Goal: Task Accomplishment & Management: Manage account settings

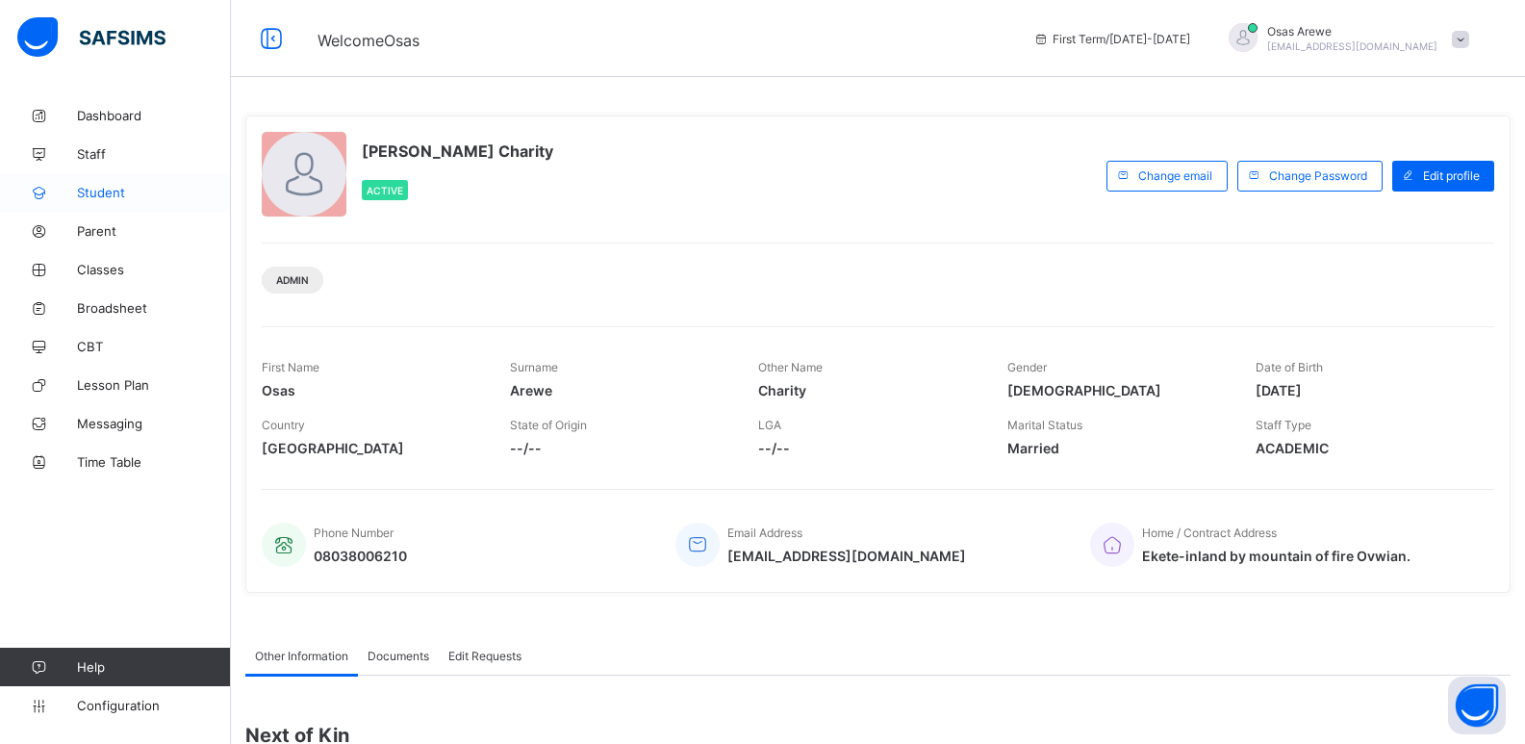
click at [92, 194] on span "Student" at bounding box center [154, 192] width 154 height 15
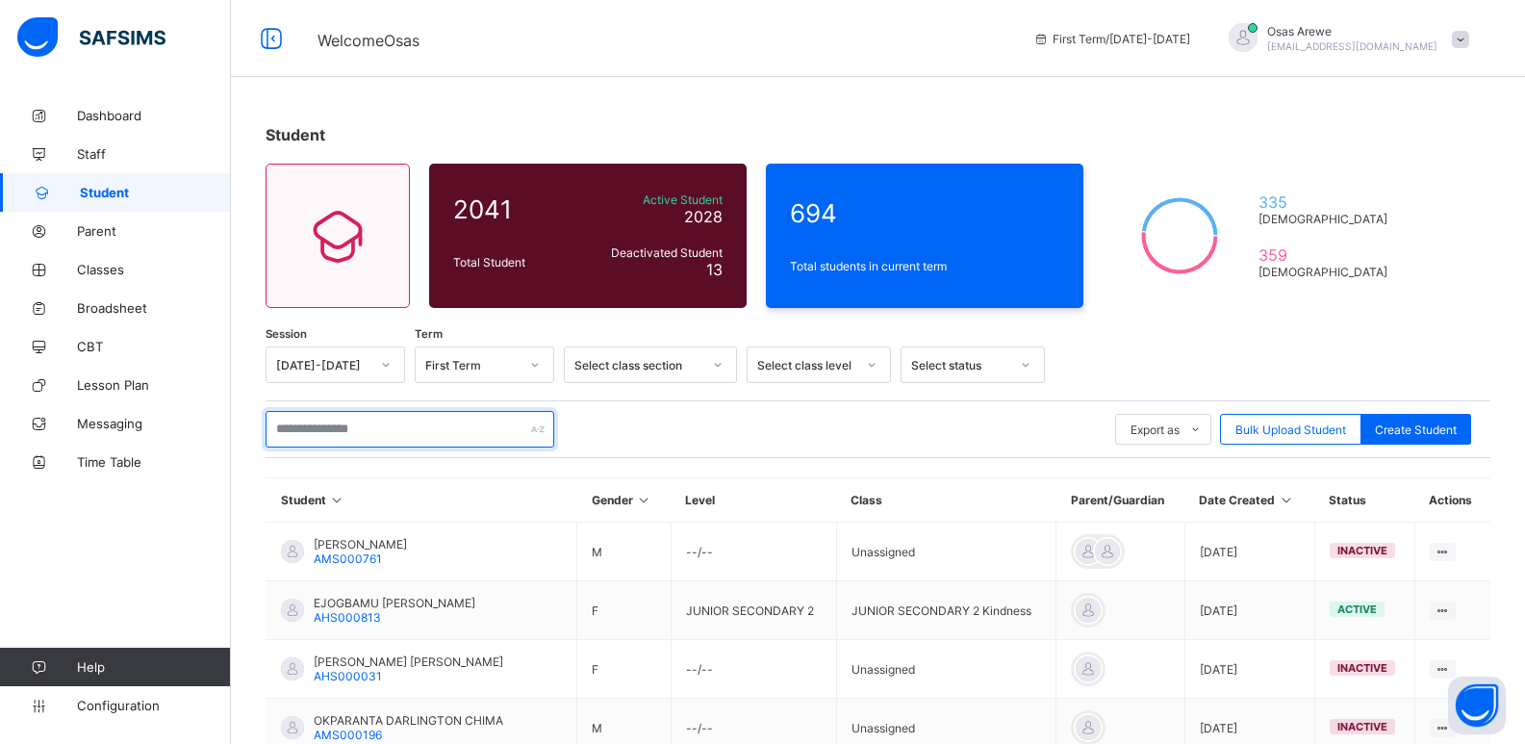
click at [451, 425] on input "text" at bounding box center [410, 429] width 289 height 37
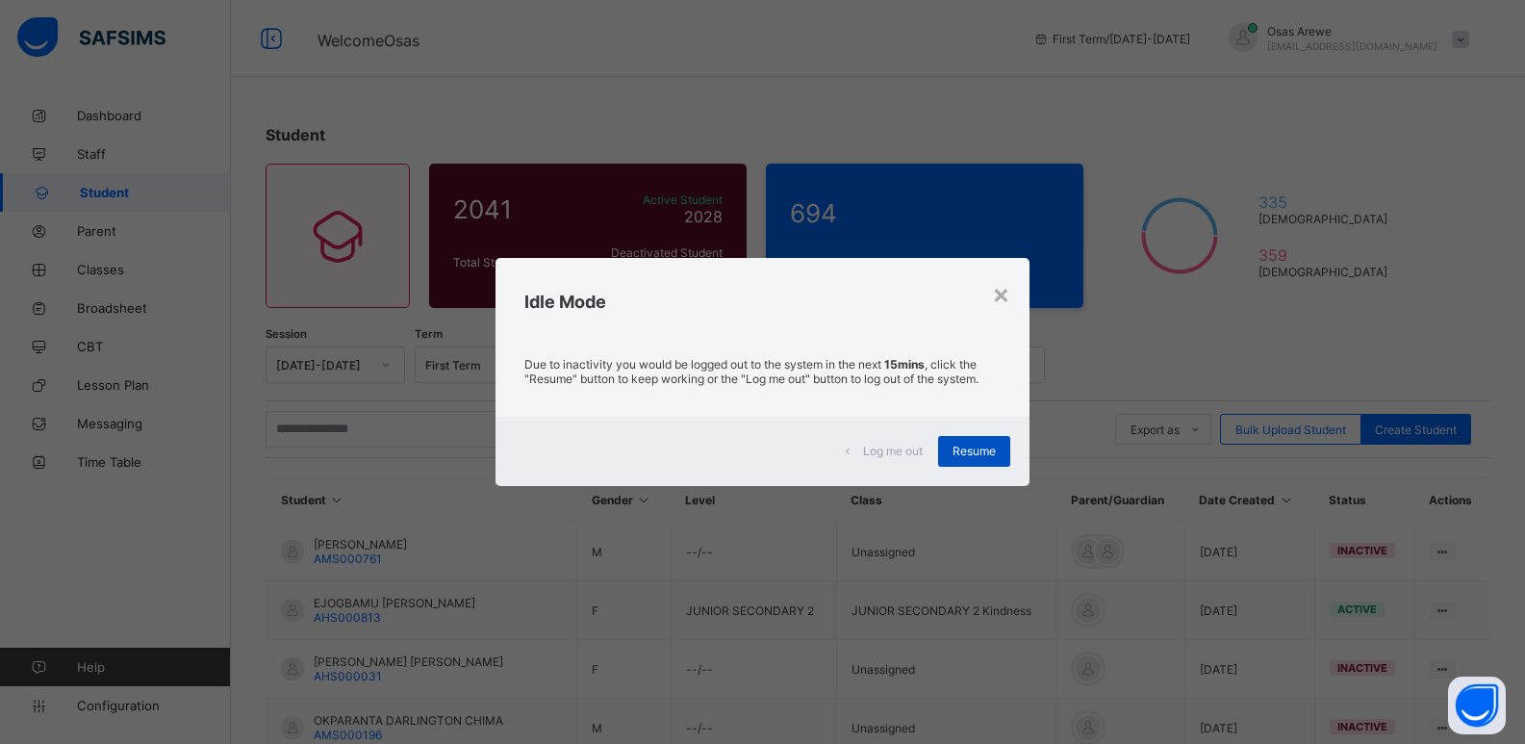
click at [981, 451] on span "Resume" at bounding box center [974, 451] width 43 height 14
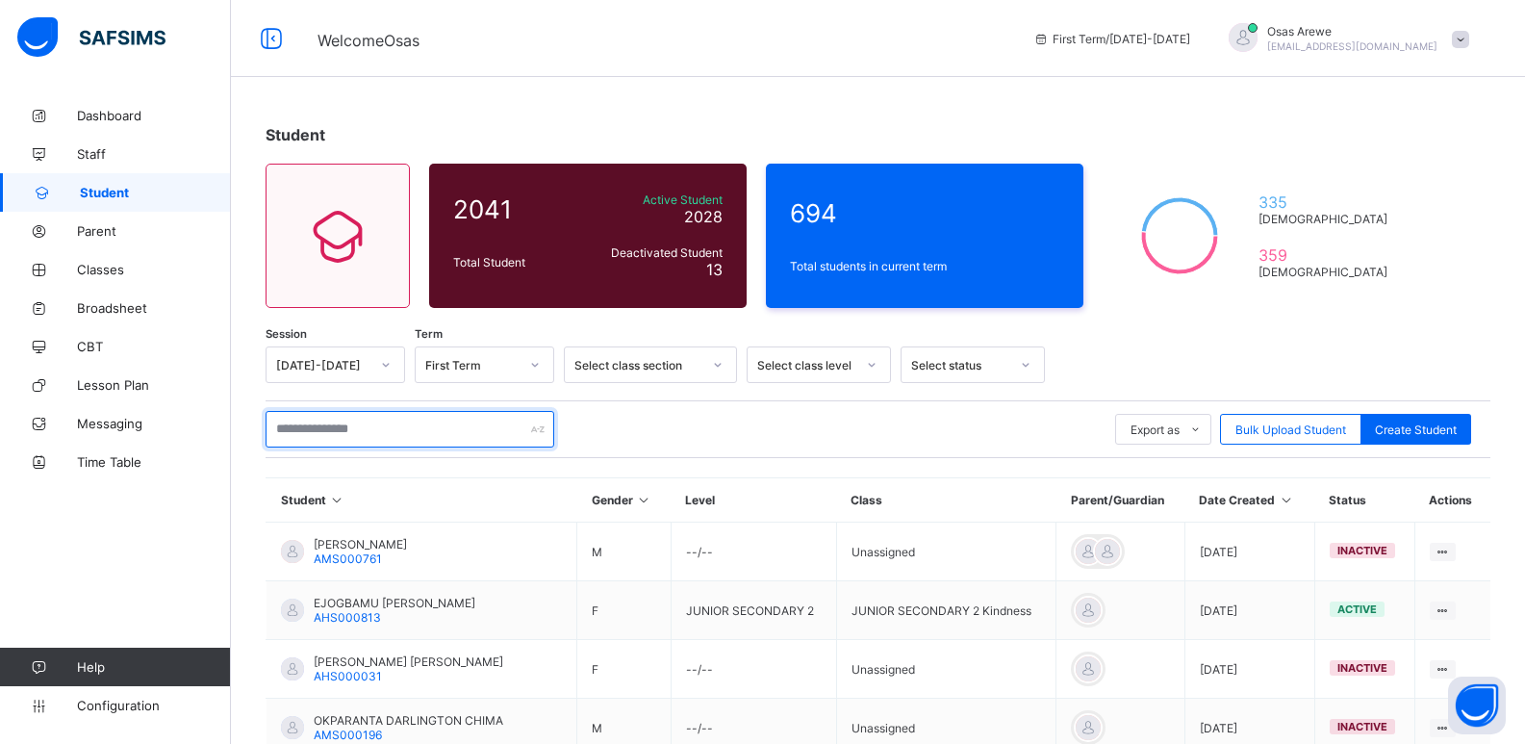
click at [420, 436] on input "text" at bounding box center [410, 429] width 289 height 37
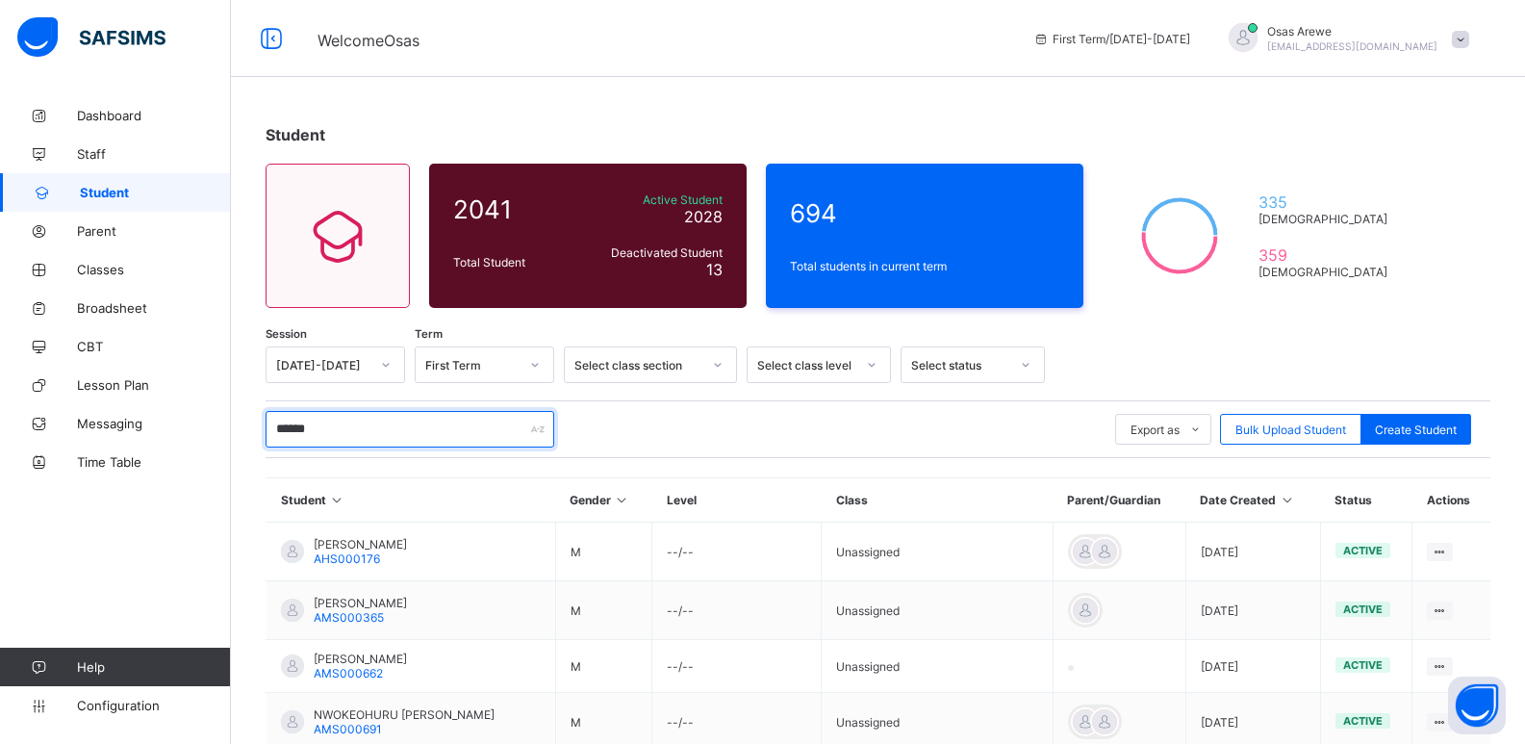
type input "*******"
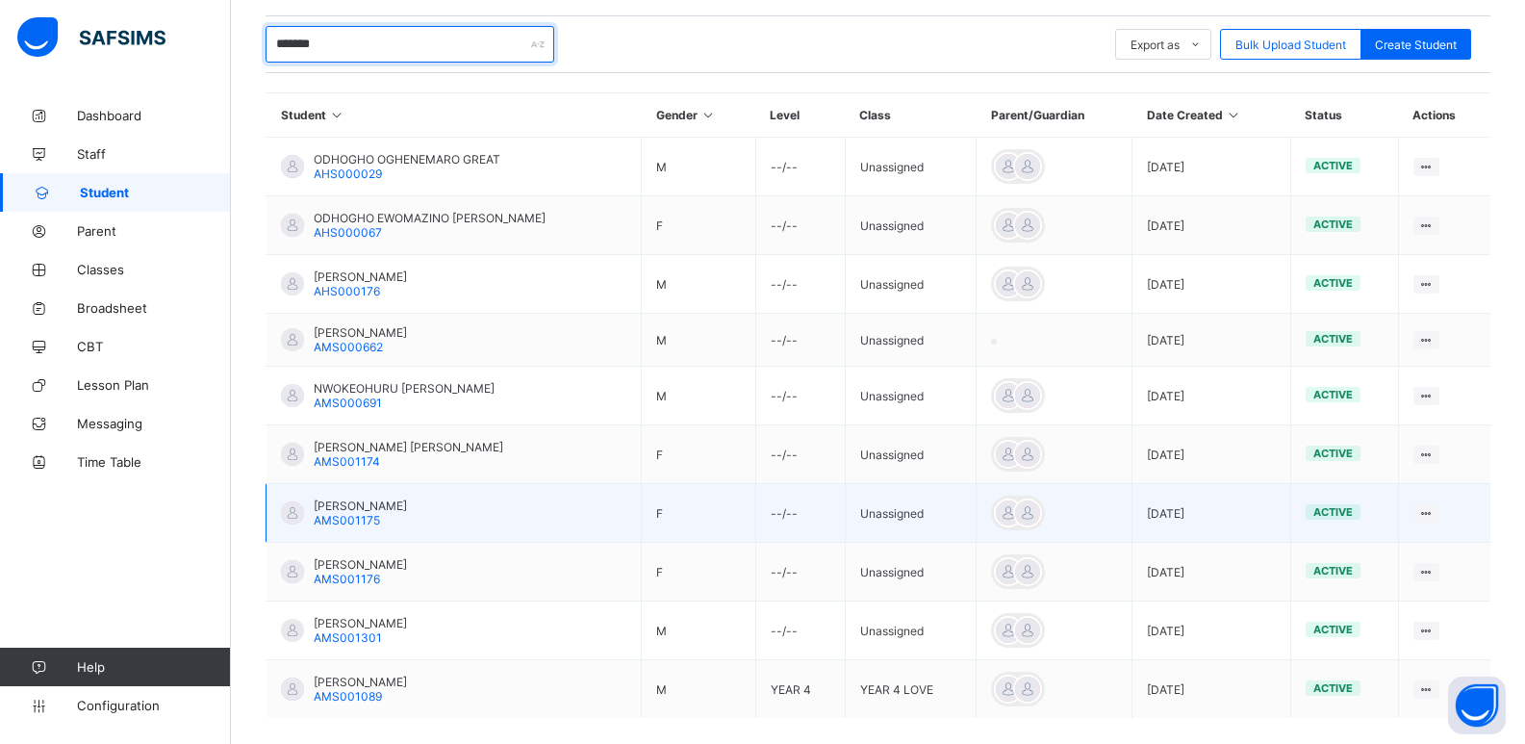
scroll to position [475, 0]
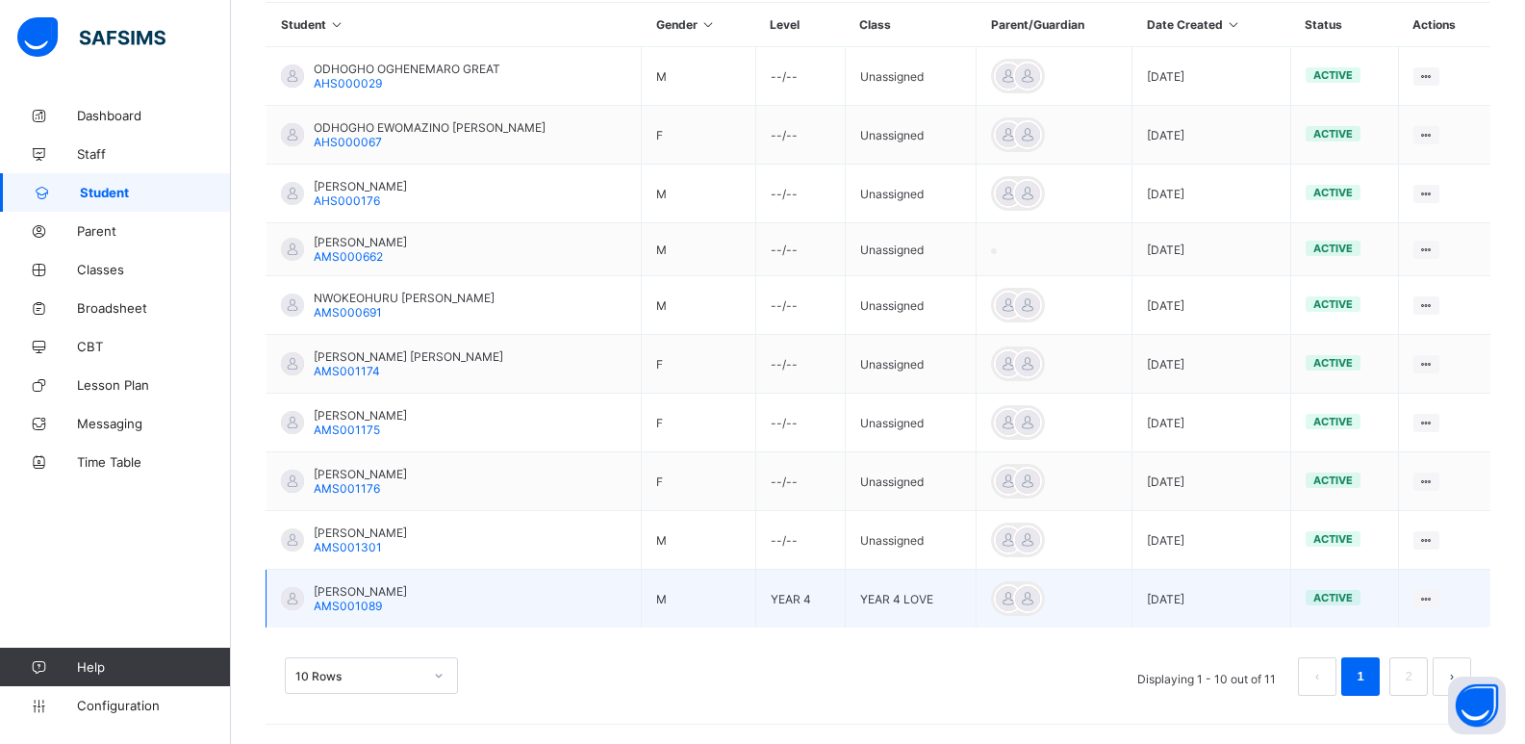
click at [407, 589] on span "[PERSON_NAME]" at bounding box center [360, 591] width 93 height 14
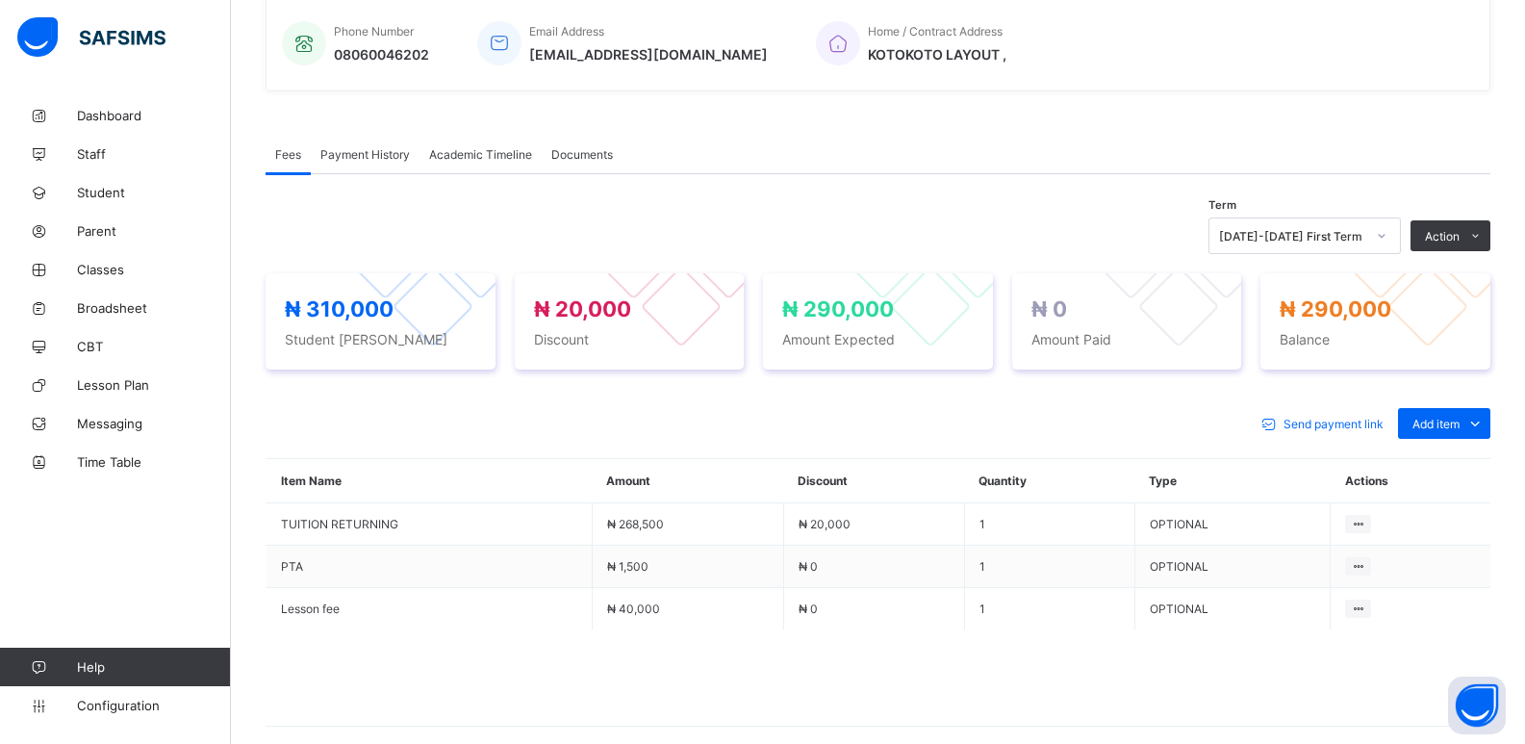
scroll to position [564, 0]
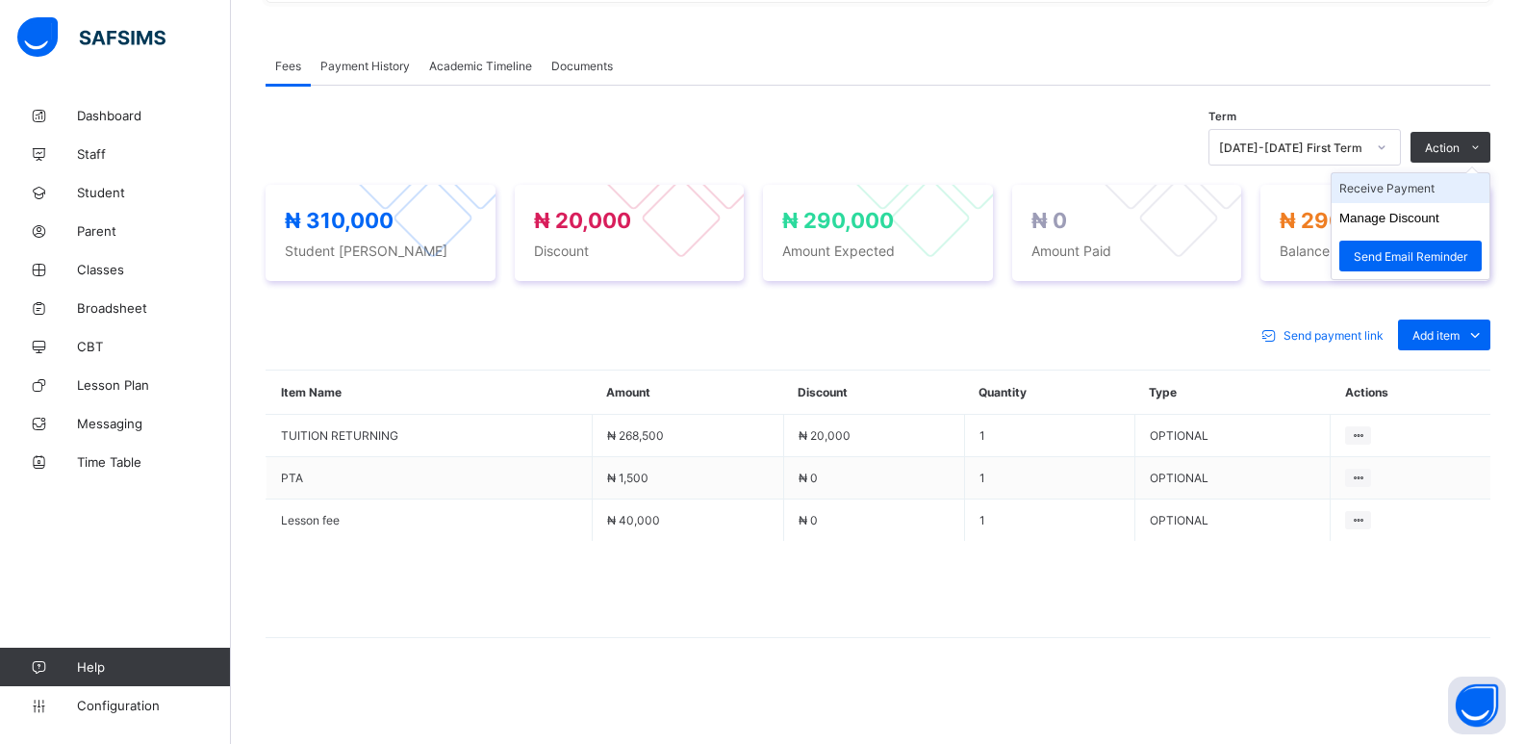
click at [1419, 192] on li "Receive Payment" at bounding box center [1411, 188] width 158 height 30
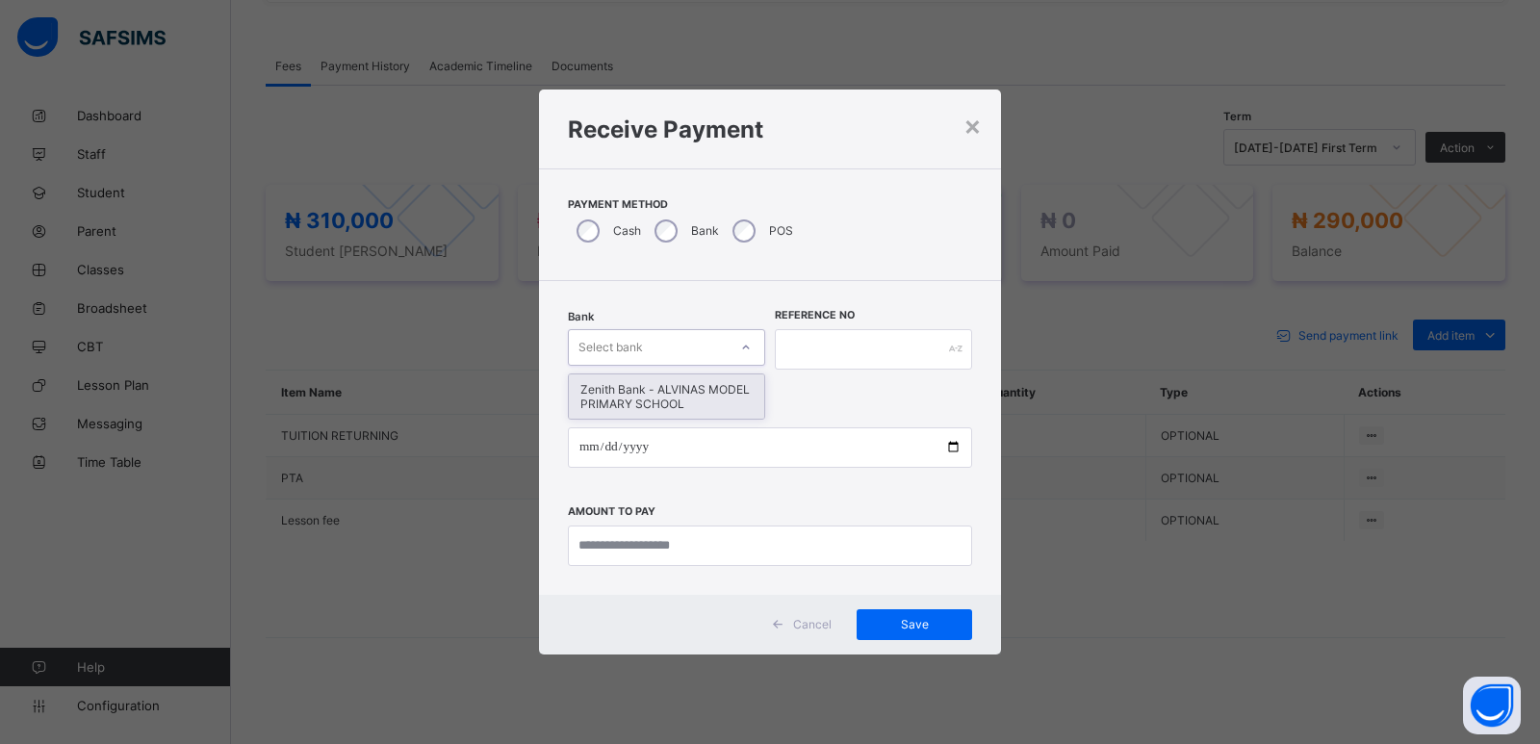
click at [680, 356] on div "Select bank" at bounding box center [648, 347] width 159 height 27
drag, startPoint x: 692, startPoint y: 386, endPoint x: 774, endPoint y: 349, distance: 89.6
click at [711, 382] on div "Zenith Bank - ALVINAS MODEL PRIMARY SCHOOL" at bounding box center [666, 396] width 195 height 44
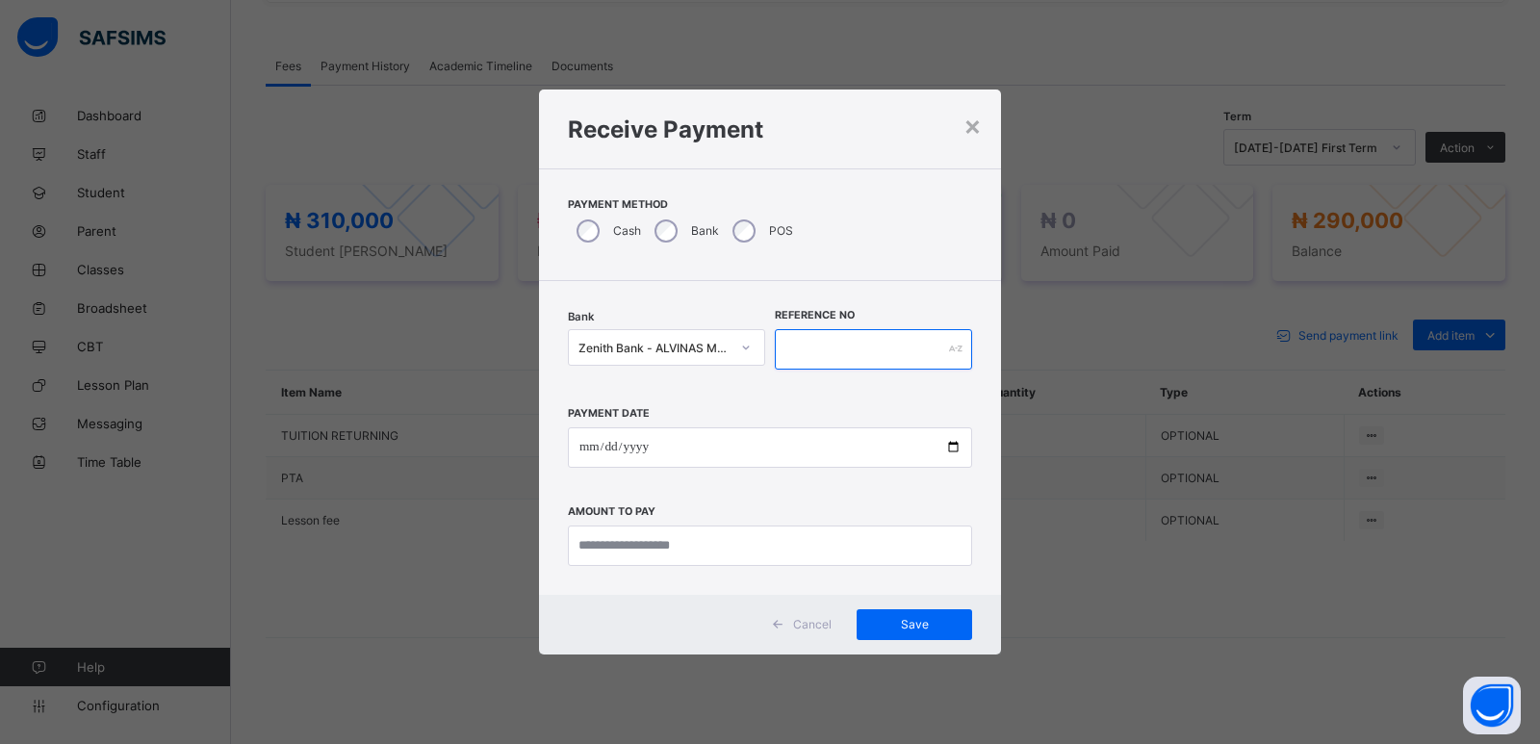
click at [804, 333] on input "text" at bounding box center [873, 349] width 197 height 40
type input "******"
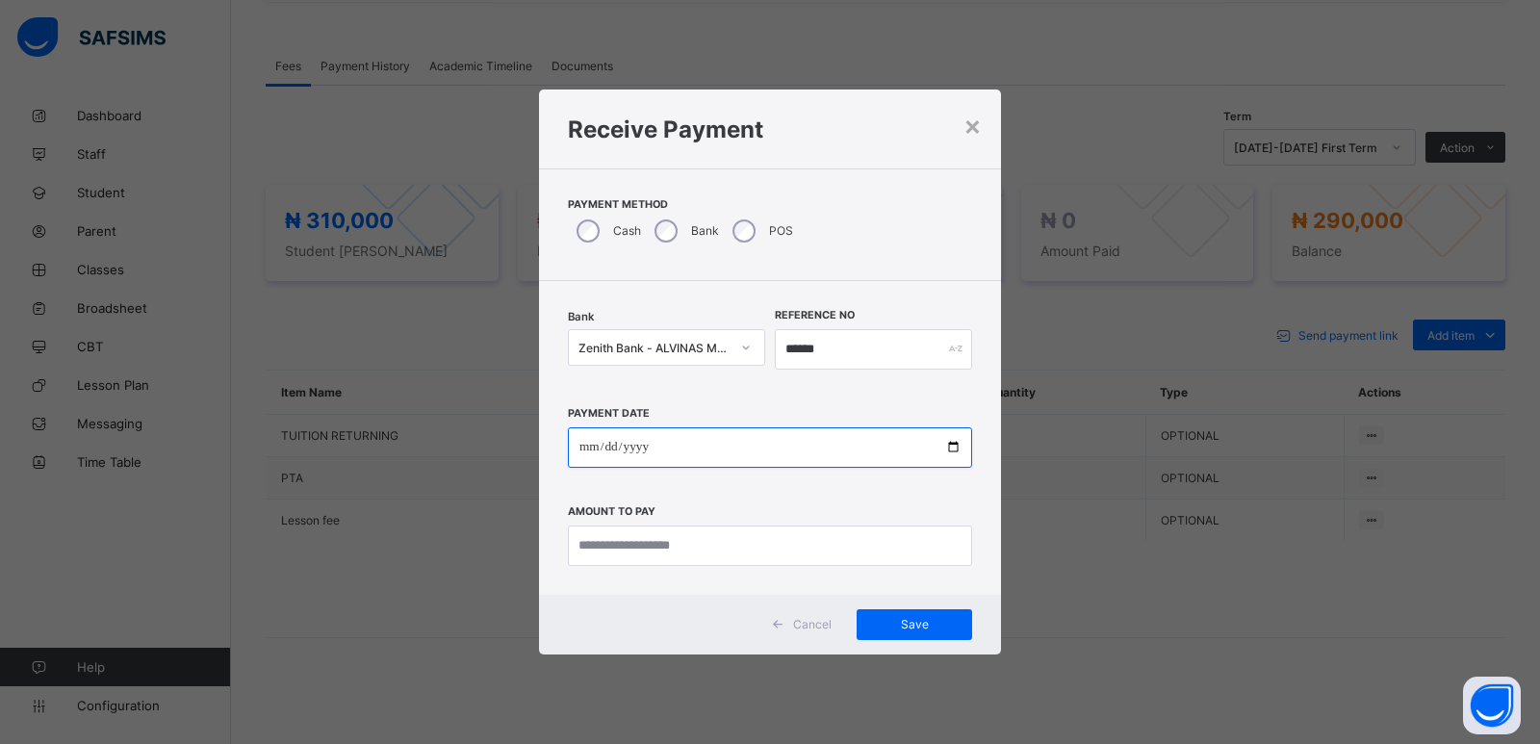
click at [589, 449] on input "date" at bounding box center [770, 447] width 404 height 40
type input "**********"
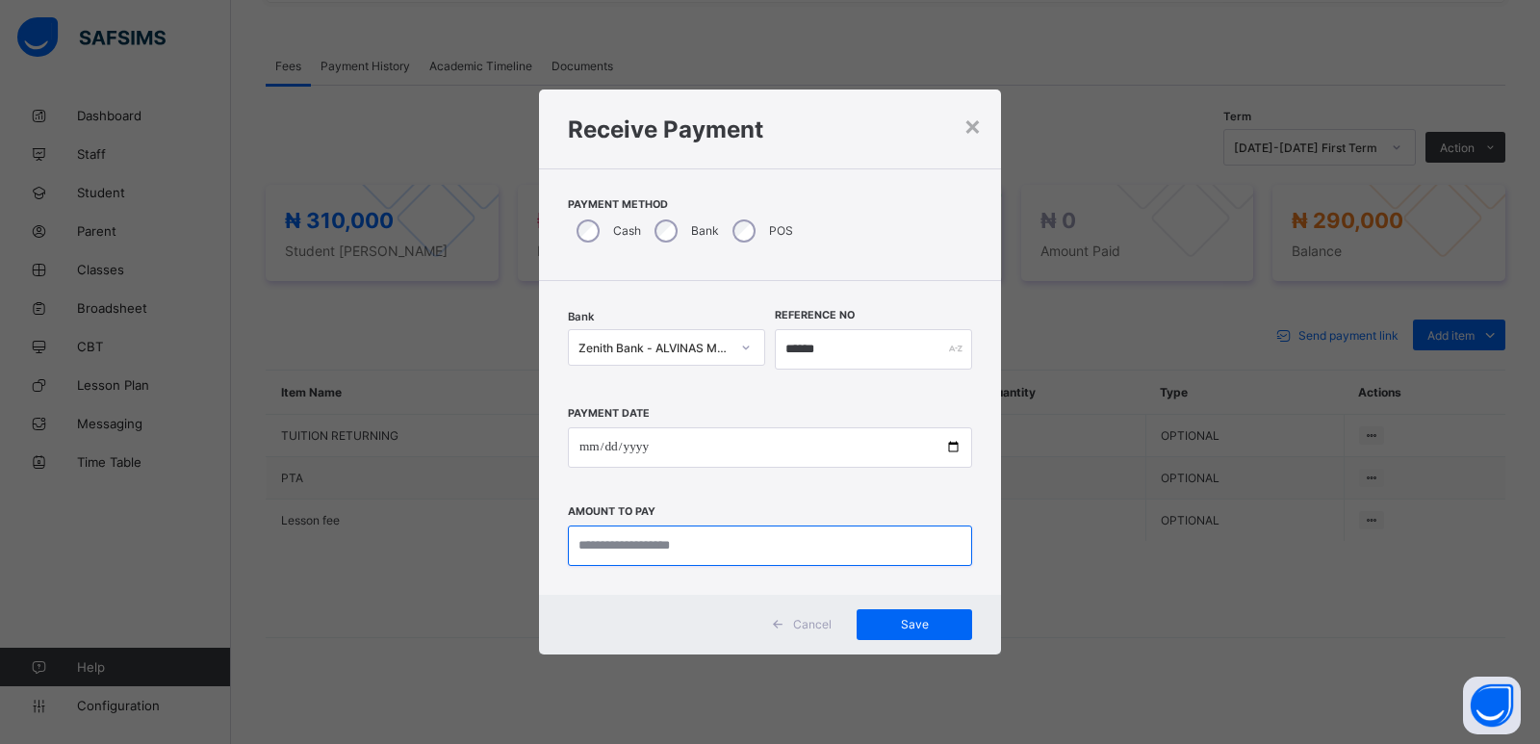
click at [663, 546] on input "currency" at bounding box center [770, 545] width 404 height 40
type input "*********"
click at [918, 621] on span "Save" at bounding box center [914, 624] width 87 height 14
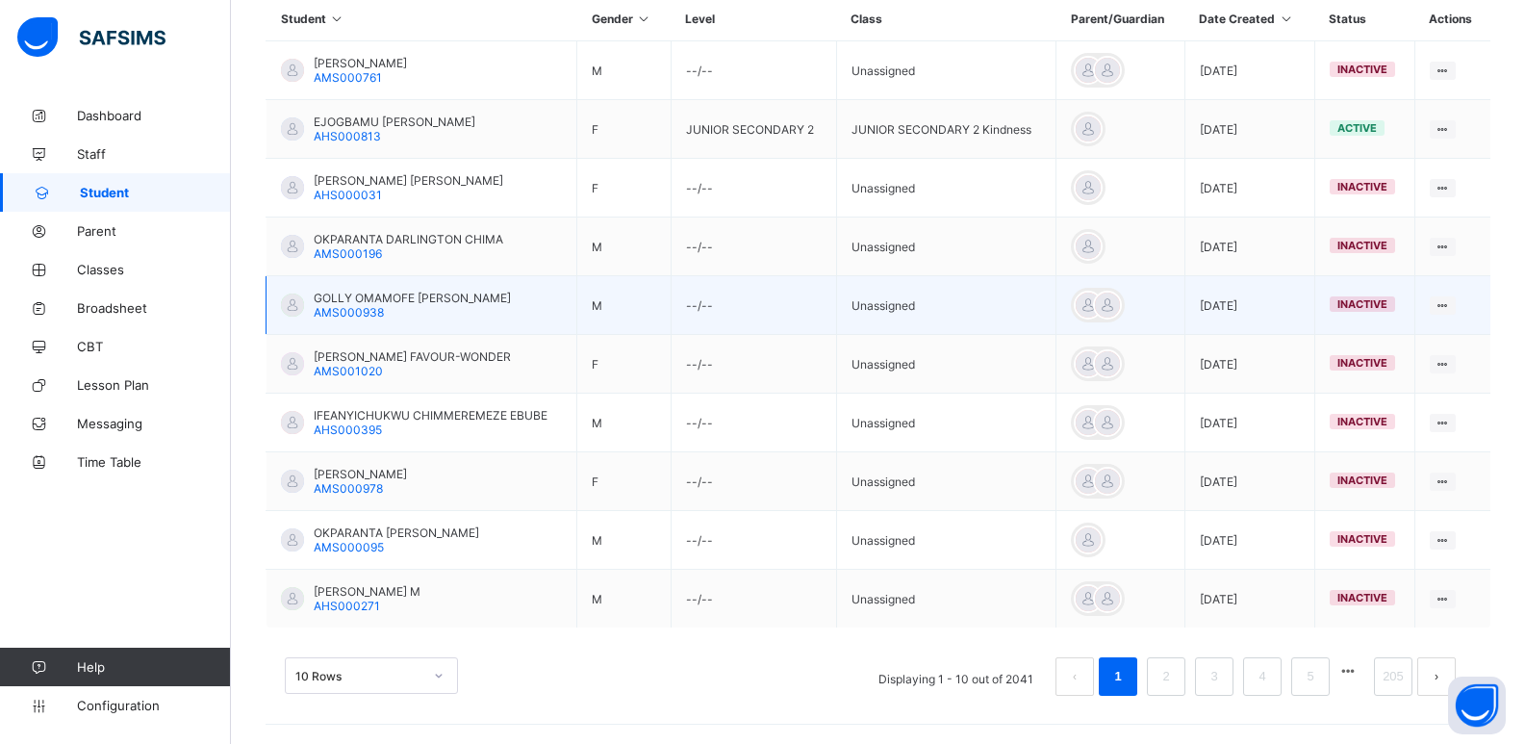
click at [397, 313] on div "GOLLY OMAMOFE [PERSON_NAME] AMS000938" at bounding box center [412, 305] width 197 height 29
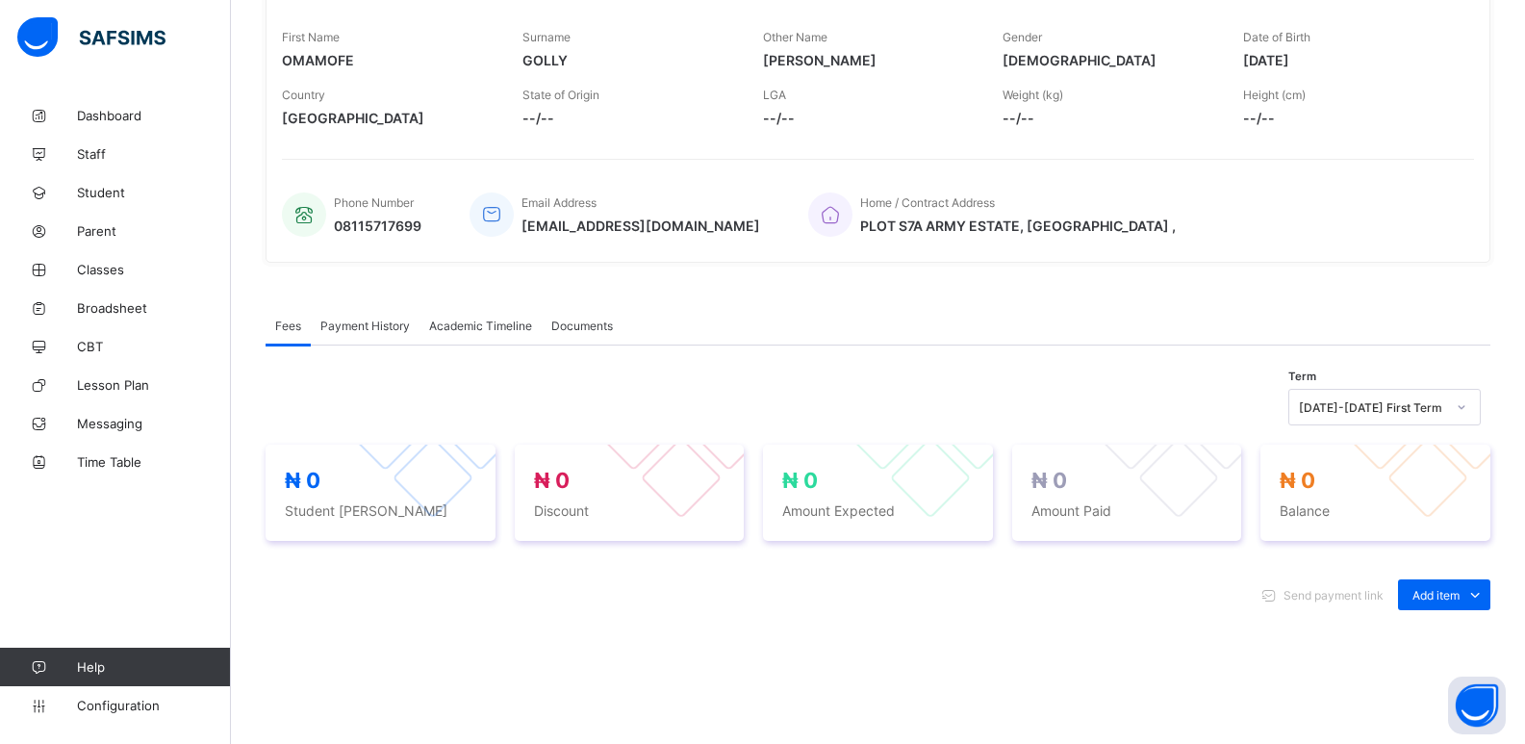
scroll to position [564, 0]
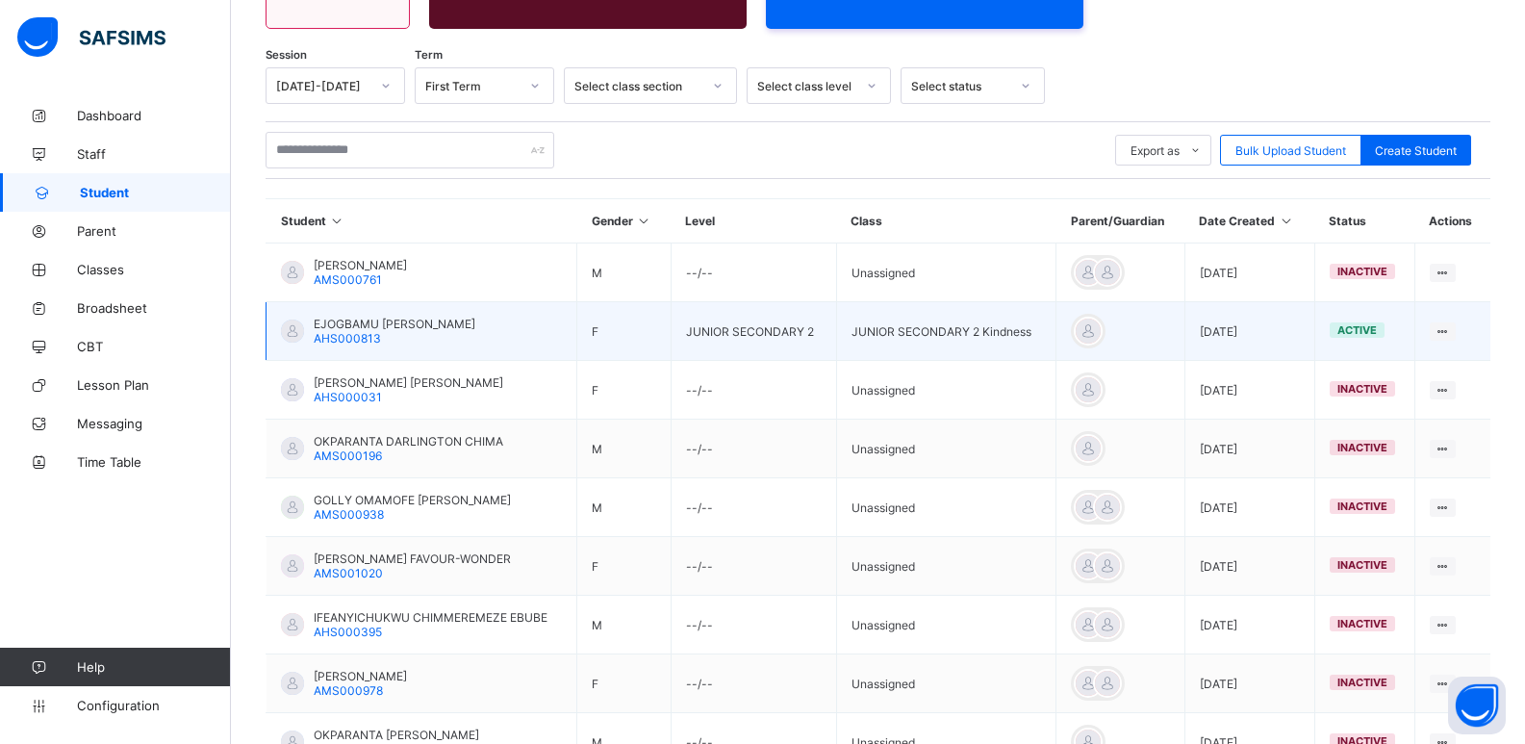
scroll to position [83, 0]
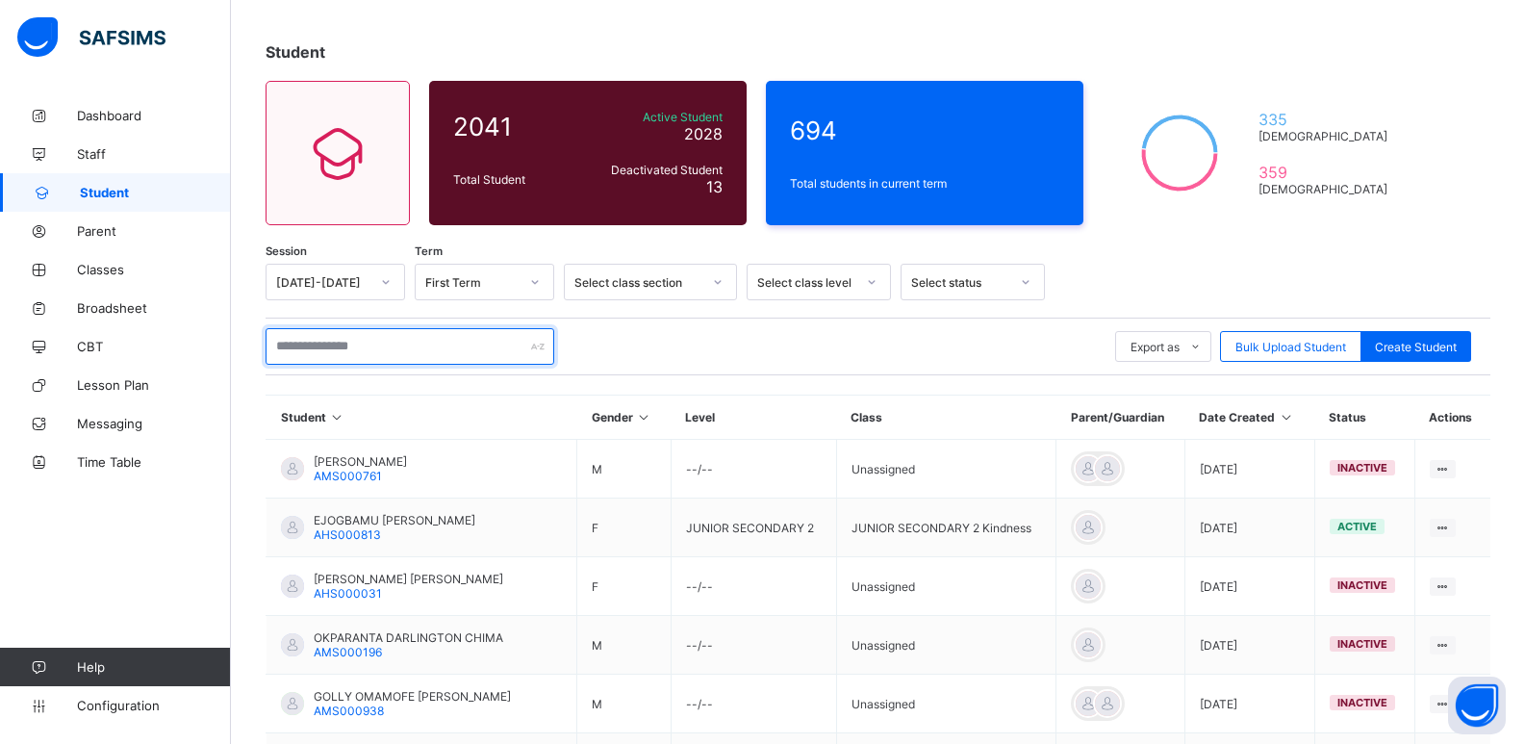
click at [360, 346] on input "text" at bounding box center [410, 346] width 289 height 37
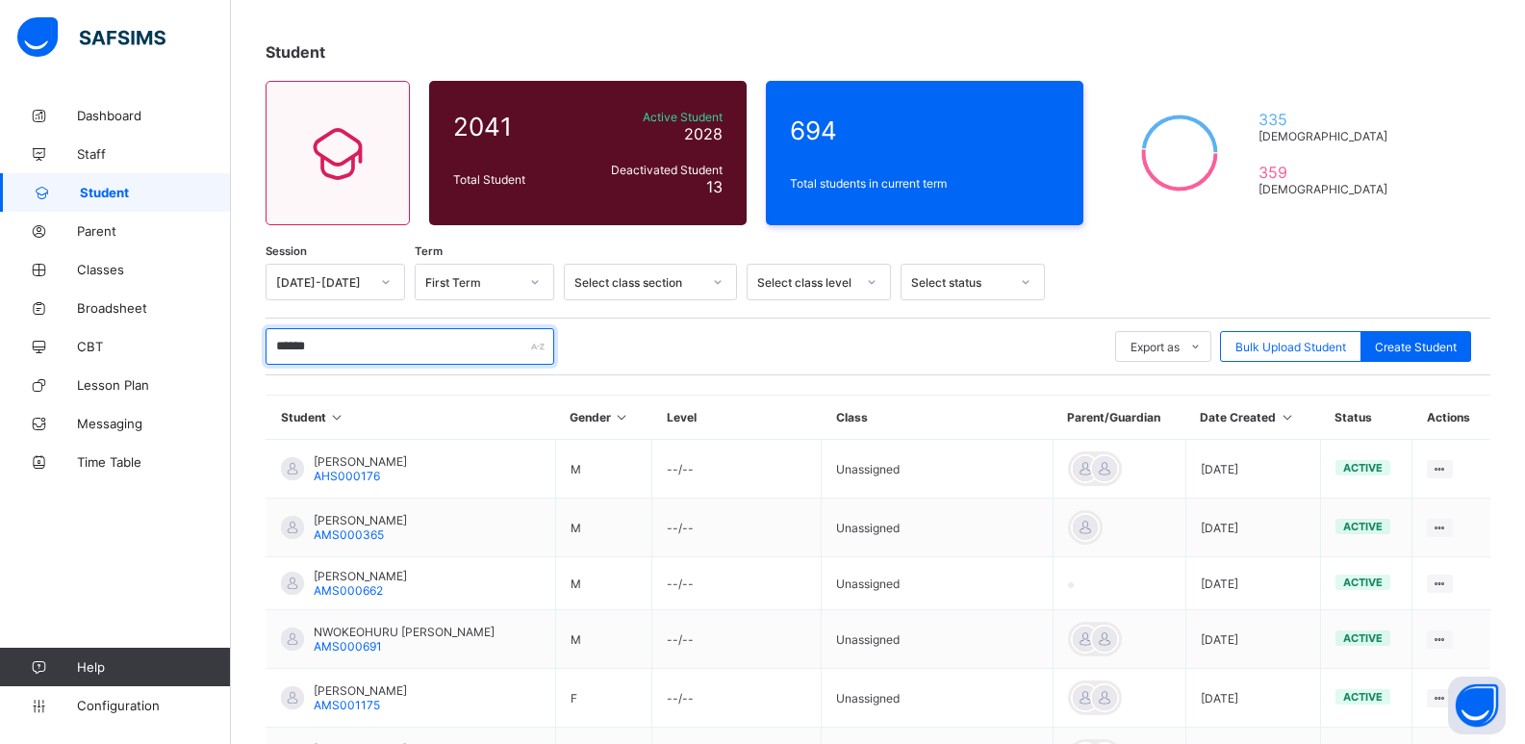
type input "*******"
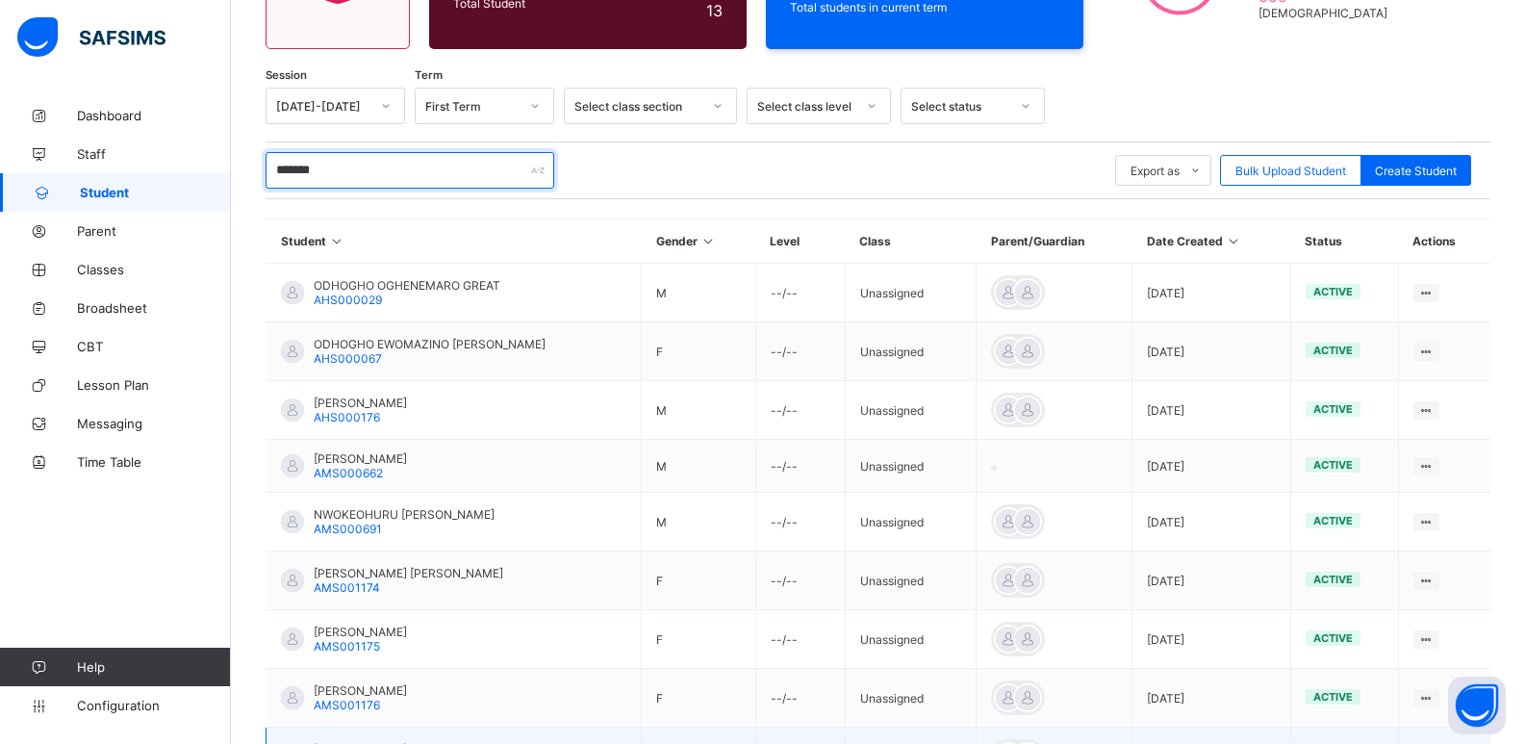
scroll to position [475, 0]
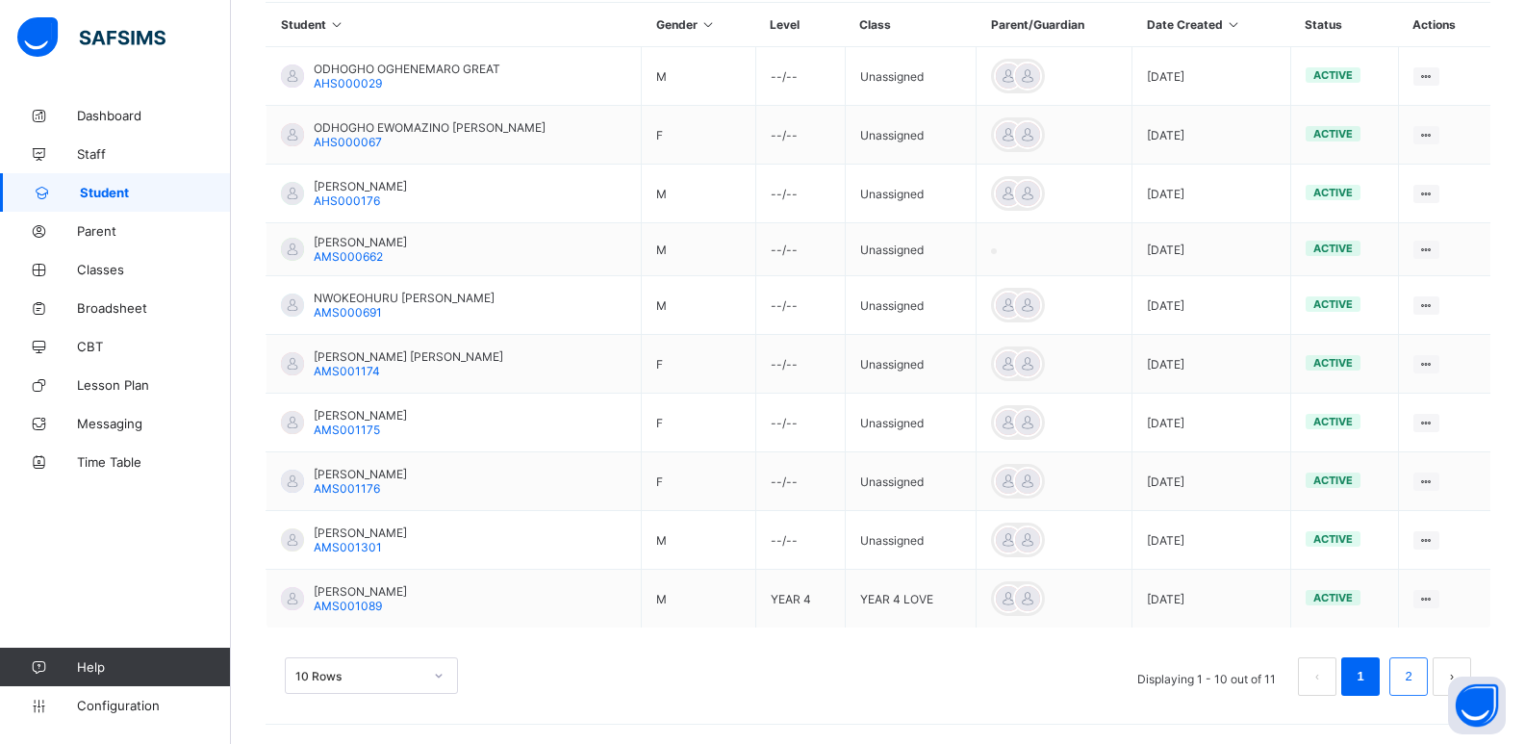
click at [1428, 678] on li "2" at bounding box center [1409, 676] width 38 height 38
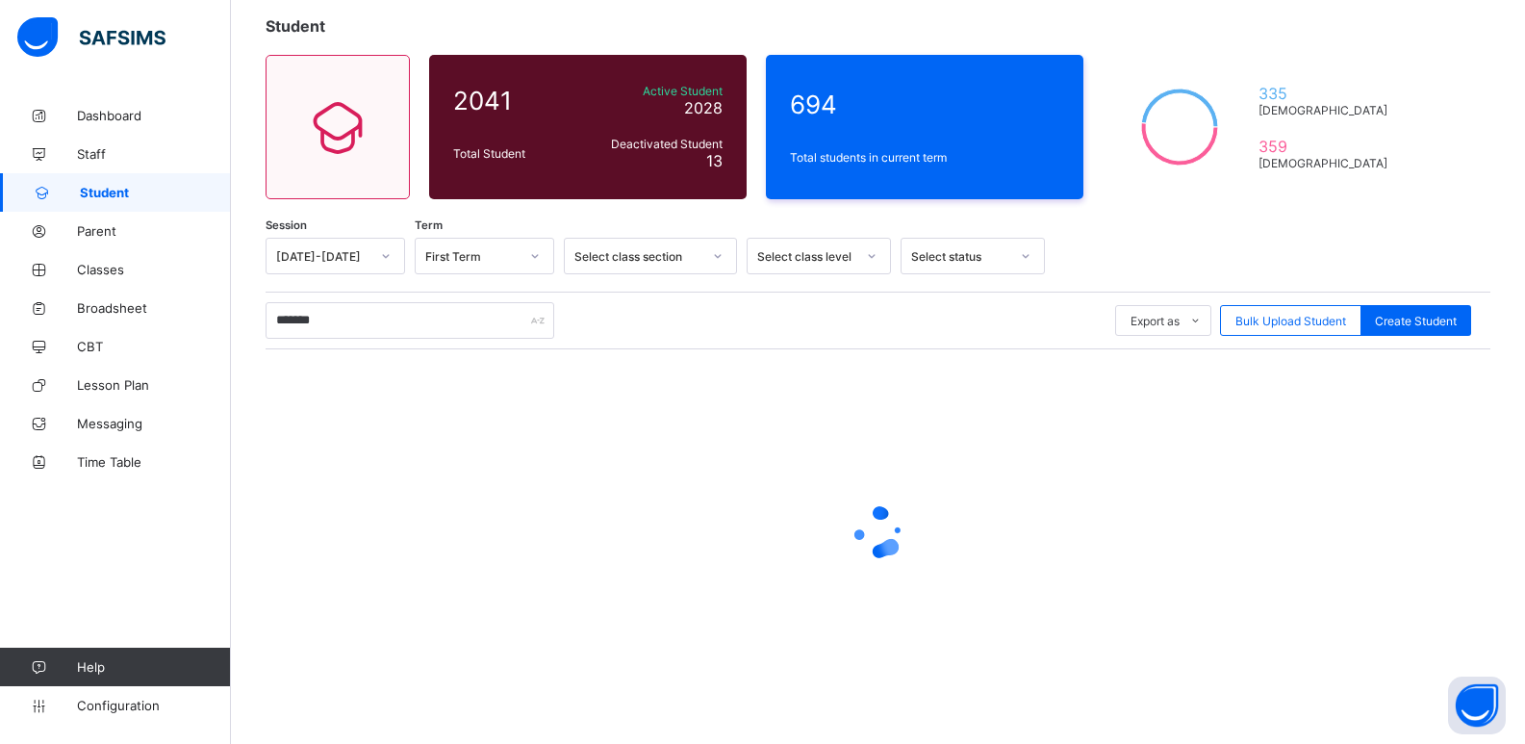
scroll to position [0, 0]
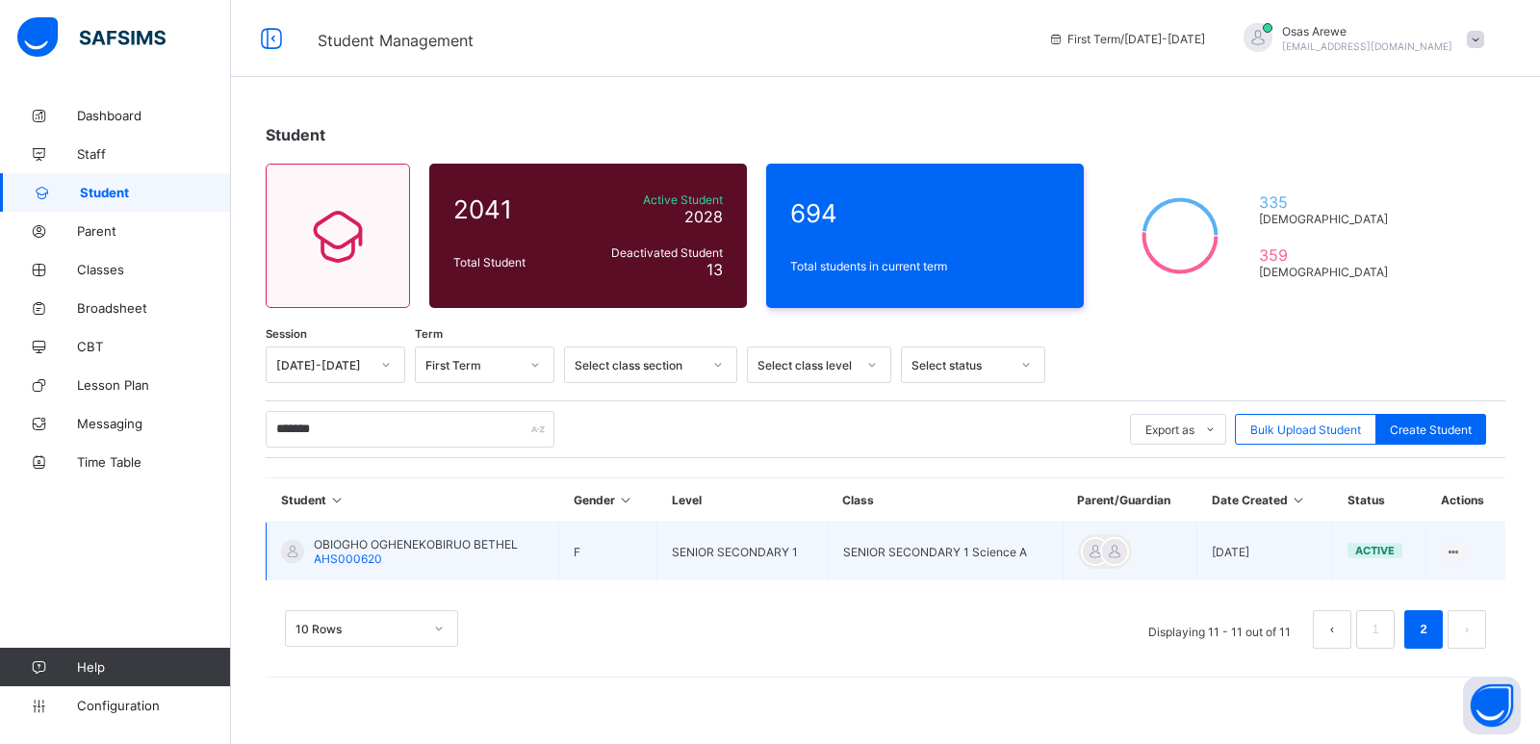
click at [432, 546] on span "OBIOGHO OGHENEKOBIRUO BETHEL" at bounding box center [416, 544] width 204 height 14
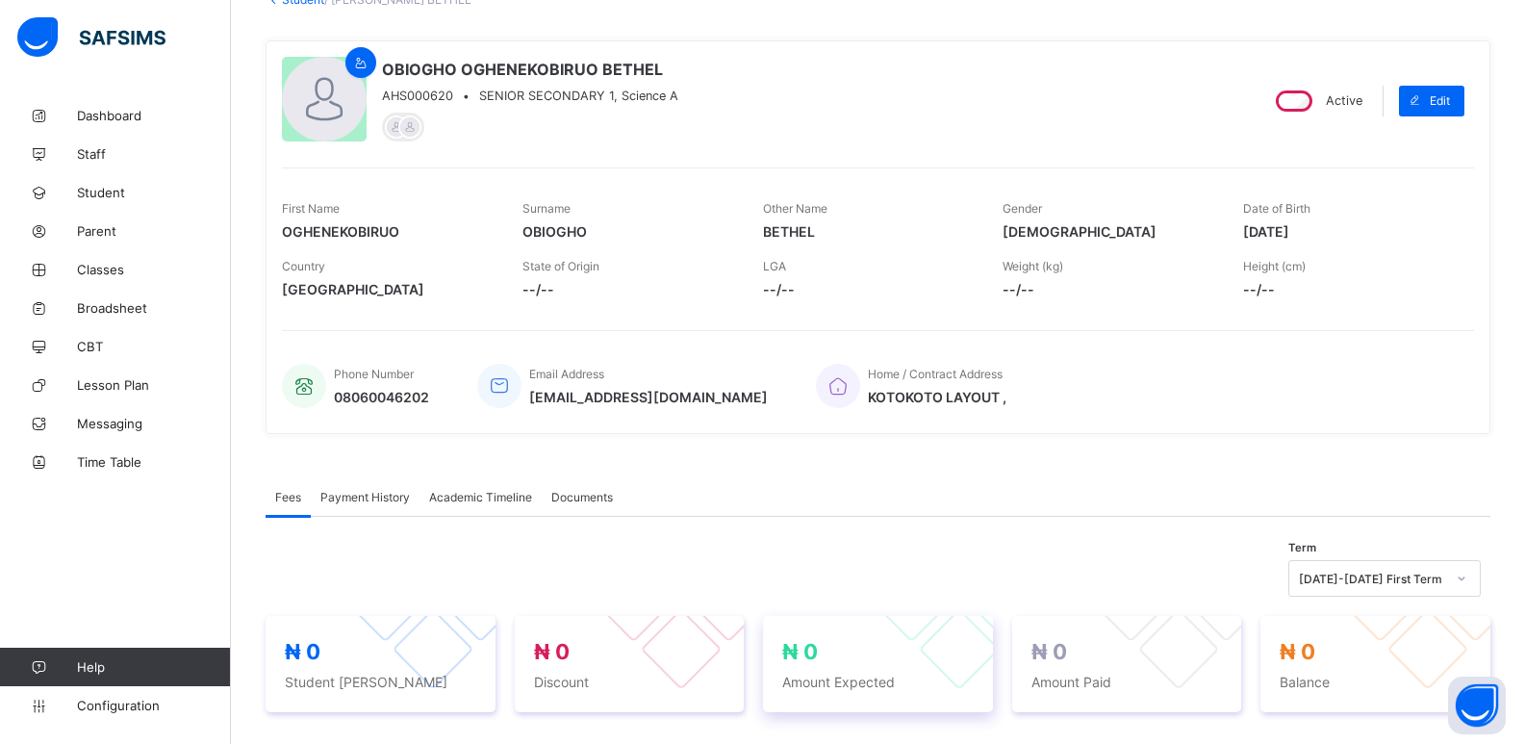
scroll to position [385, 0]
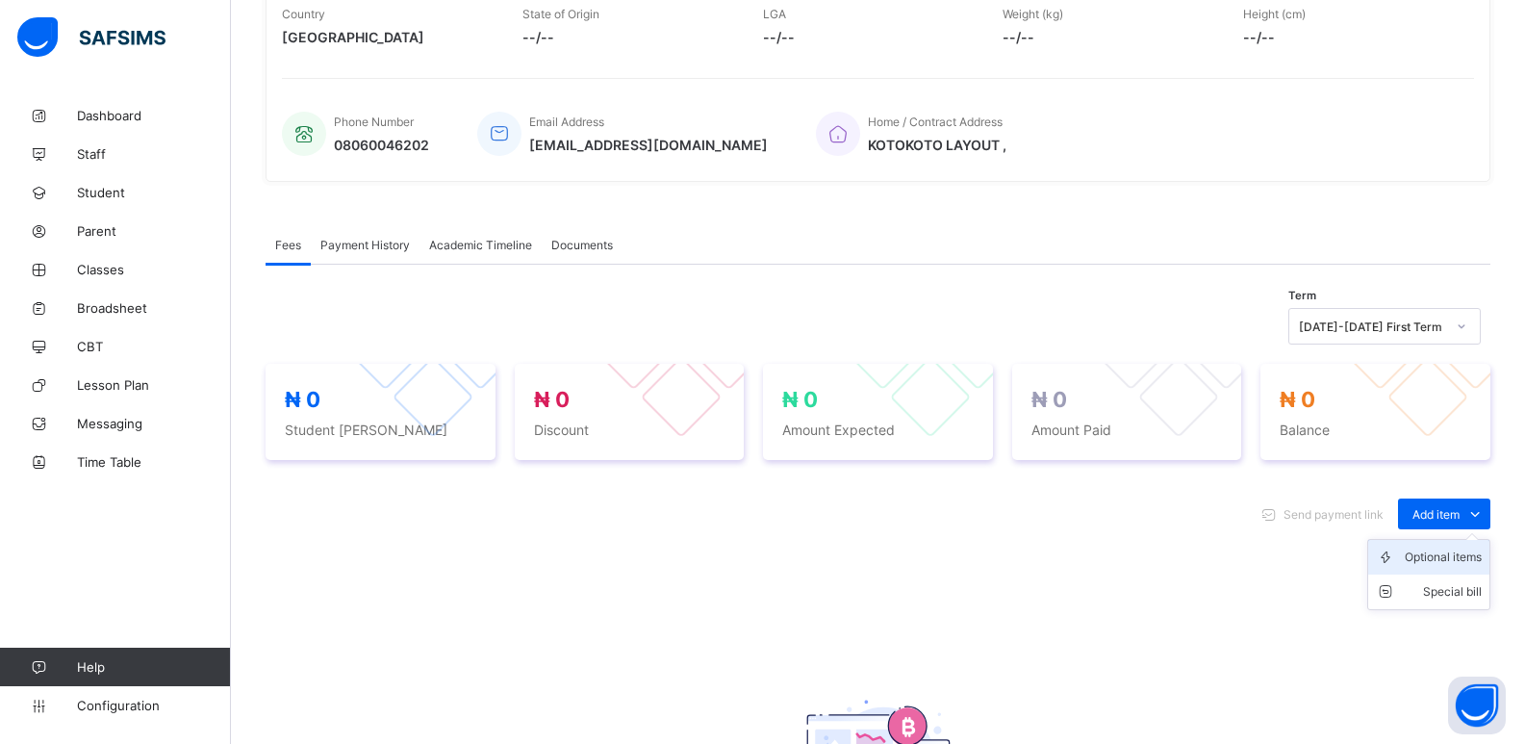
click at [1461, 556] on div "Optional items" at bounding box center [1443, 557] width 77 height 19
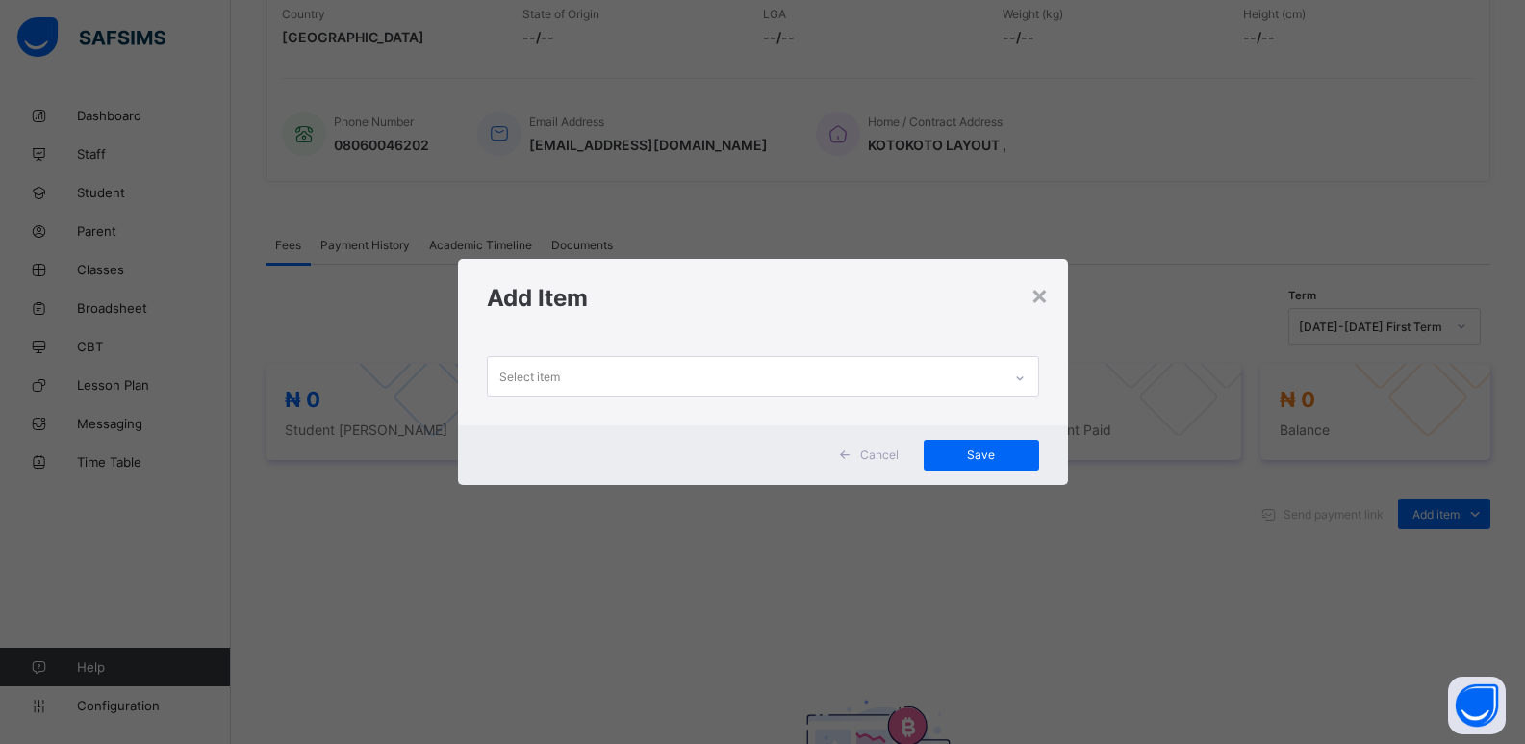
drag, startPoint x: 992, startPoint y: 369, endPoint x: 928, endPoint y: 396, distance: 69.9
click at [992, 370] on div "Select item" at bounding box center [745, 376] width 514 height 38
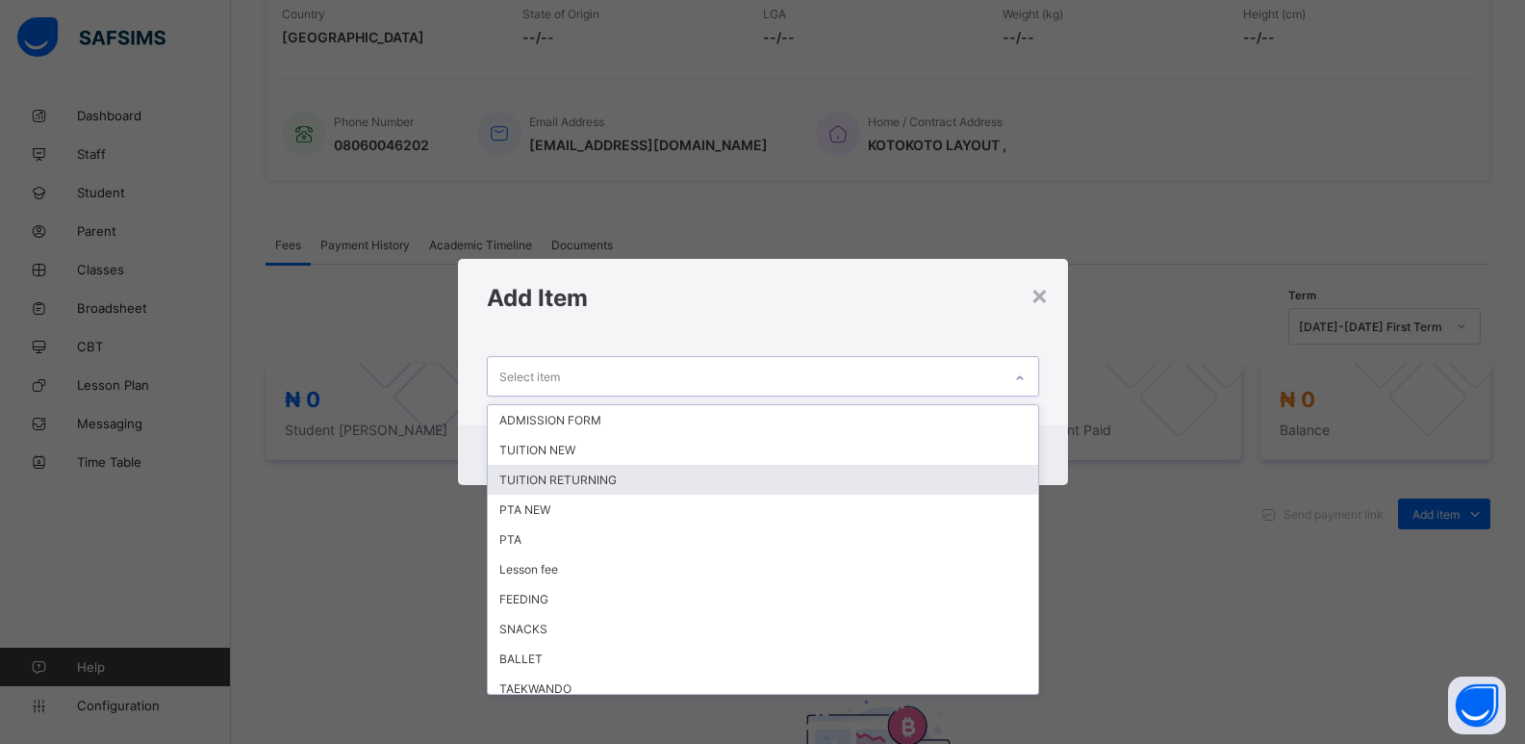
click at [754, 487] on div "TUITION RETURNING" at bounding box center [763, 480] width 550 height 30
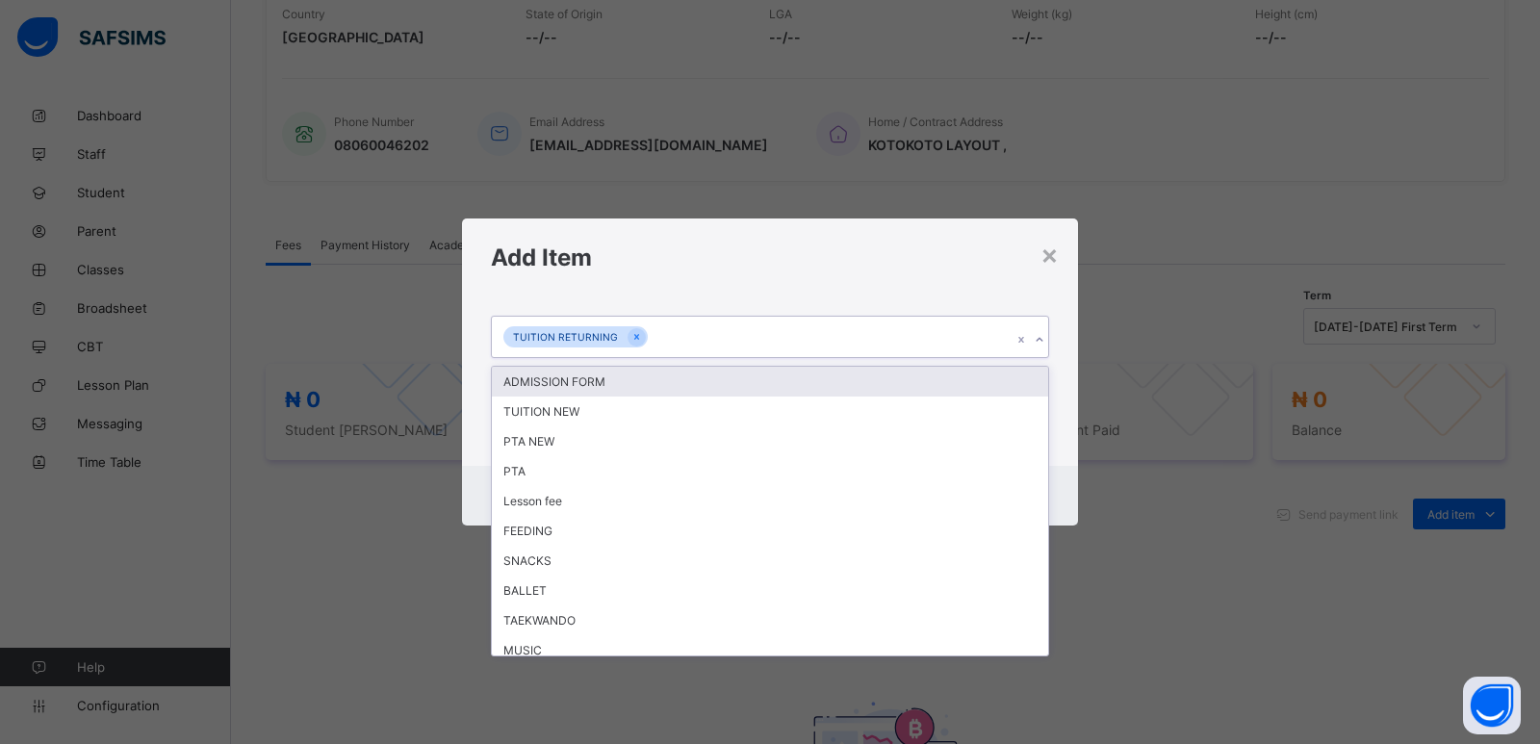
click at [1042, 347] on div at bounding box center [1039, 339] width 18 height 31
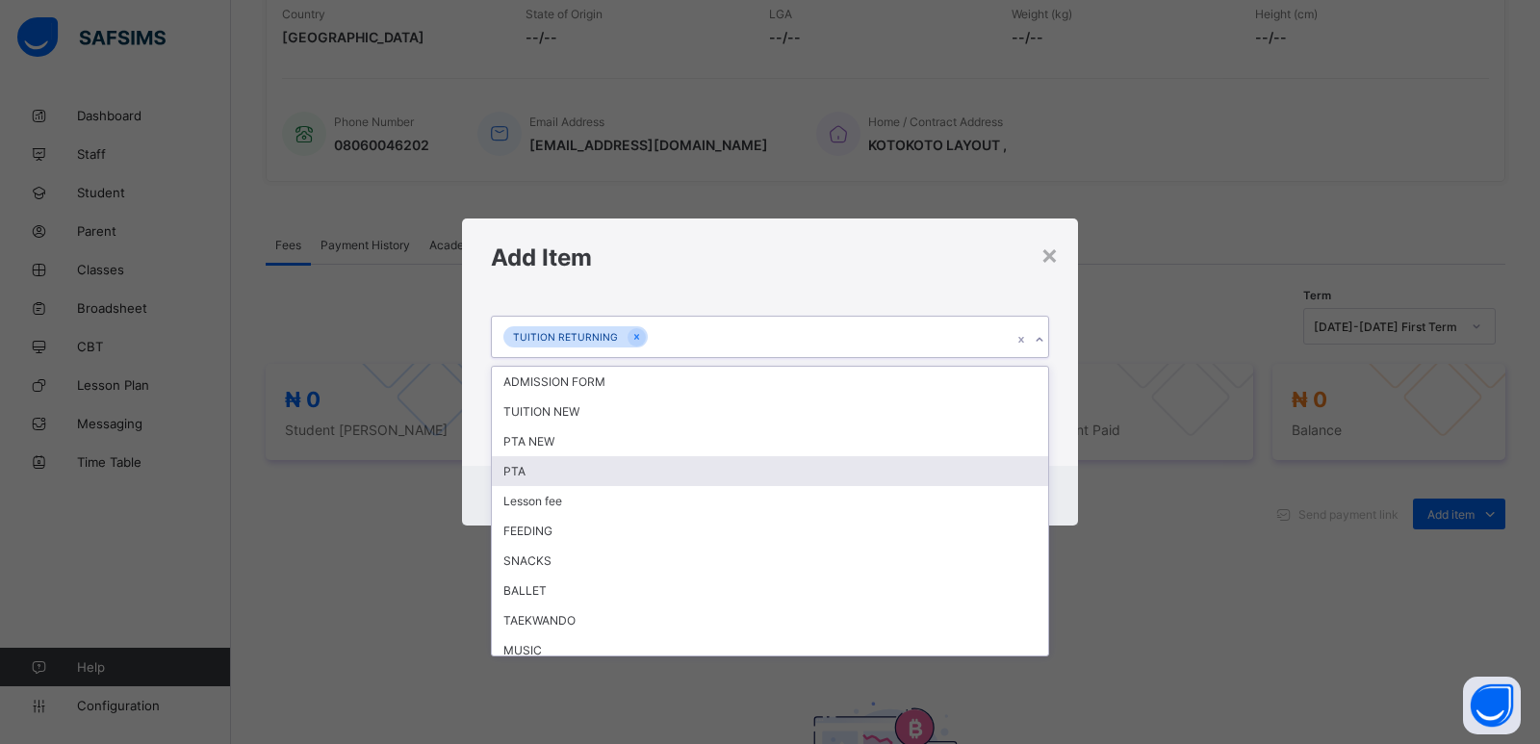
click at [556, 468] on div "PTA" at bounding box center [770, 471] width 556 height 30
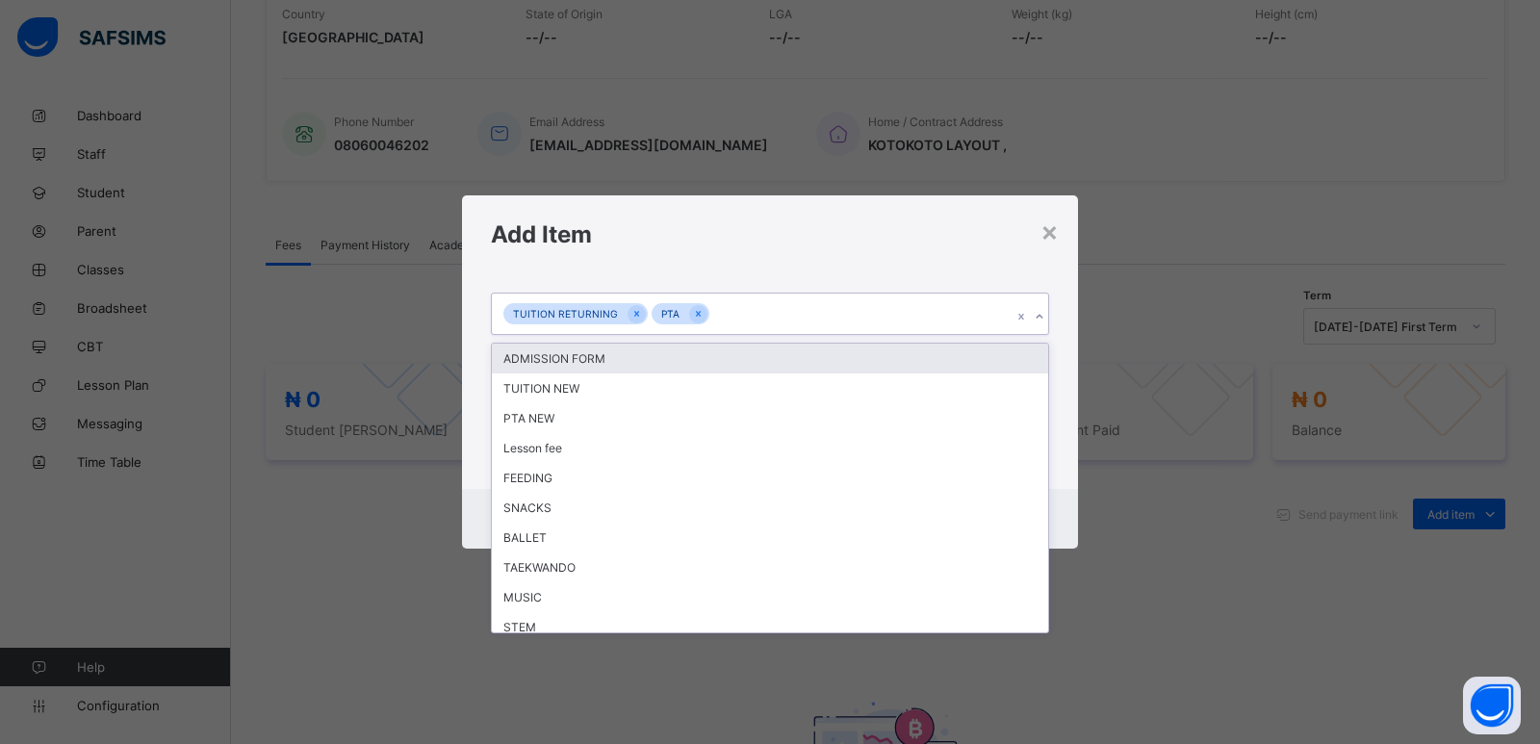
drag, startPoint x: 1047, startPoint y: 317, endPoint x: 927, endPoint y: 329, distance: 120.9
click at [1048, 317] on div at bounding box center [1039, 316] width 18 height 31
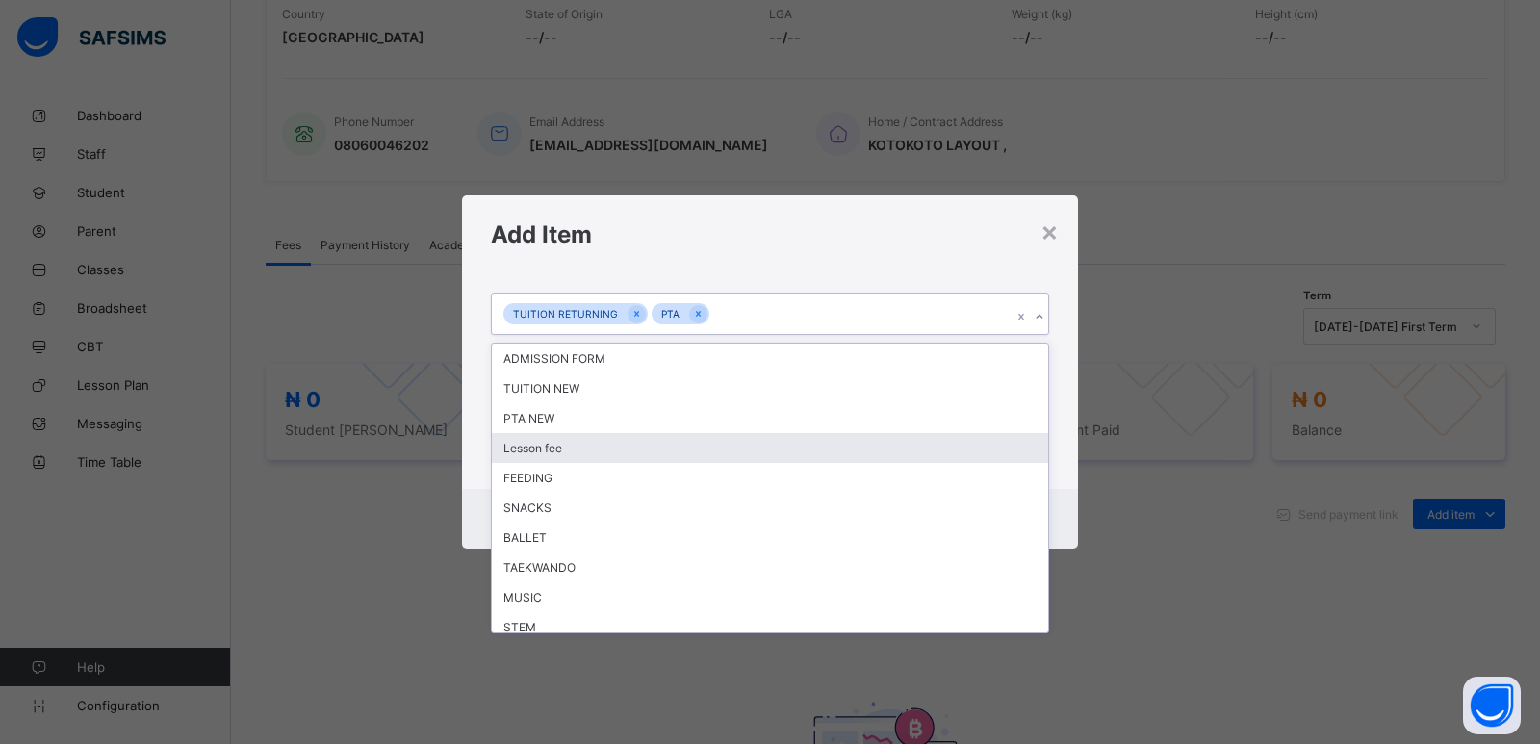
drag, startPoint x: 609, startPoint y: 448, endPoint x: 963, endPoint y: 388, distance: 359.3
click at [621, 444] on div "Lesson fee" at bounding box center [770, 448] width 556 height 30
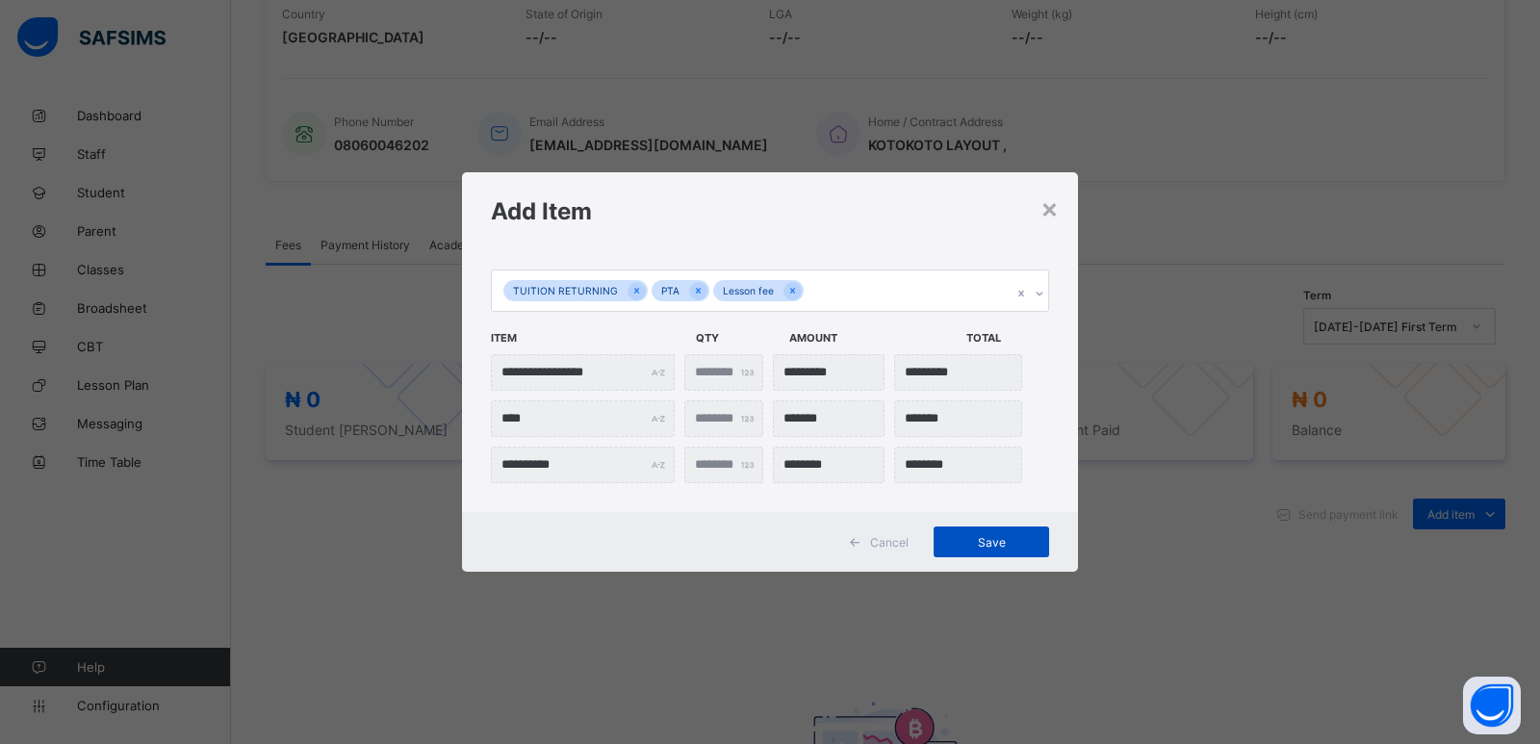
click at [981, 557] on div "Save" at bounding box center [990, 541] width 115 height 31
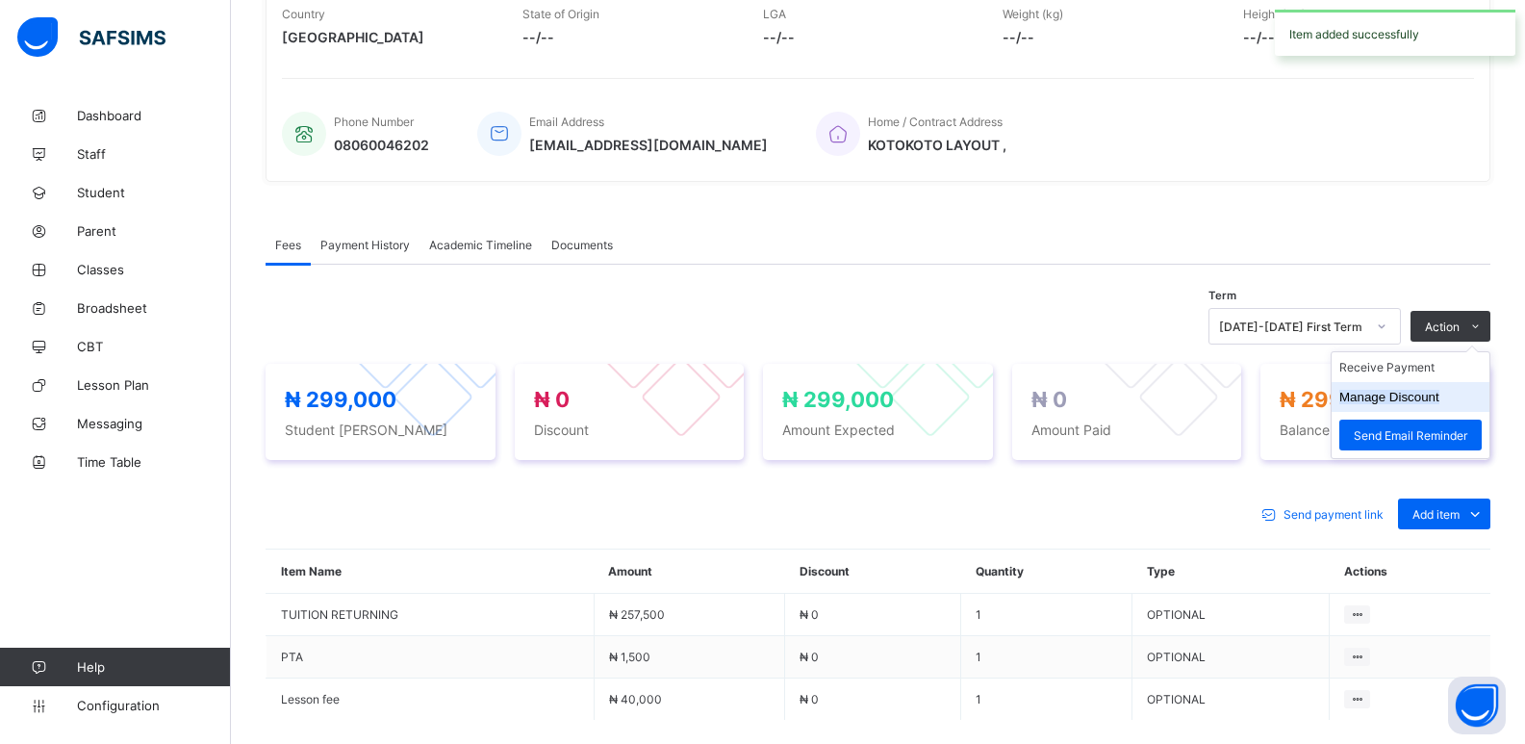
click at [1419, 394] on button "Manage Discount" at bounding box center [1390, 397] width 100 height 14
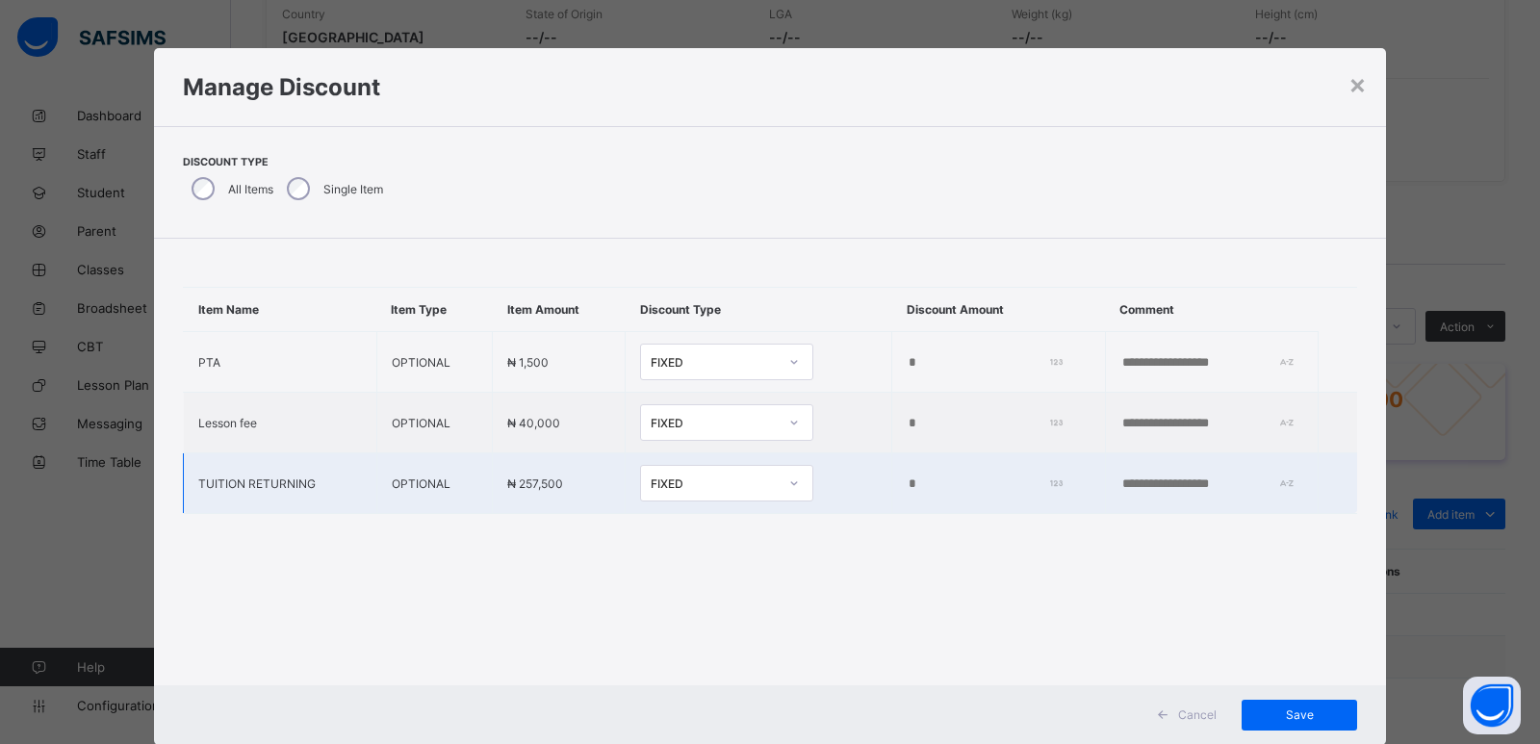
click at [907, 486] on input "*" at bounding box center [981, 483] width 148 height 15
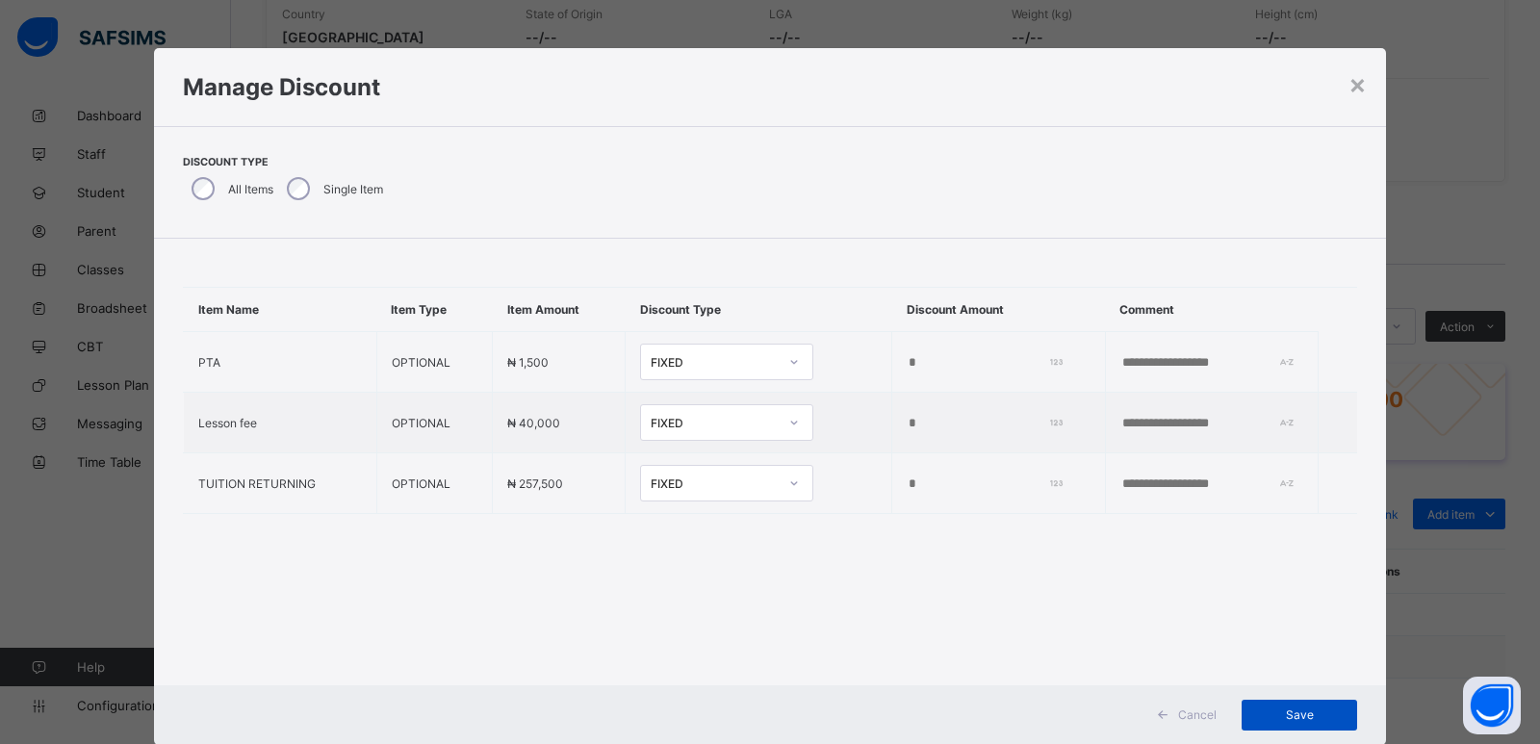
type input "*****"
click at [1285, 716] on span "Save" at bounding box center [1299, 714] width 87 height 14
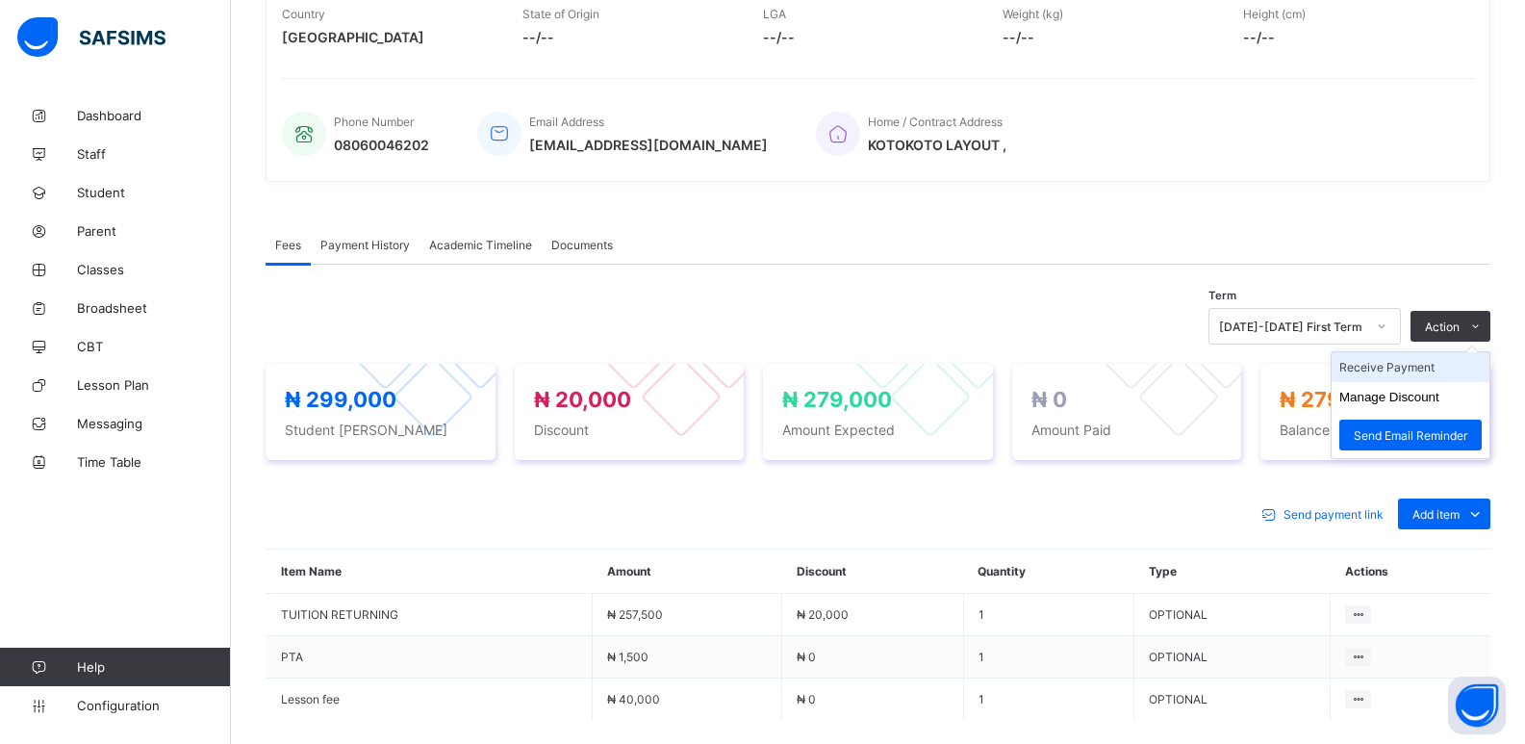
click at [1385, 363] on li "Receive Payment" at bounding box center [1411, 367] width 158 height 30
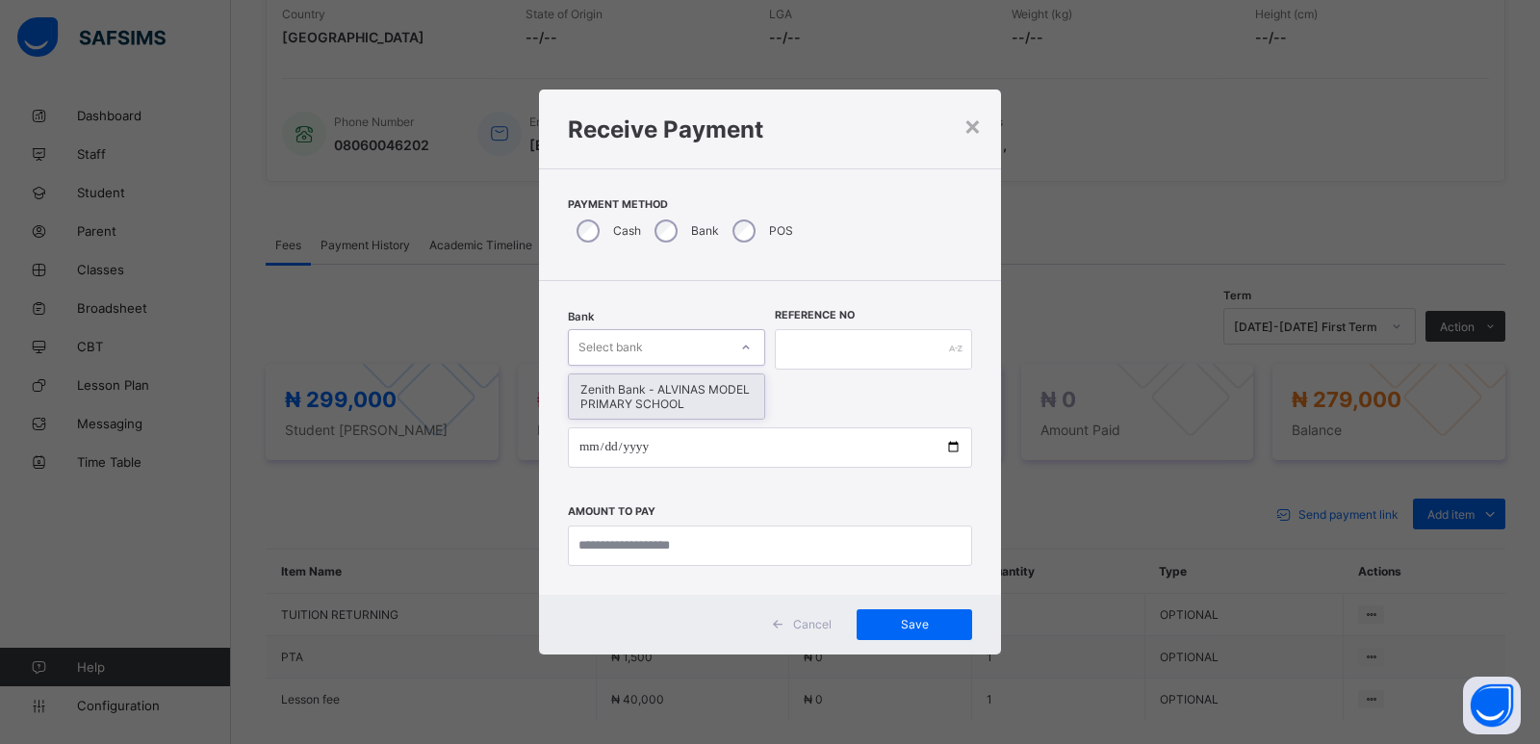
drag, startPoint x: 644, startPoint y: 345, endPoint x: 639, endPoint y: 385, distance: 39.7
click at [644, 350] on div "Select bank" at bounding box center [648, 347] width 159 height 27
drag, startPoint x: 639, startPoint y: 396, endPoint x: 726, endPoint y: 388, distance: 87.0
click at [654, 396] on div "Zenith Bank - ALVINAS MODEL PRIMARY SCHOOL" at bounding box center [666, 396] width 195 height 44
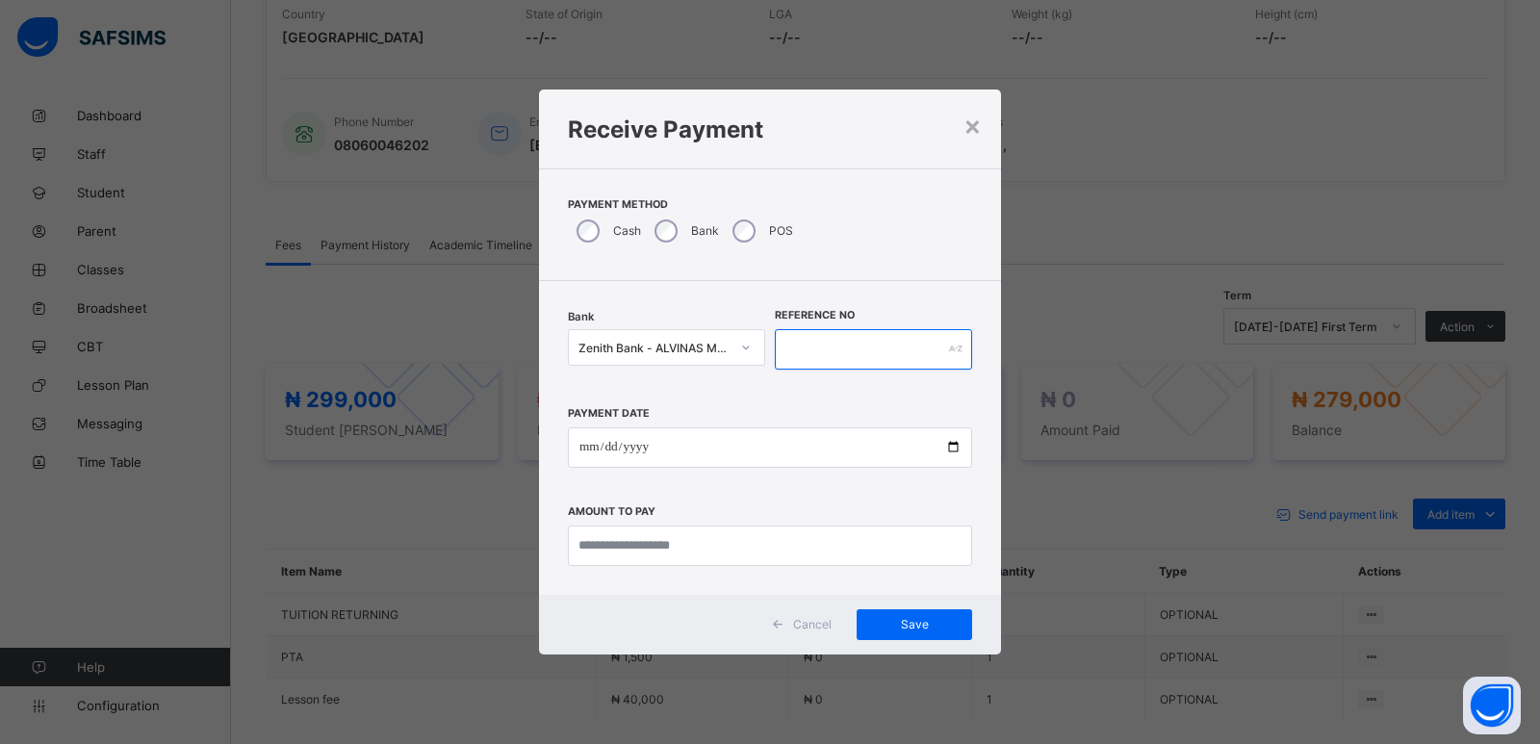
click at [819, 342] on input "text" at bounding box center [873, 349] width 197 height 40
type input "******"
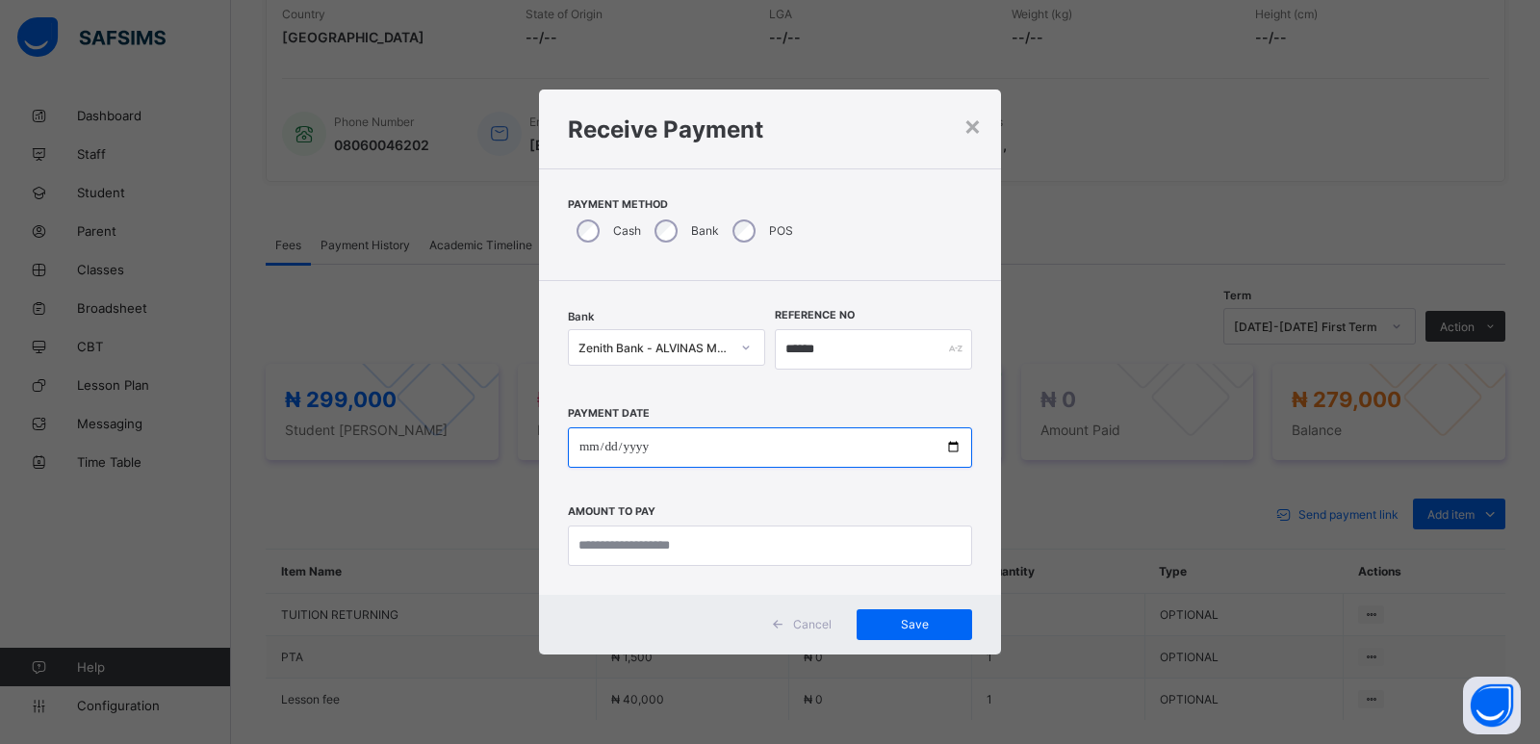
click at [587, 451] on input "date" at bounding box center [770, 447] width 404 height 40
type input "**********"
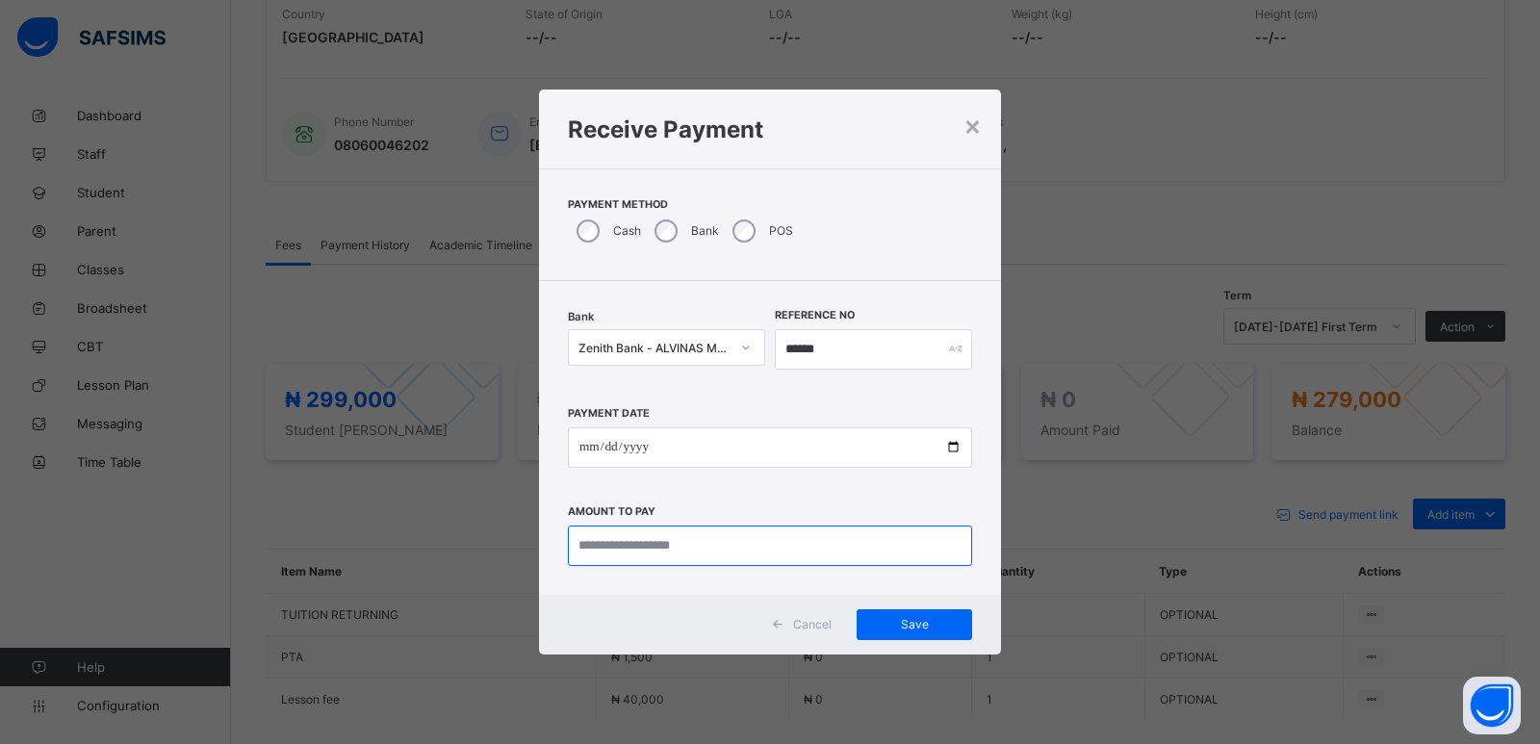
click at [615, 555] on input "currency" at bounding box center [770, 545] width 404 height 40
type input "*********"
click at [917, 631] on span "Save" at bounding box center [914, 624] width 87 height 14
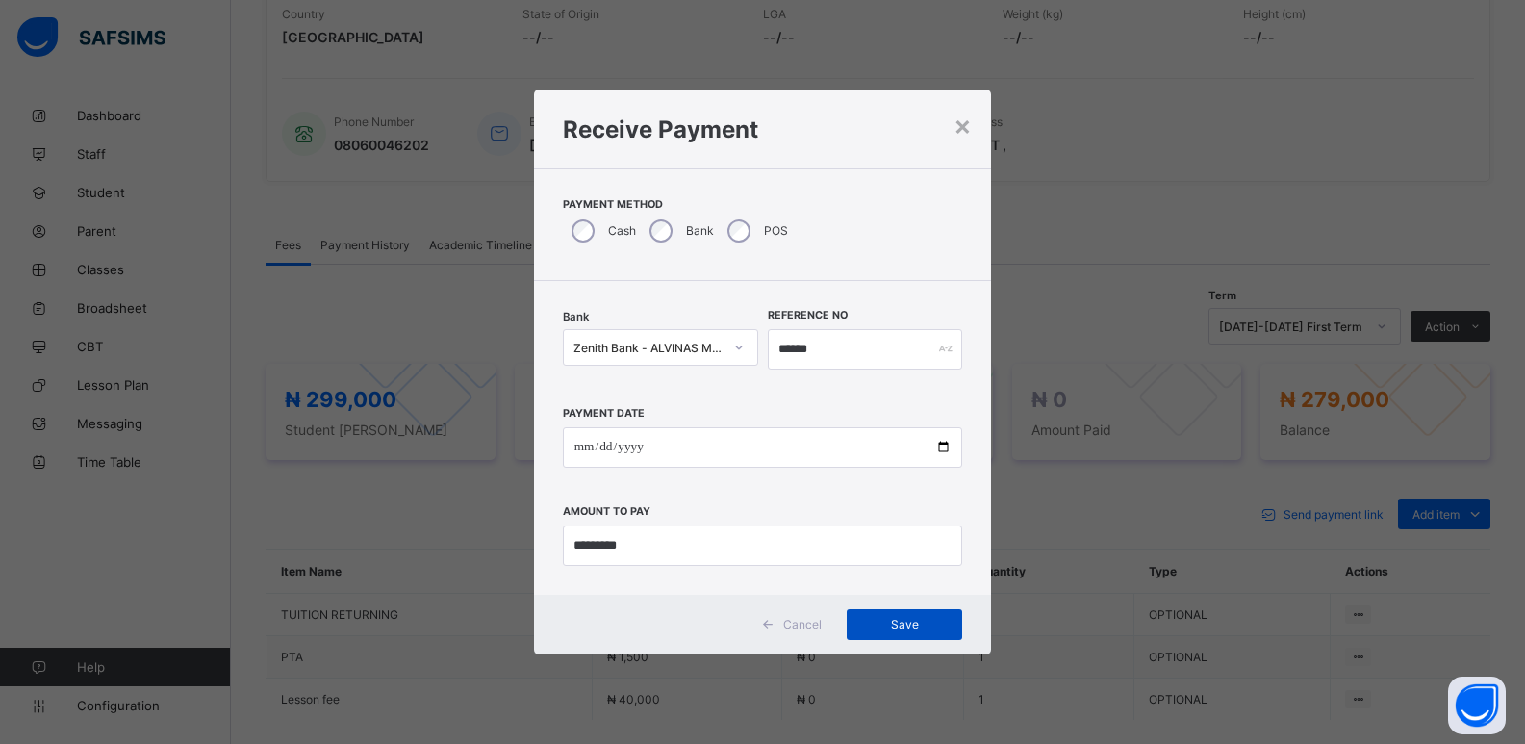
click at [906, 626] on span "Save" at bounding box center [904, 624] width 87 height 14
click at [819, 350] on input "******" at bounding box center [865, 349] width 195 height 40
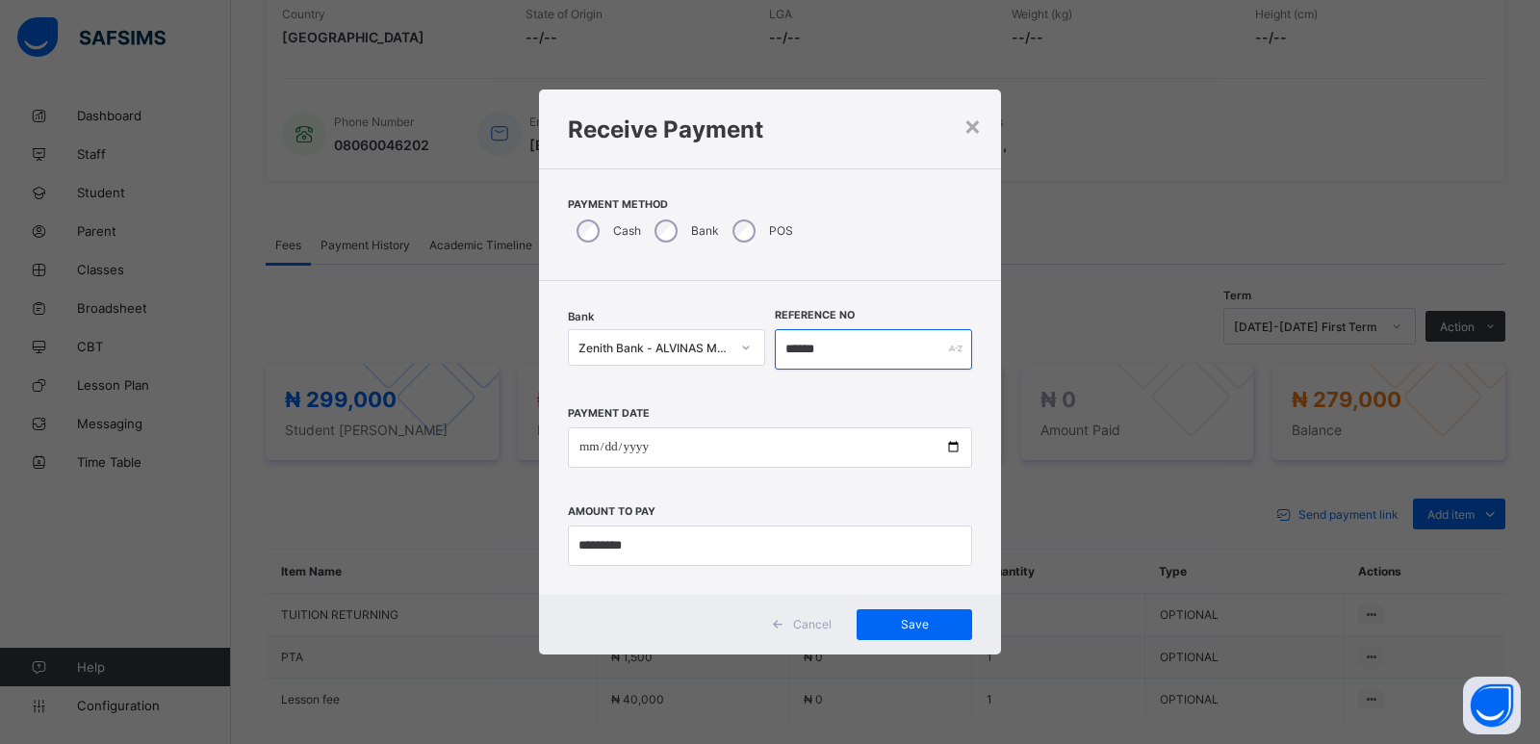
click at [798, 352] on input "******" at bounding box center [873, 349] width 197 height 40
type input "*******"
click at [893, 637] on div "Save" at bounding box center [913, 624] width 115 height 31
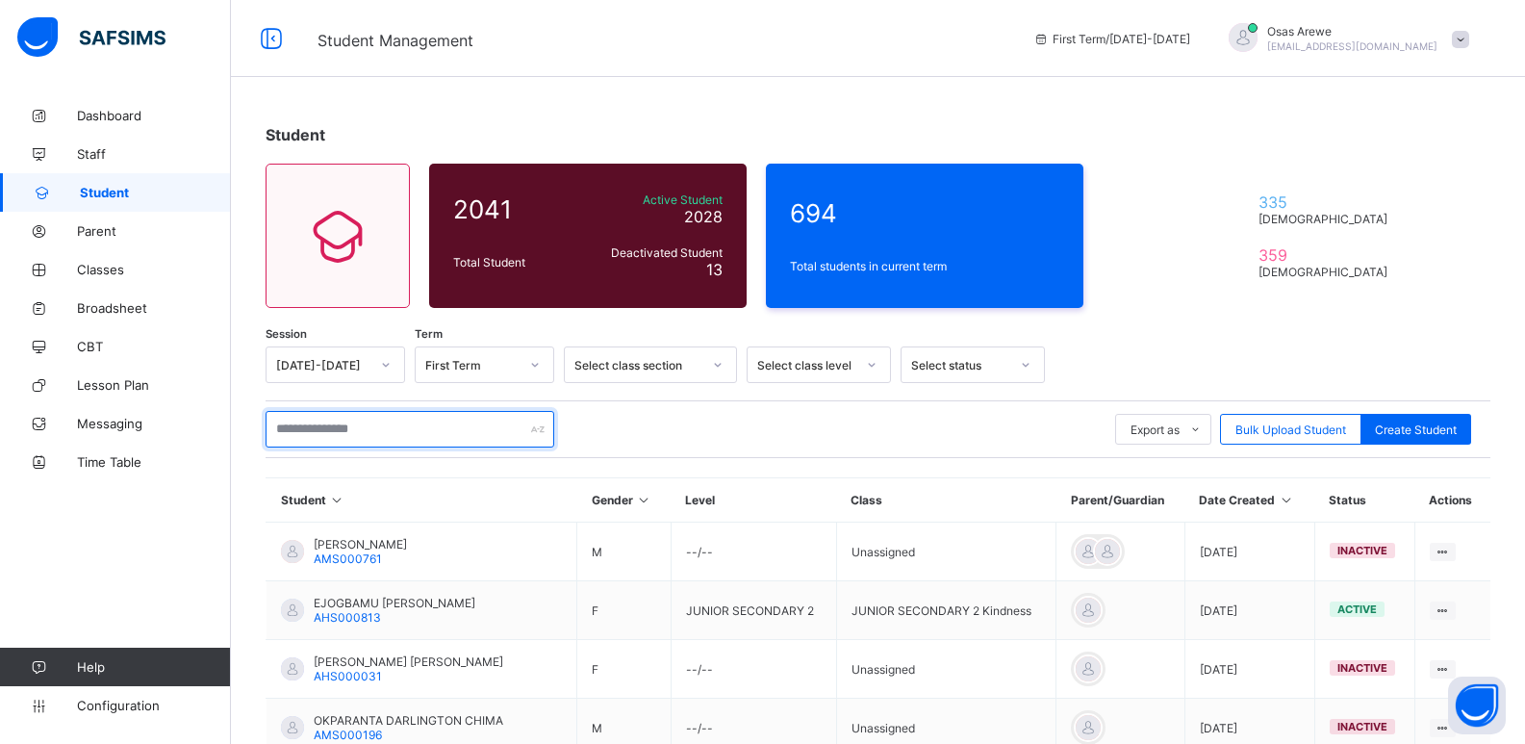
click at [412, 423] on input "text" at bounding box center [410, 429] width 289 height 37
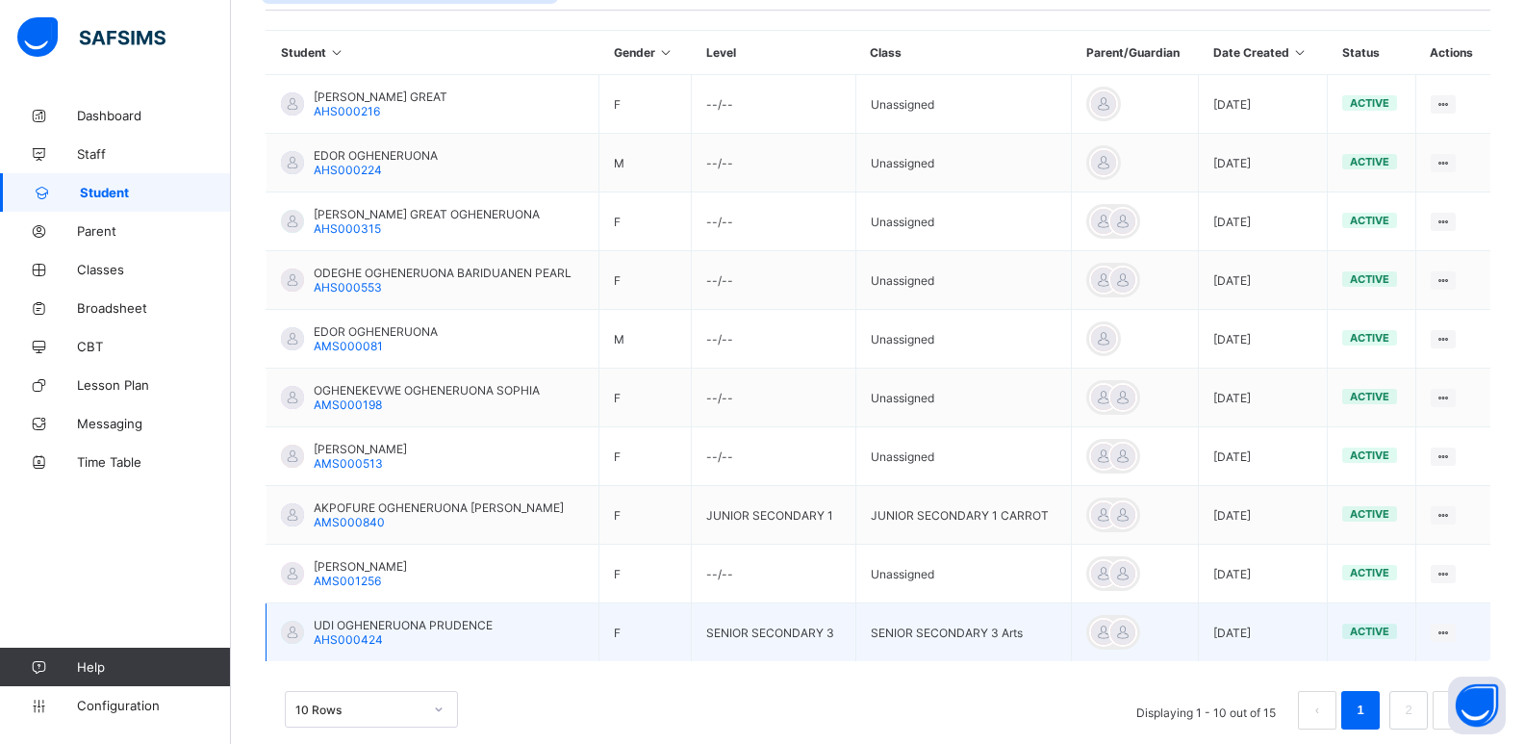
scroll to position [481, 0]
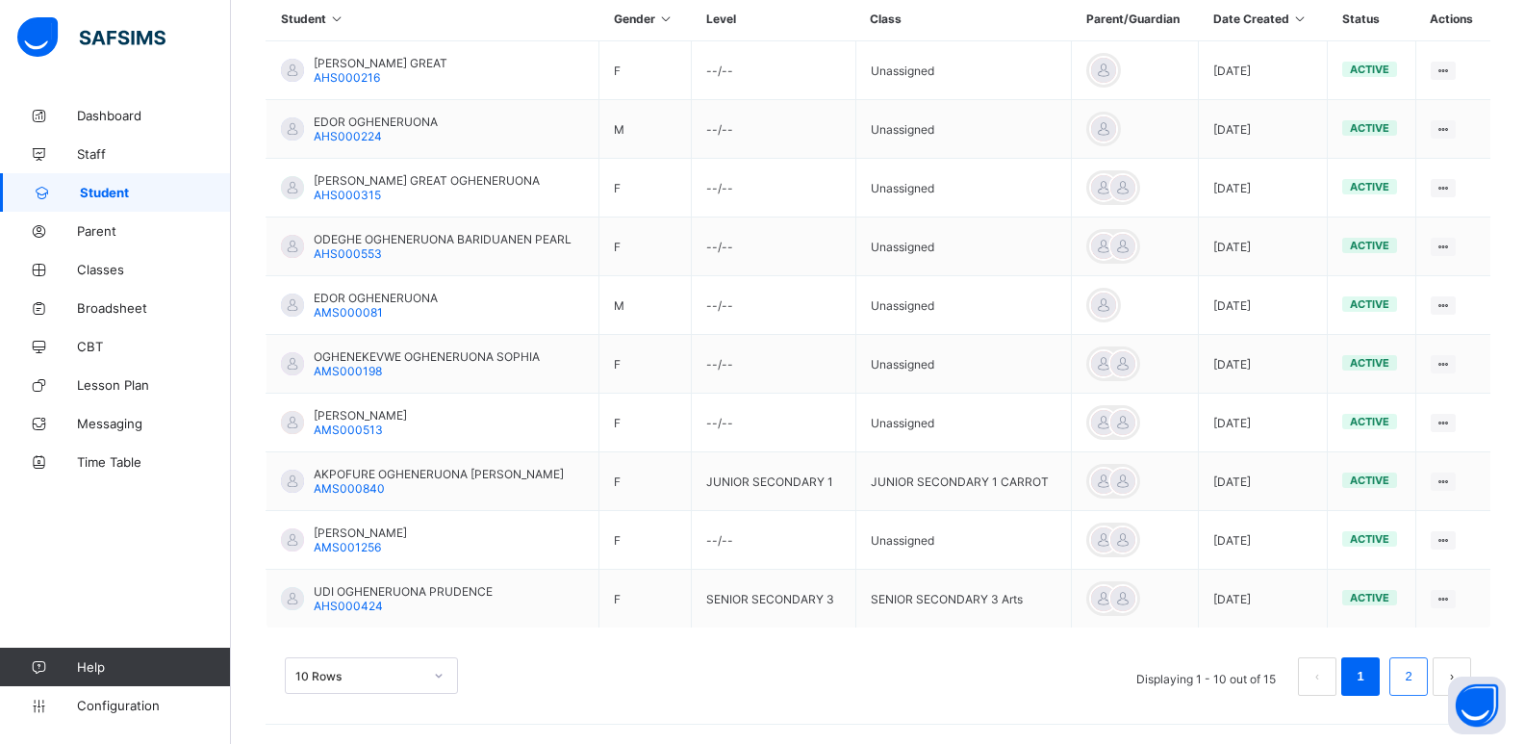
type input "**********"
click at [1414, 673] on link "2" at bounding box center [1408, 676] width 18 height 25
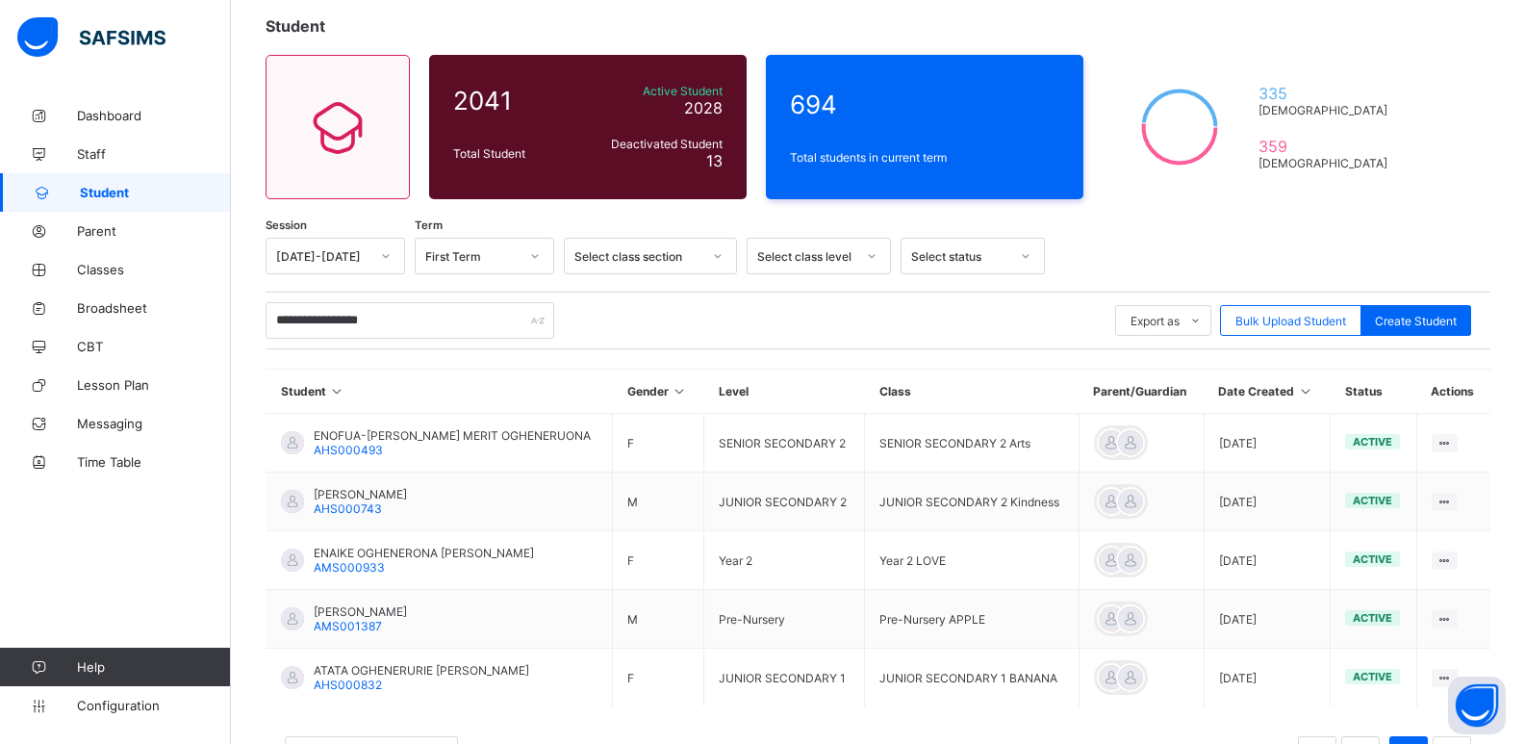
scroll to position [188, 0]
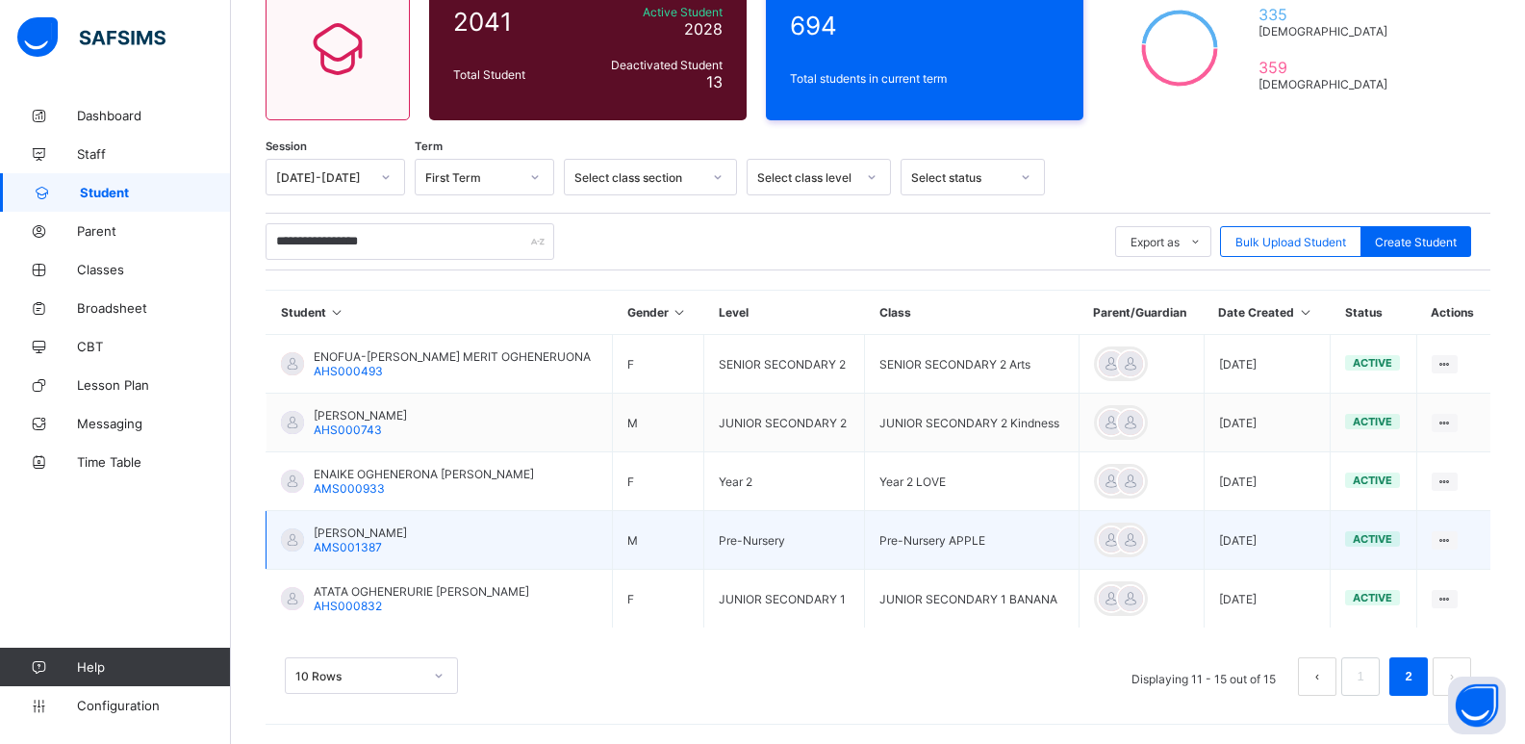
click at [406, 531] on span "[PERSON_NAME]" at bounding box center [360, 532] width 93 height 14
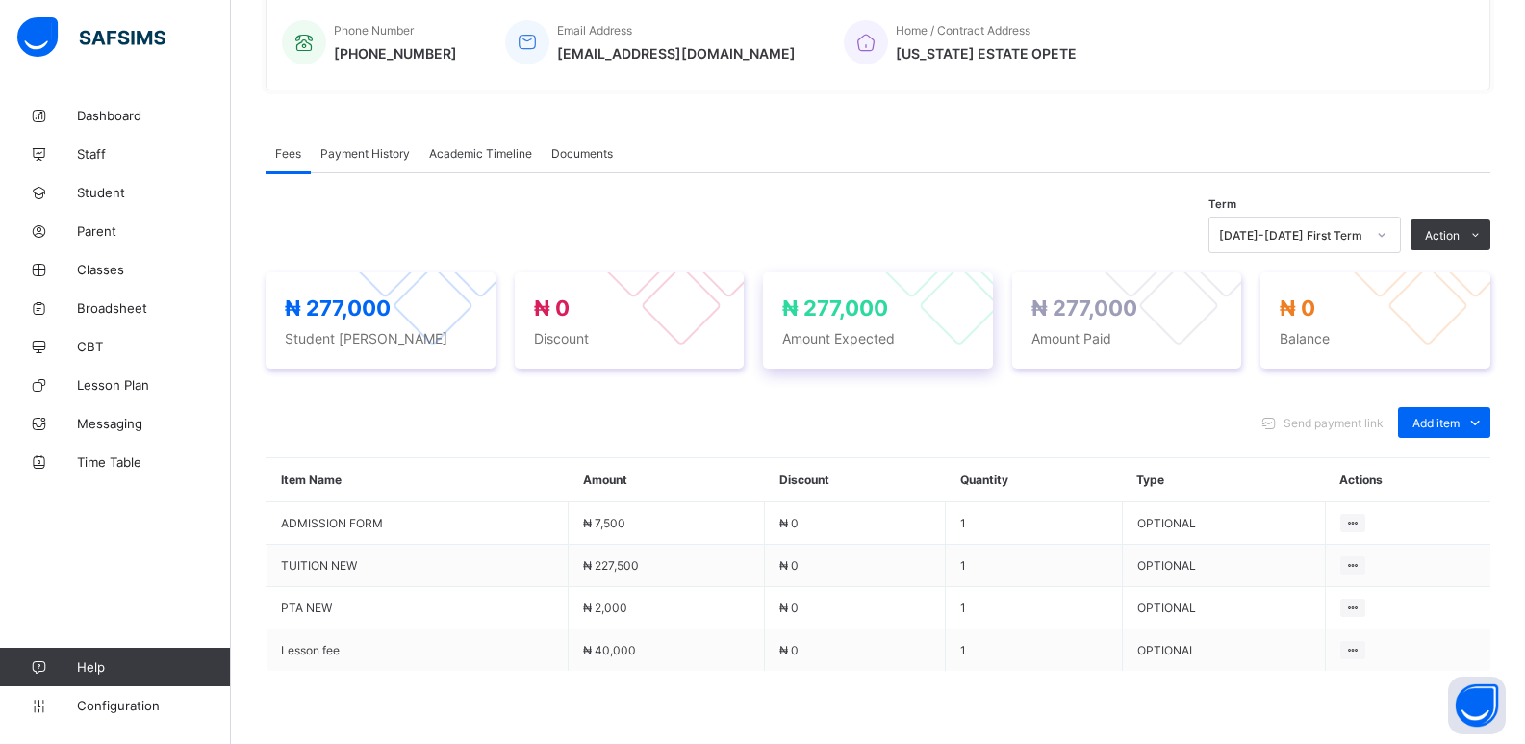
scroll to position [380, 0]
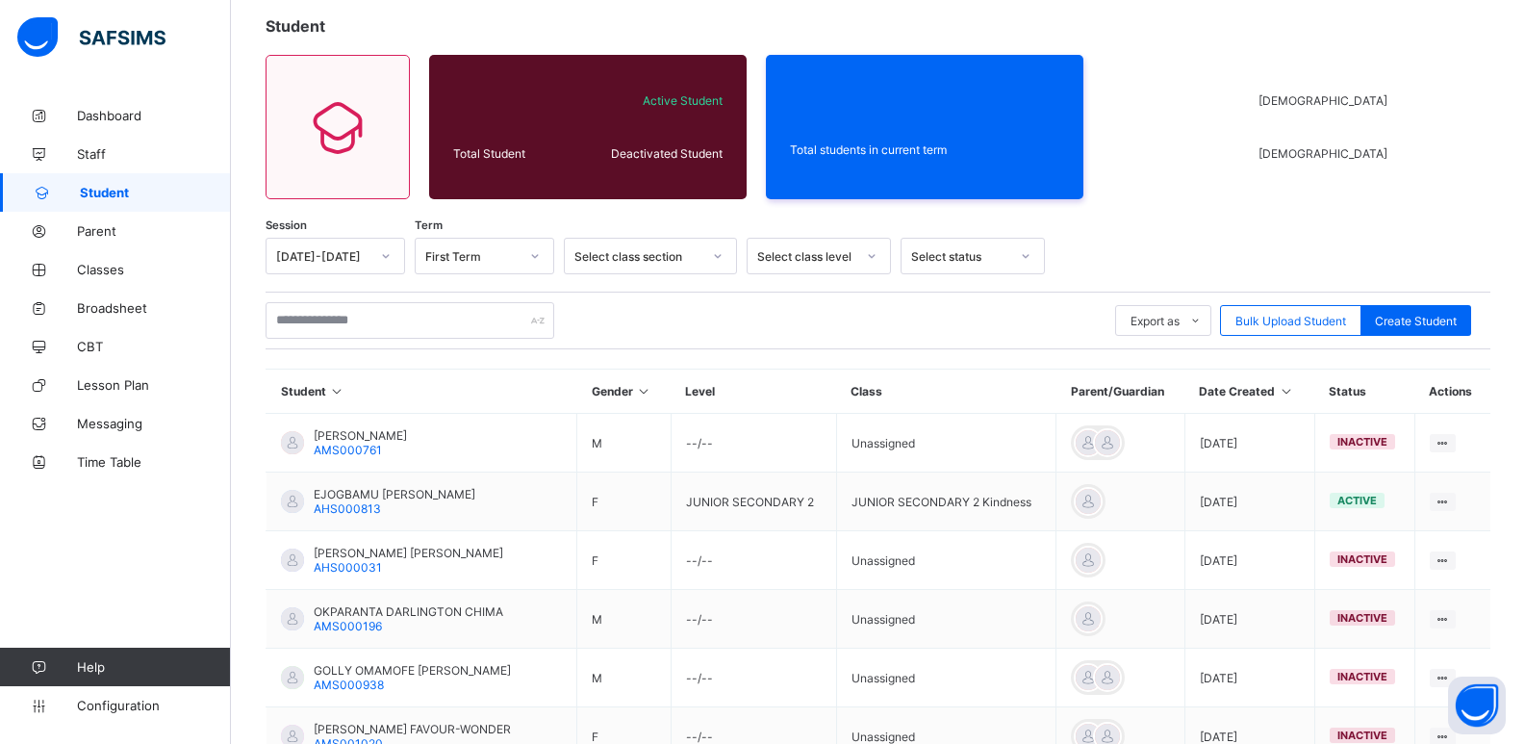
scroll to position [380, 0]
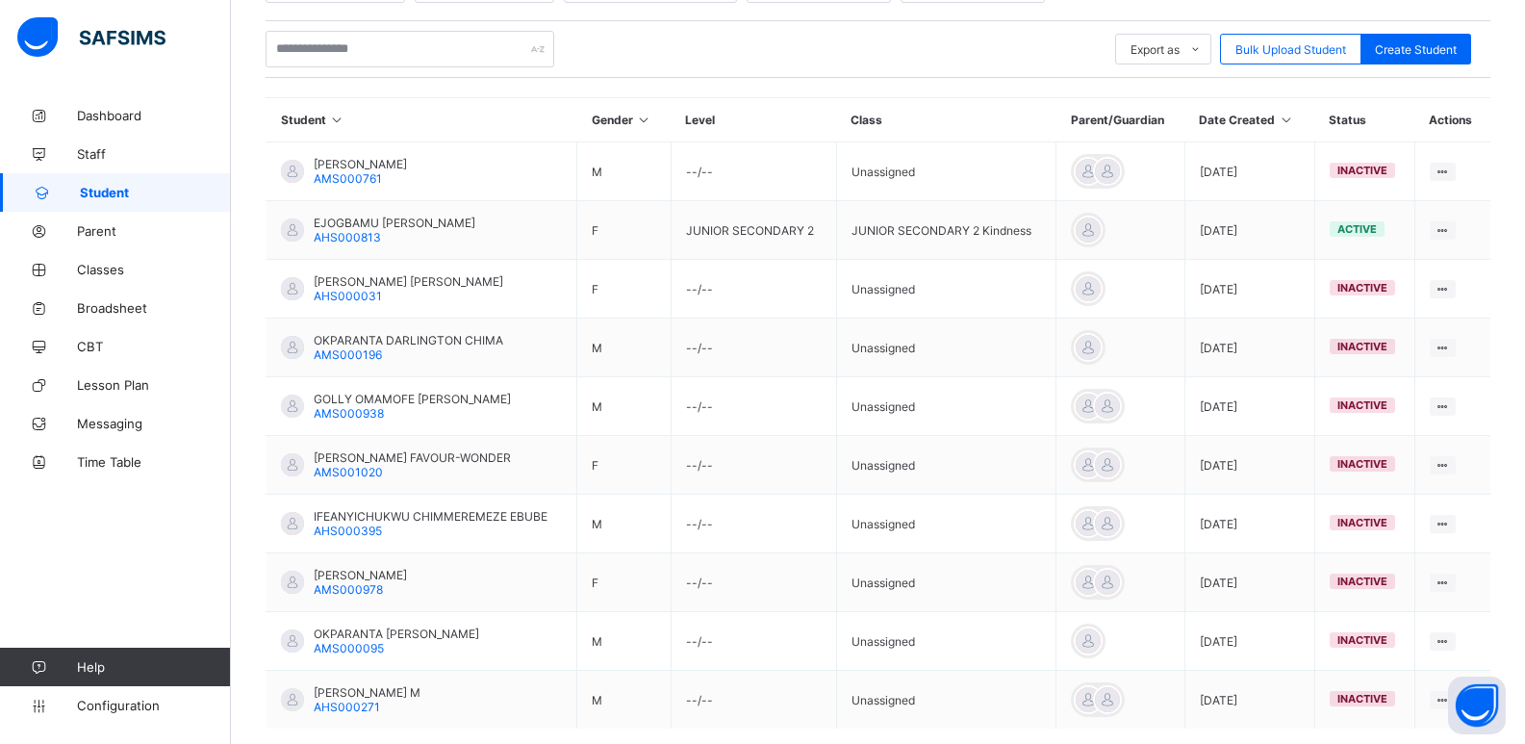
click at [385, 319] on td "OKPARANTA DARLINGTON CHIMA AMS000196" at bounding box center [422, 348] width 311 height 59
click at [416, 56] on input "text" at bounding box center [410, 49] width 289 height 37
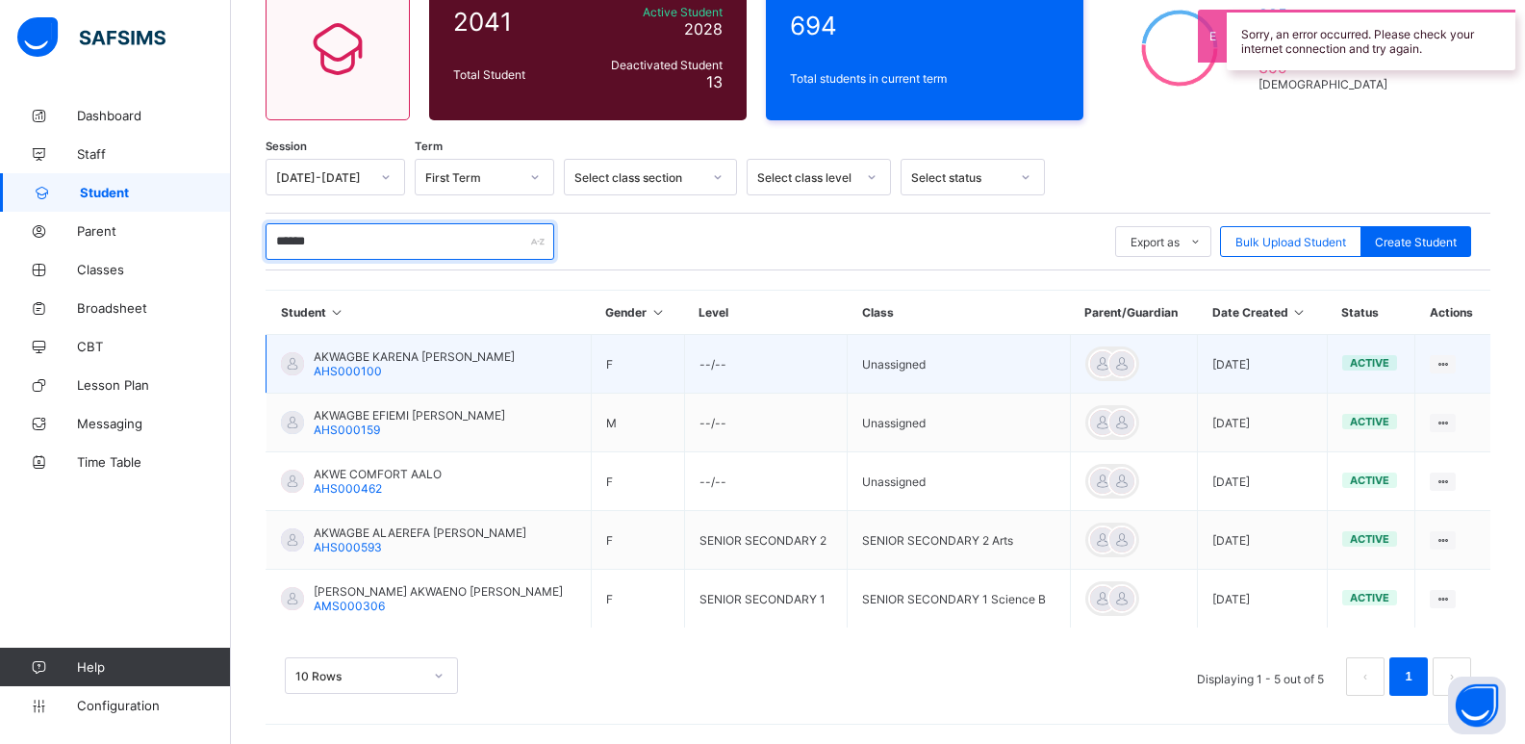
scroll to position [188, 0]
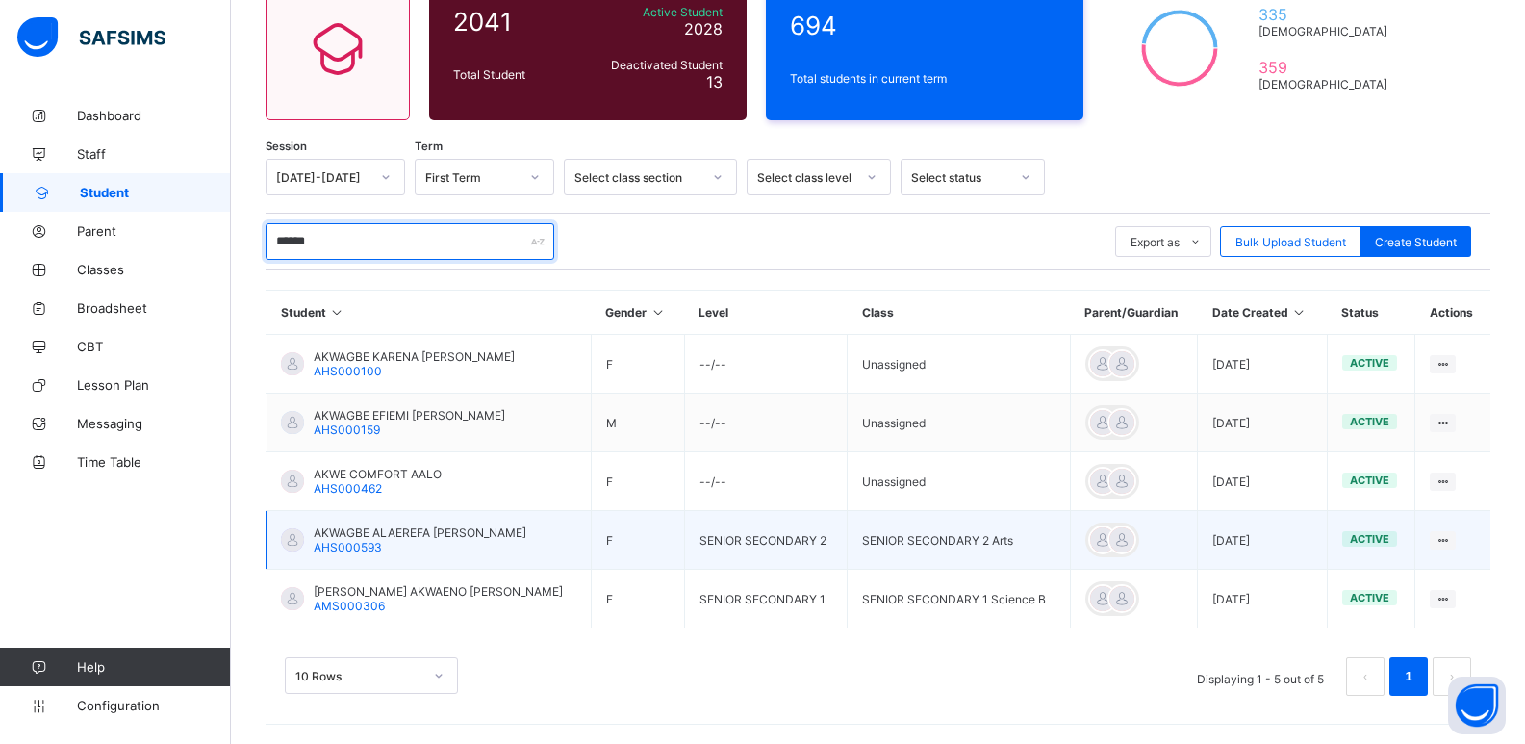
type input "******"
click at [353, 536] on span "AKWAGBE ALAEREFA [PERSON_NAME]" at bounding box center [420, 532] width 213 height 14
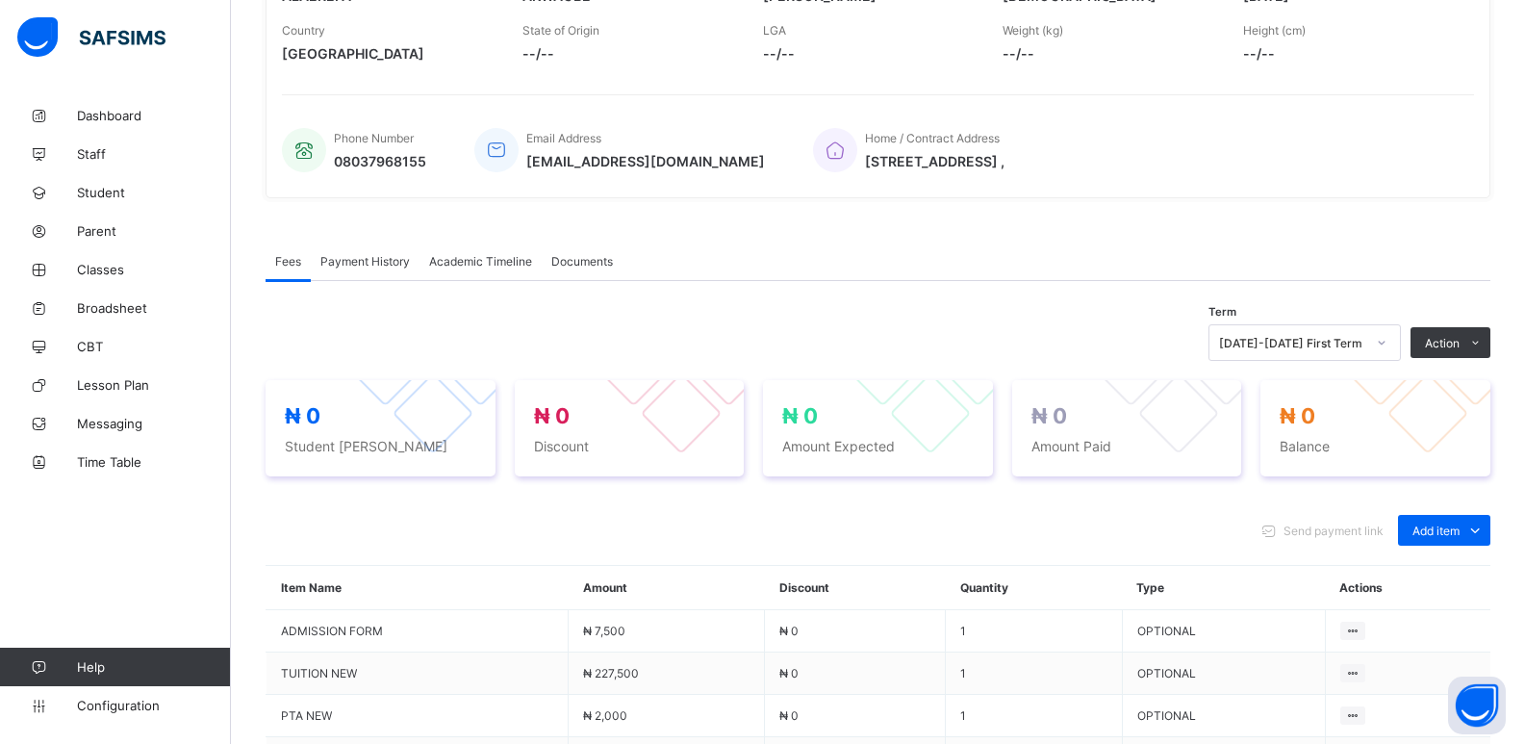
scroll to position [476, 0]
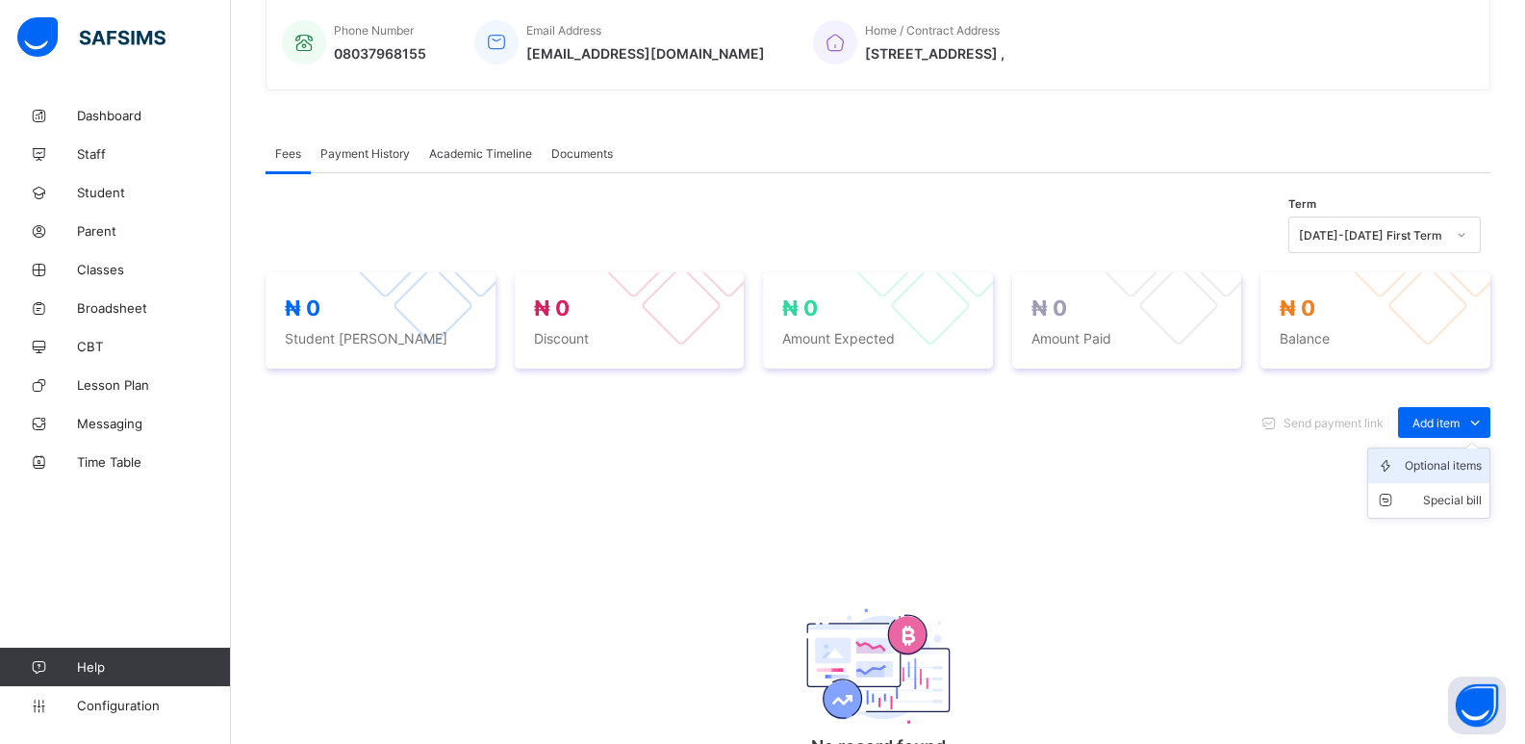
click at [1435, 469] on div "Optional items" at bounding box center [1443, 465] width 77 height 19
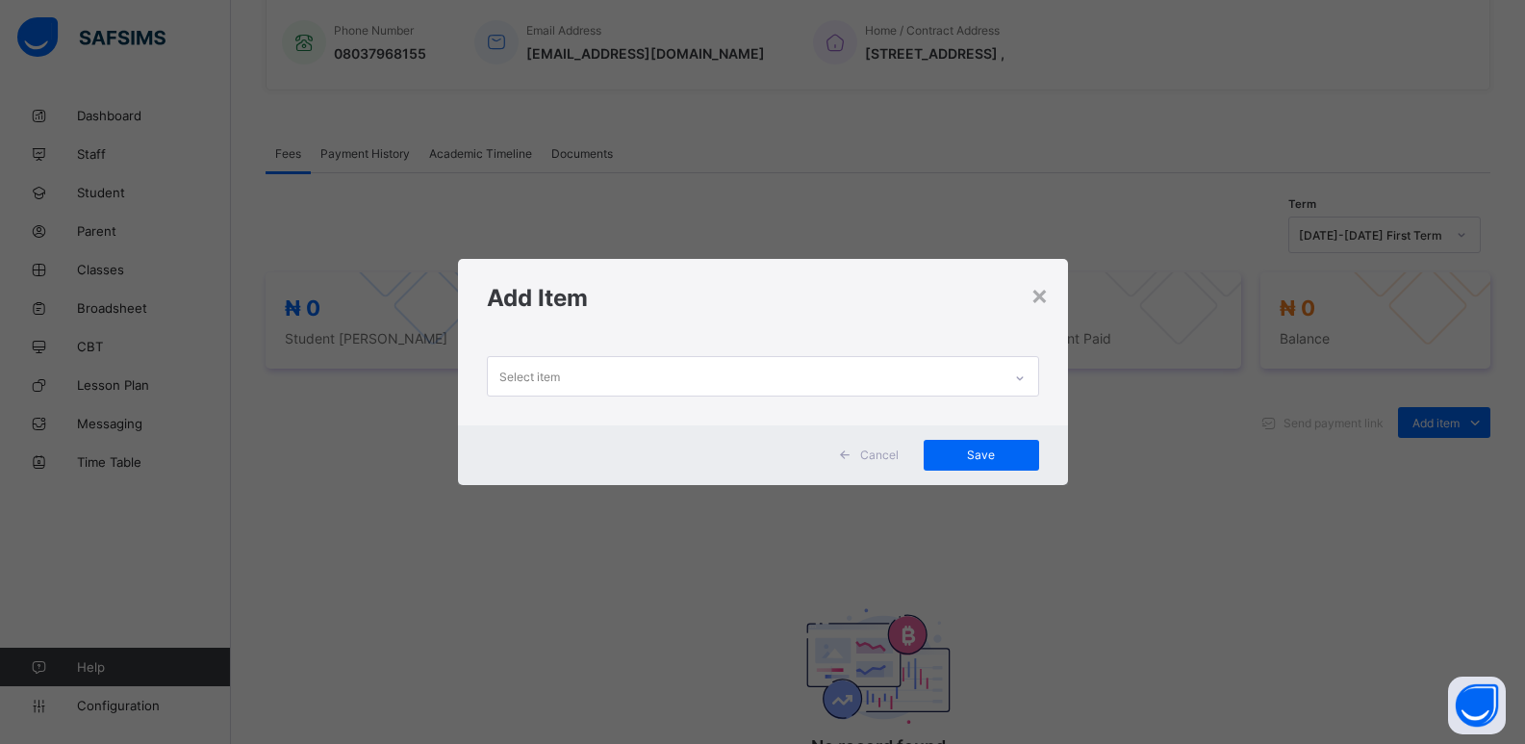
drag, startPoint x: 1026, startPoint y: 380, endPoint x: 967, endPoint y: 398, distance: 61.5
click at [1026, 380] on icon at bounding box center [1020, 378] width 12 height 19
click at [1036, 385] on div at bounding box center [1020, 378] width 33 height 31
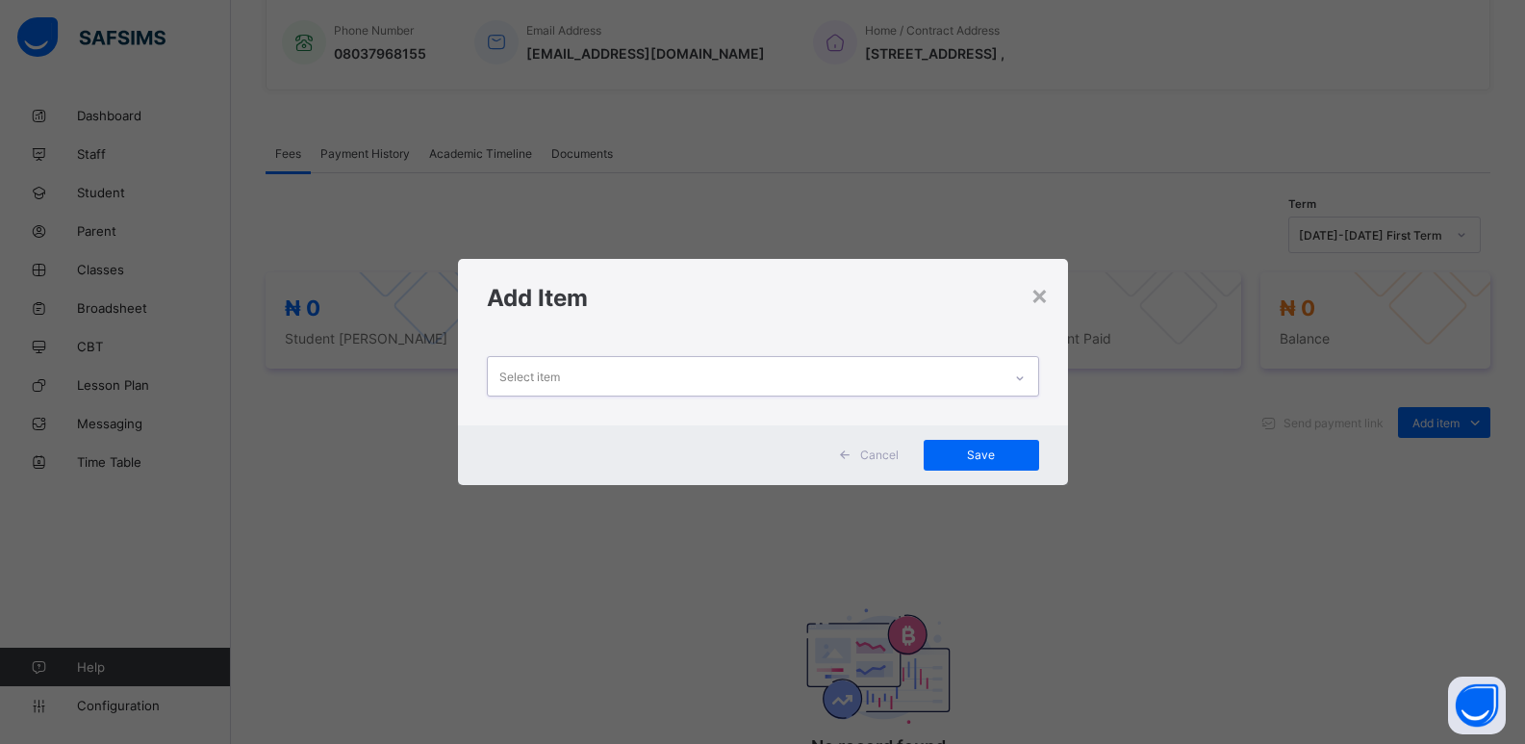
click at [1036, 386] on div at bounding box center [1020, 378] width 33 height 31
click at [1035, 386] on div at bounding box center [1020, 378] width 33 height 31
click at [1033, 386] on div at bounding box center [1020, 378] width 33 height 31
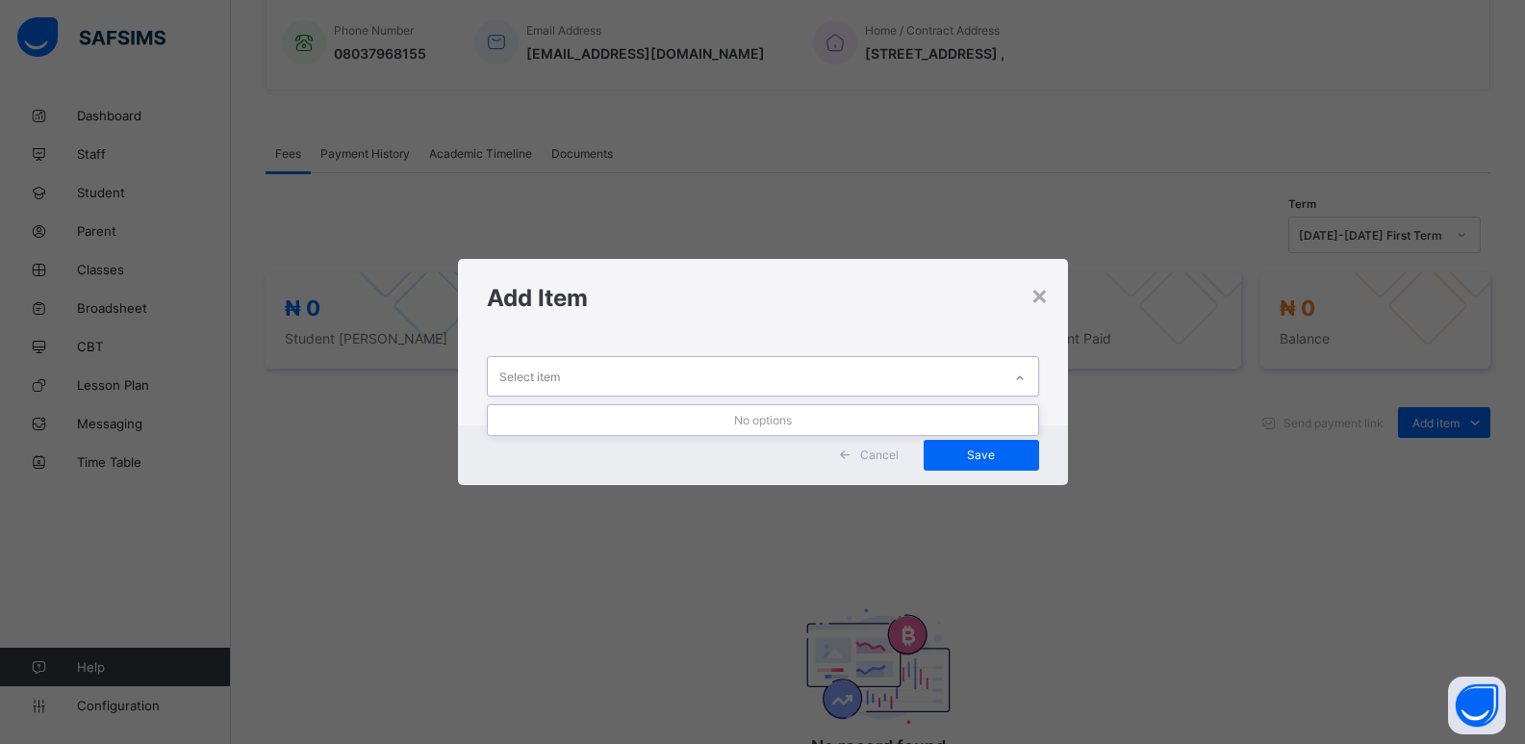
click at [1033, 386] on div at bounding box center [1020, 378] width 33 height 31
click at [1033, 387] on div at bounding box center [1020, 378] width 33 height 31
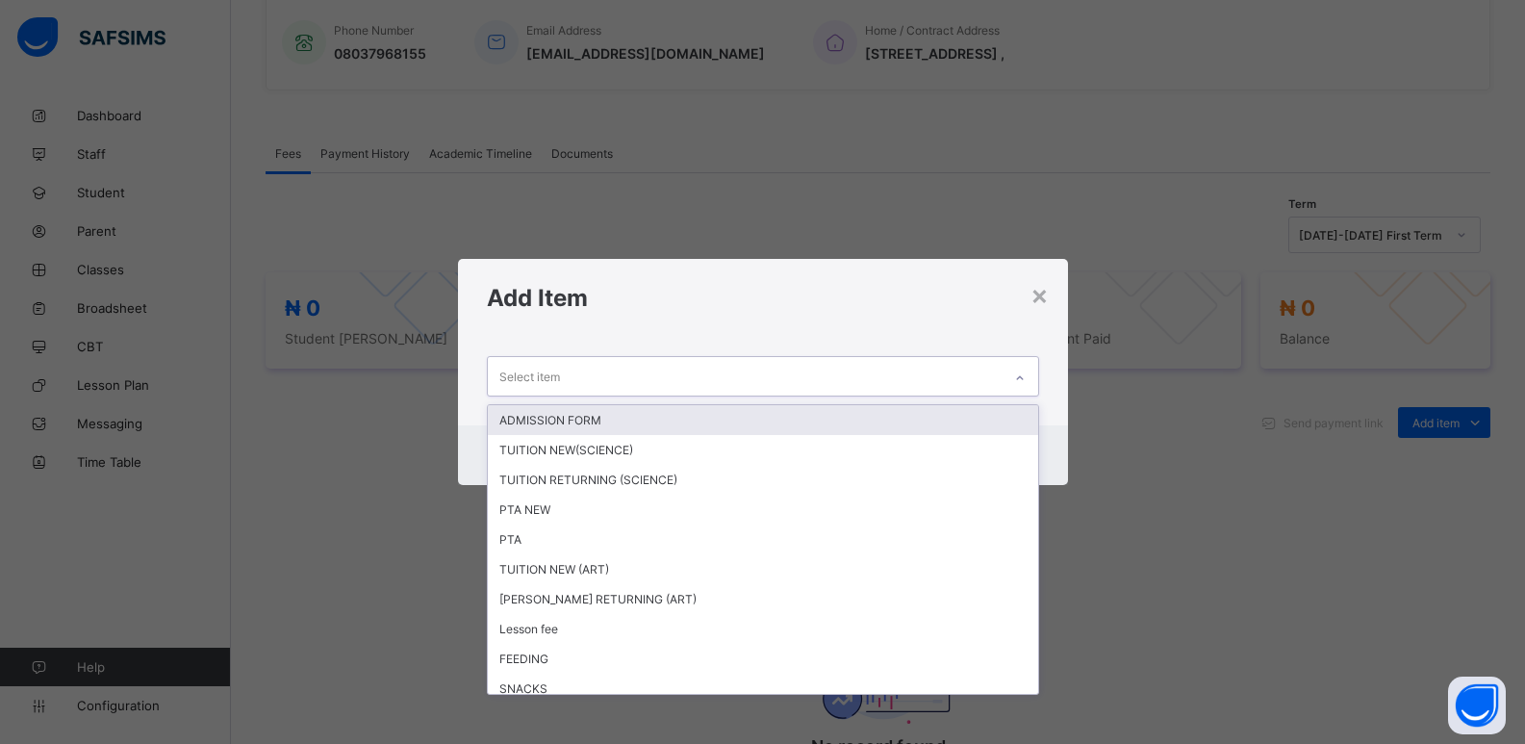
click at [1033, 387] on div at bounding box center [1020, 378] width 33 height 31
click at [1032, 387] on div at bounding box center [1020, 378] width 33 height 31
click at [1026, 387] on div at bounding box center [1020, 378] width 33 height 31
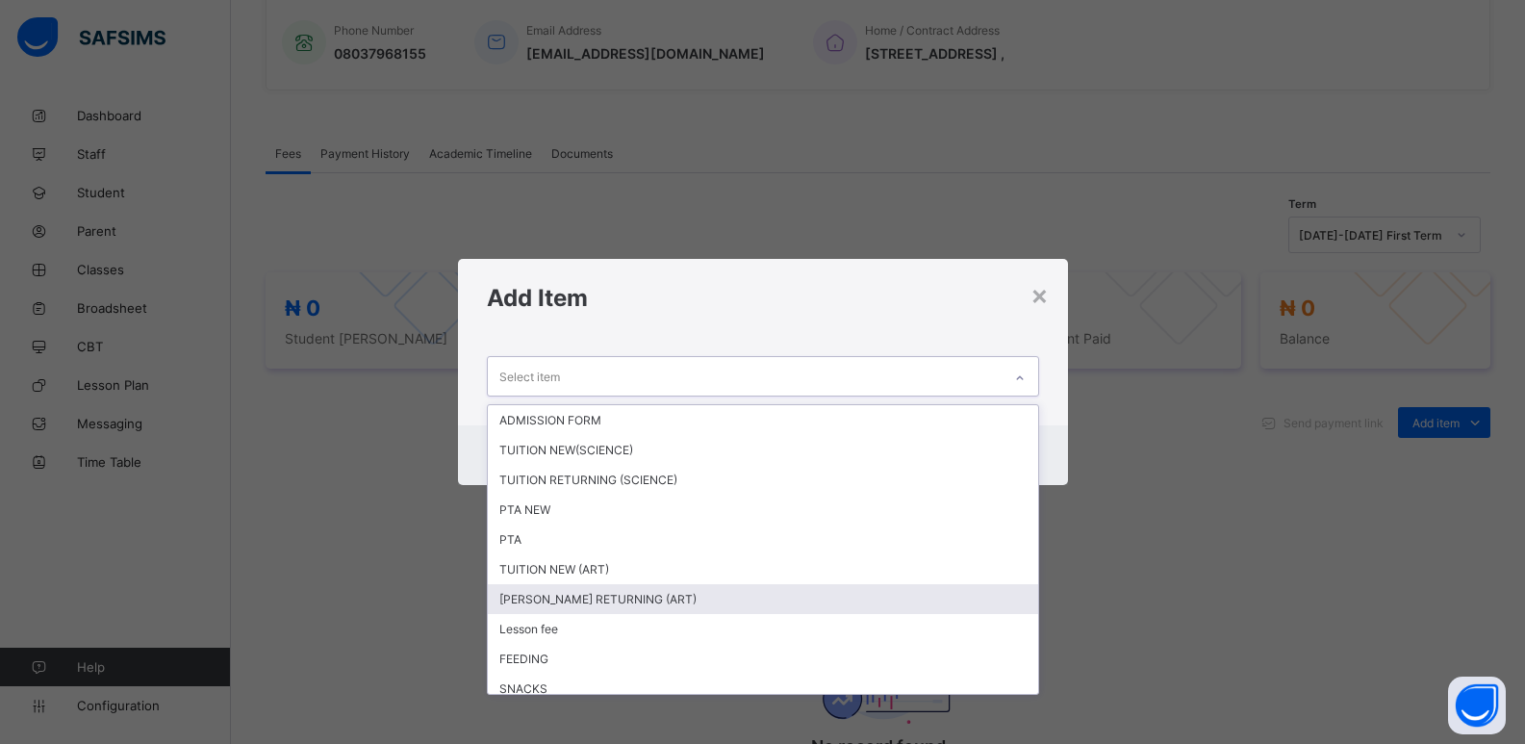
drag, startPoint x: 647, startPoint y: 601, endPoint x: 972, endPoint y: 439, distance: 363.7
click at [657, 600] on div "[PERSON_NAME] RETURNING (ART)" at bounding box center [763, 599] width 550 height 30
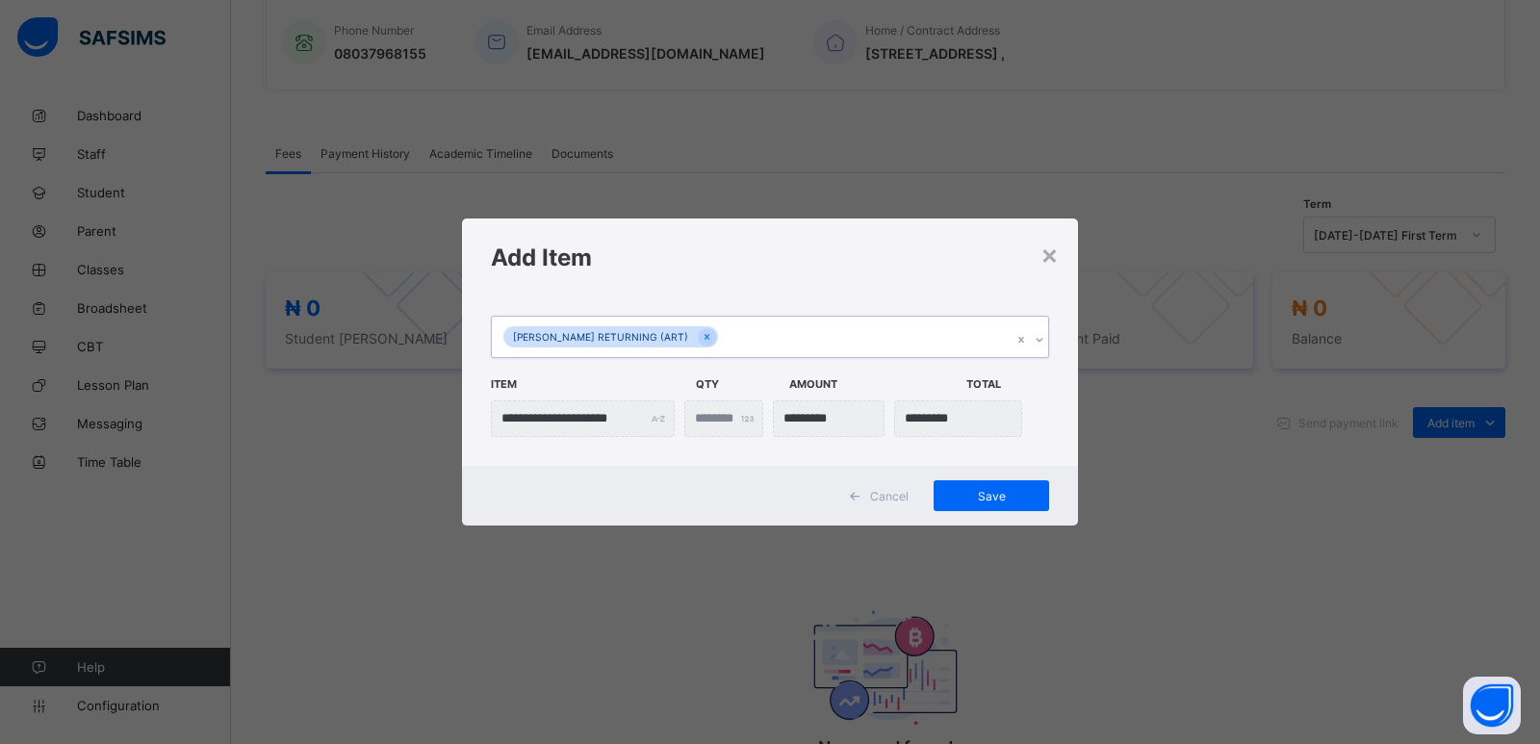
click at [1038, 340] on icon at bounding box center [1040, 339] width 12 height 19
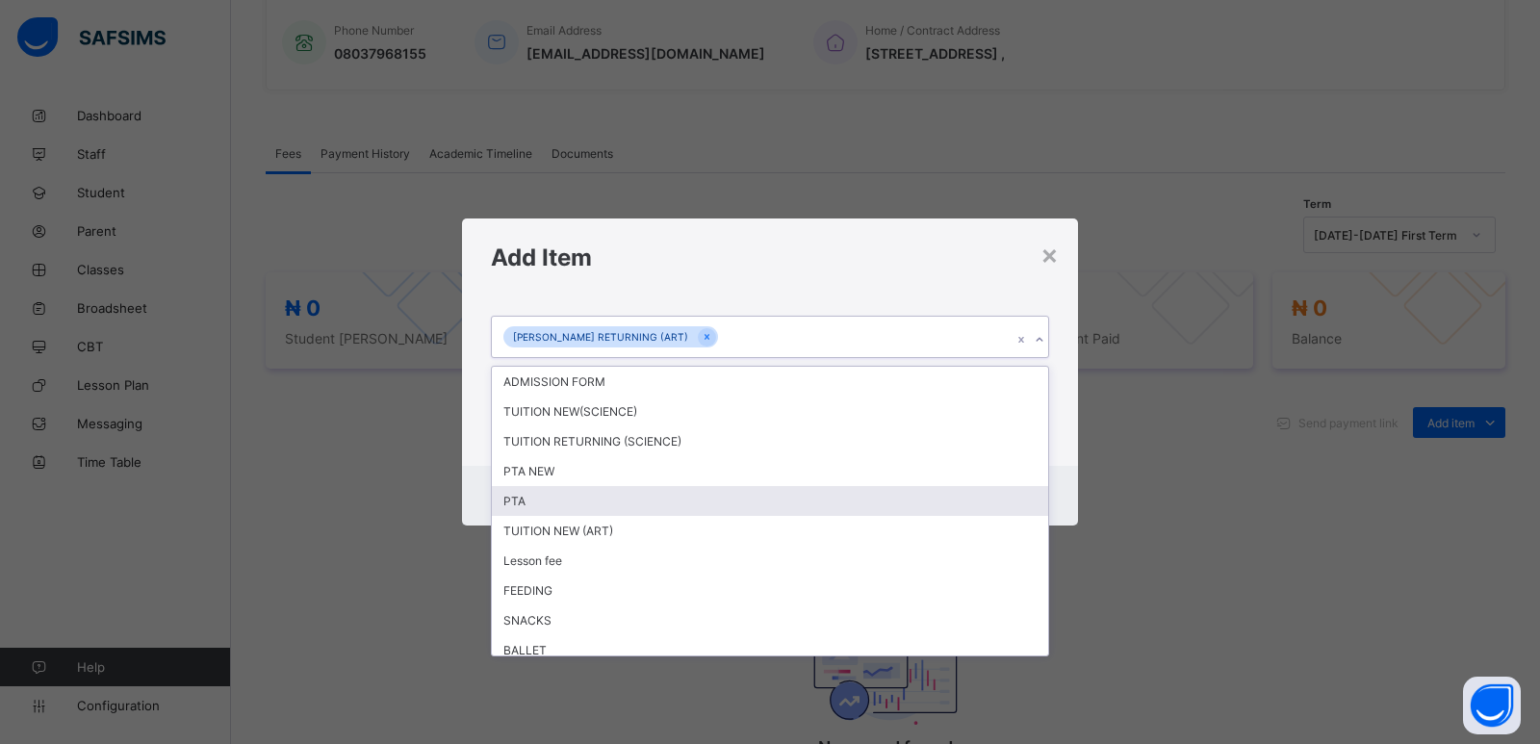
drag, startPoint x: 610, startPoint y: 491, endPoint x: 957, endPoint y: 382, distance: 363.1
click at [615, 492] on div "PTA" at bounding box center [770, 501] width 556 height 30
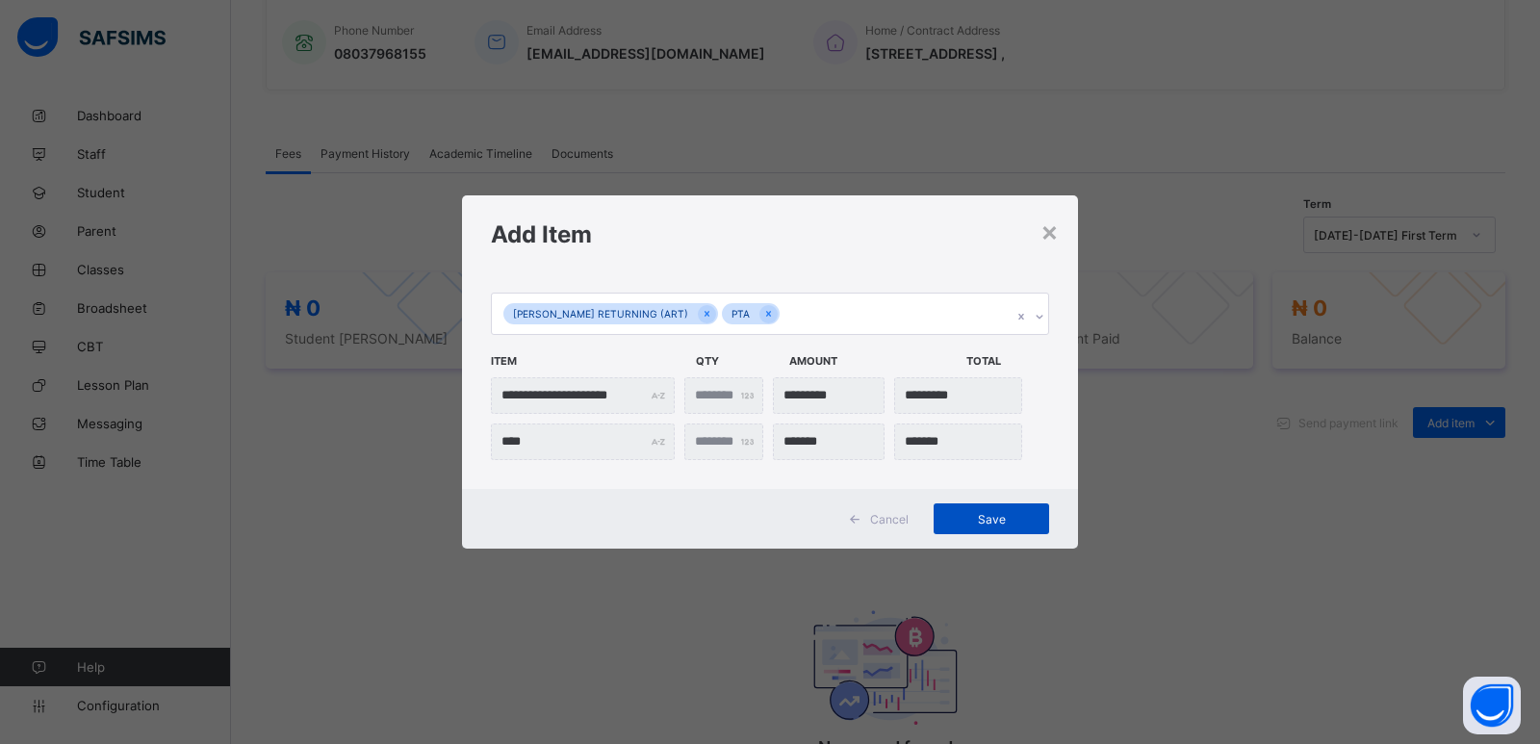
click at [971, 524] on span "Save" at bounding box center [991, 519] width 87 height 14
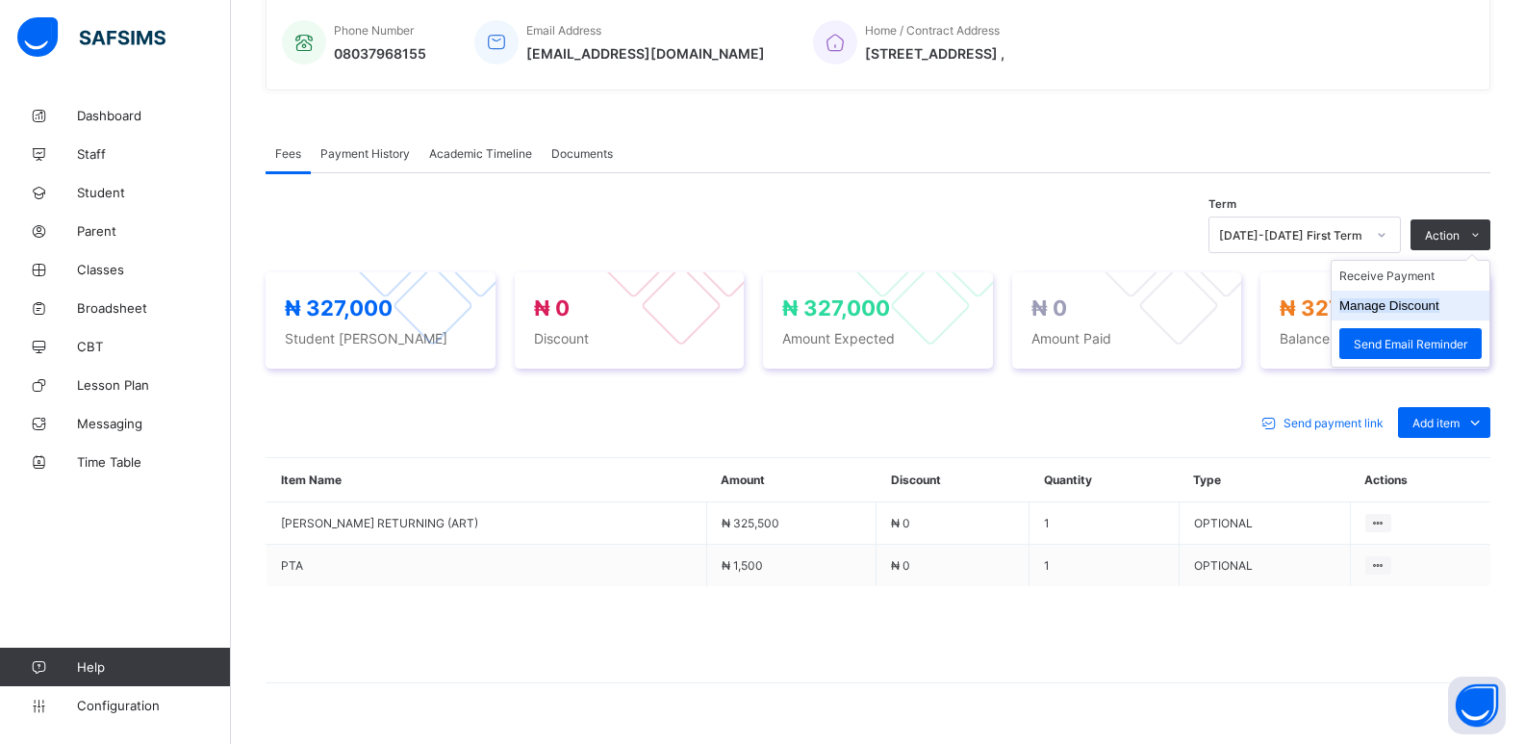
click at [1403, 309] on button "Manage Discount" at bounding box center [1390, 305] width 100 height 14
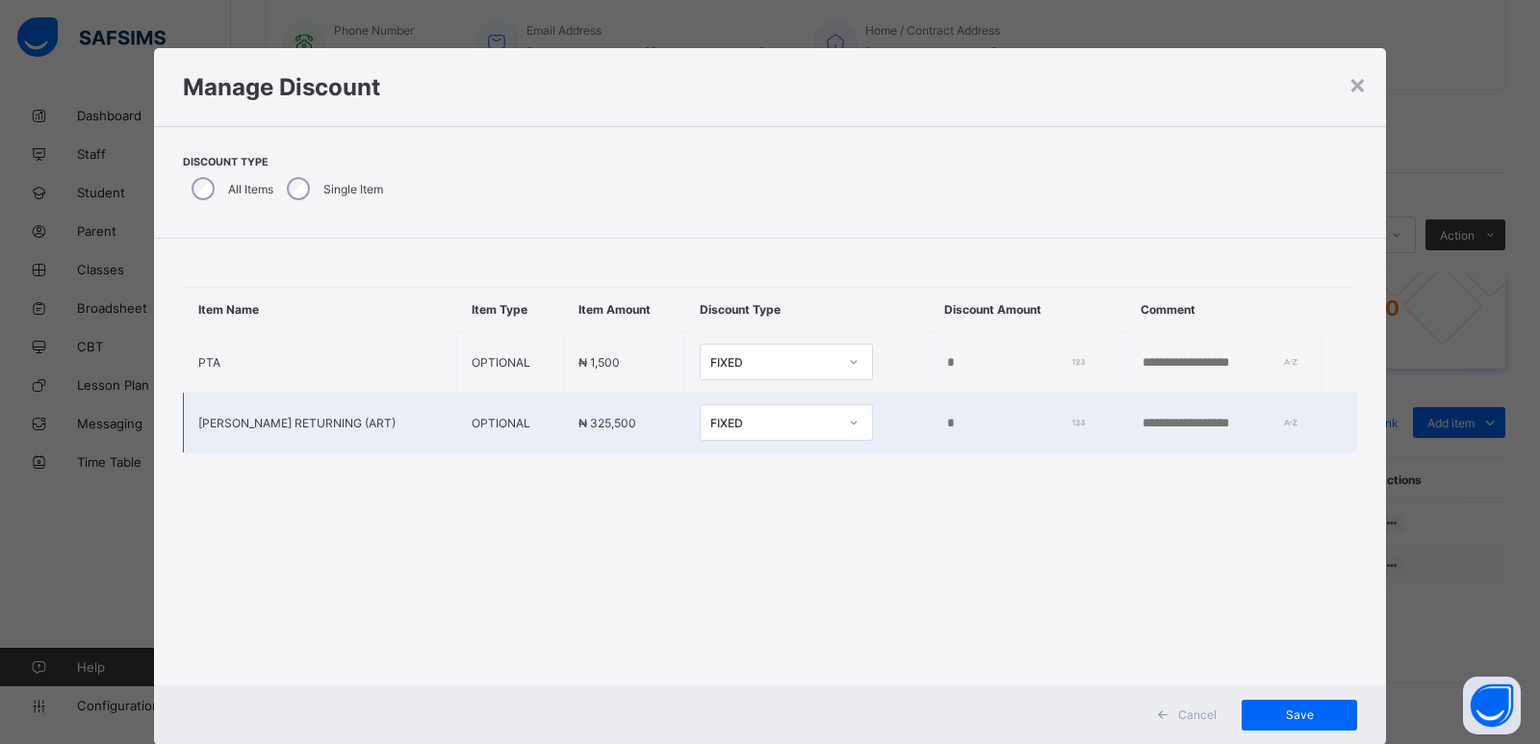
click at [945, 425] on input "*" at bounding box center [1012, 423] width 135 height 15
type input "*****"
click at [1301, 719] on span "Save" at bounding box center [1299, 714] width 87 height 14
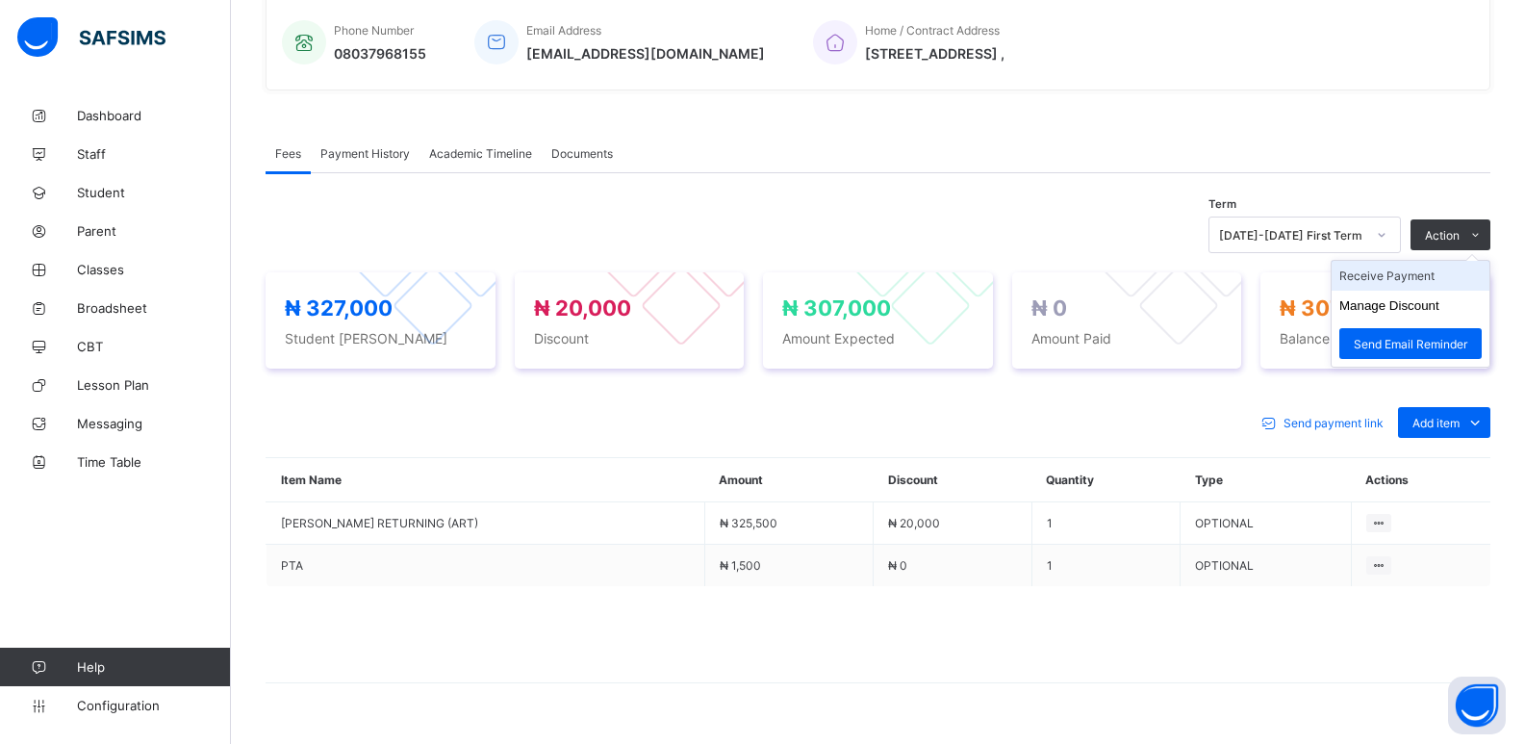
click at [1395, 280] on li "Receive Payment" at bounding box center [1411, 276] width 158 height 30
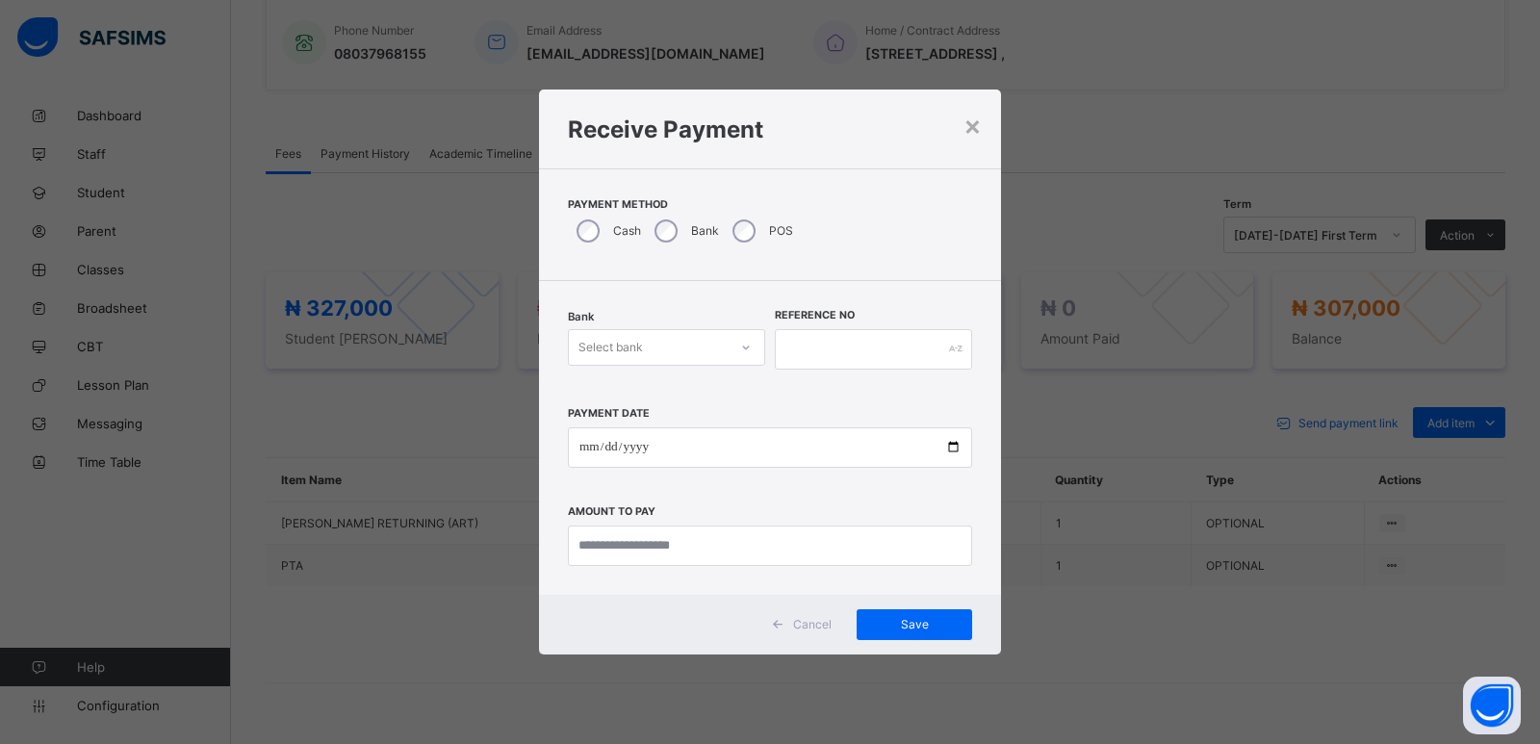
click at [604, 350] on div "Select bank" at bounding box center [610, 347] width 64 height 37
drag, startPoint x: 606, startPoint y: 387, endPoint x: 745, endPoint y: 352, distance: 142.8
click at [615, 386] on div "Zenith Bank - ALVINAS MODEL PRIMARY SCHOOL" at bounding box center [666, 396] width 195 height 44
click at [807, 345] on input "text" at bounding box center [873, 349] width 197 height 40
type input "*****"
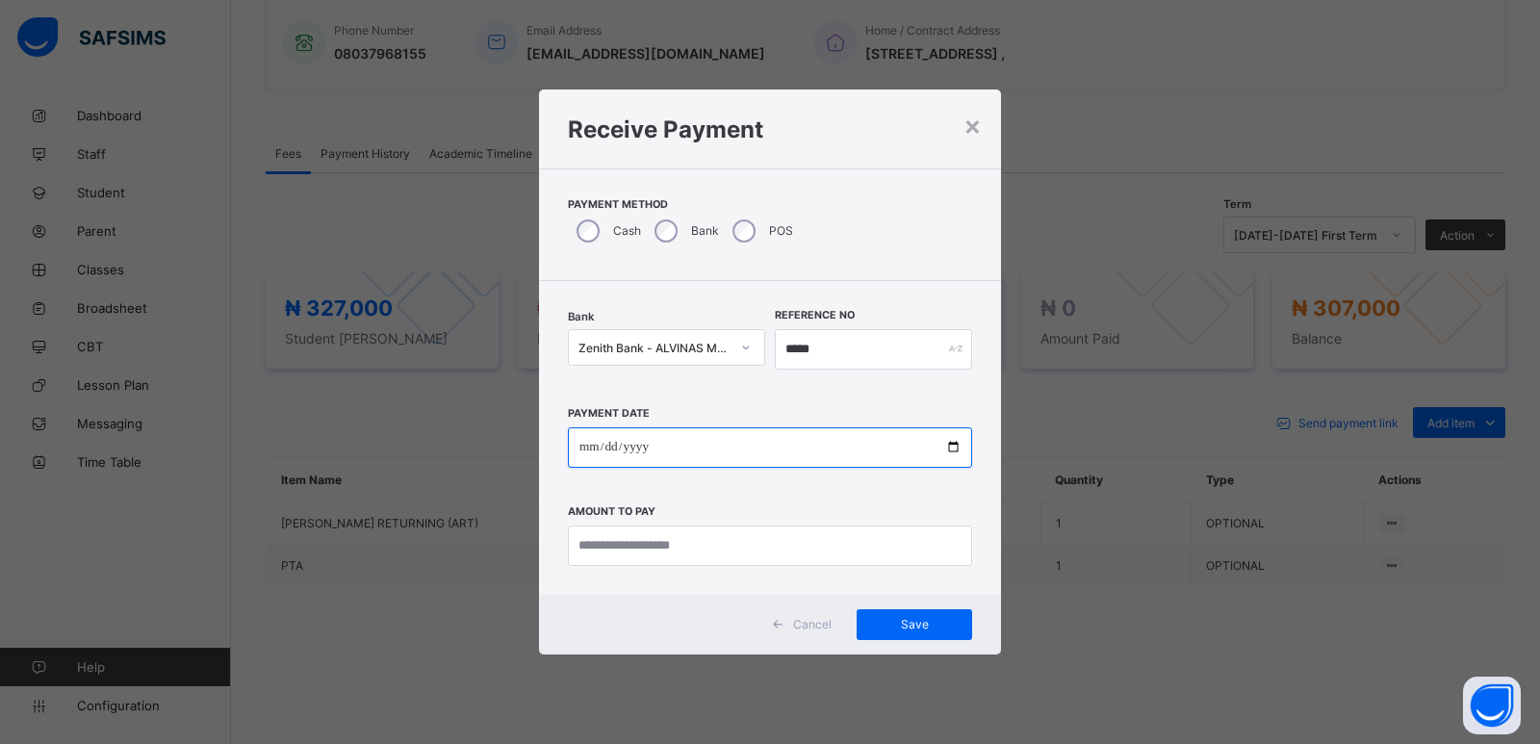
click at [585, 452] on input "date" at bounding box center [770, 447] width 404 height 40
type input "**********"
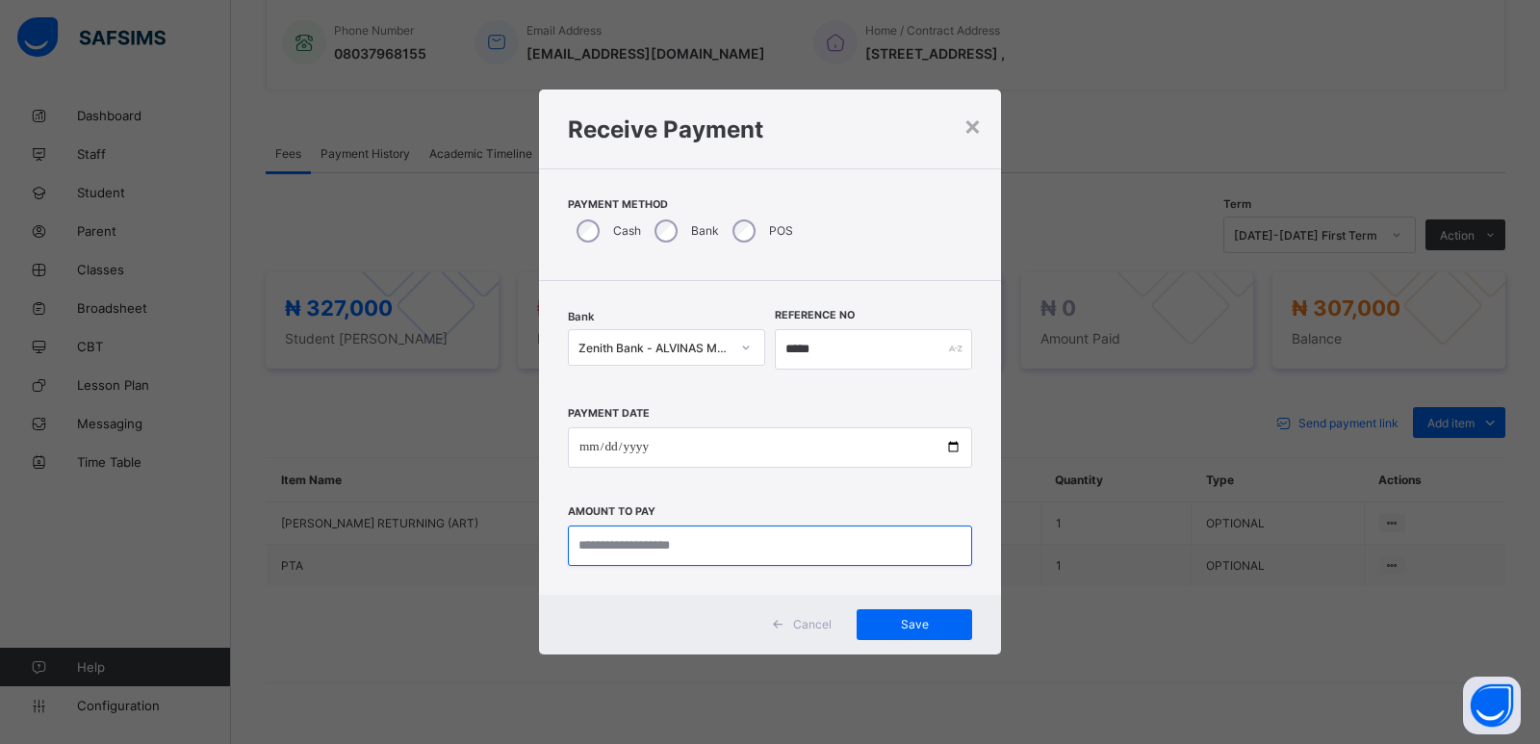
click at [578, 547] on input "currency" at bounding box center [770, 545] width 404 height 40
type input "*********"
click at [908, 624] on span "Save" at bounding box center [914, 624] width 87 height 14
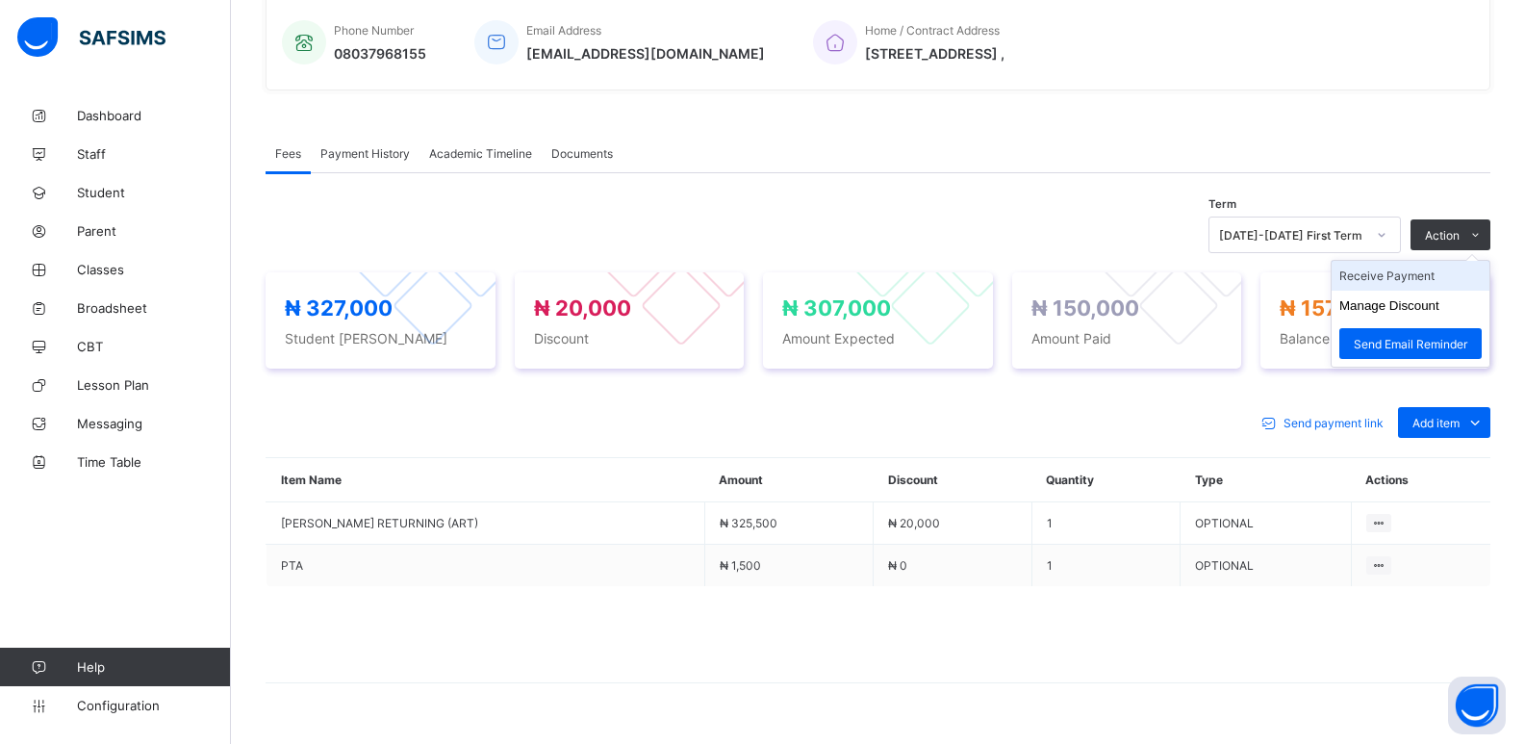
click at [1388, 283] on li "Receive Payment" at bounding box center [1411, 276] width 158 height 30
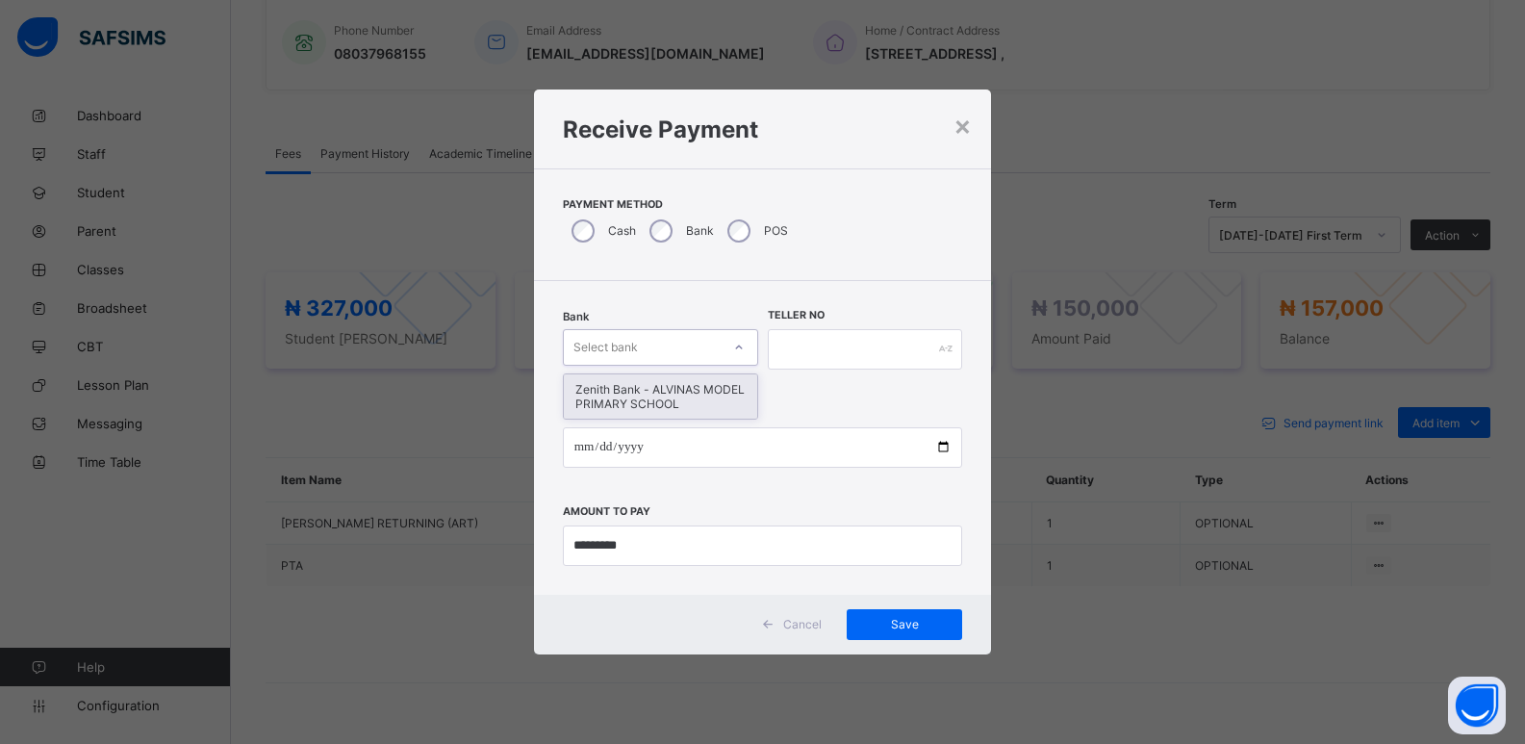
drag, startPoint x: 676, startPoint y: 346, endPoint x: 731, endPoint y: 343, distance: 55.9
click at [679, 347] on div "Select bank" at bounding box center [642, 347] width 157 height 27
drag, startPoint x: 644, startPoint y: 400, endPoint x: 898, endPoint y: 354, distance: 258.2
click at [680, 387] on div "Zenith Bank - ALVINAS MODEL PRIMARY SCHOOL" at bounding box center [660, 396] width 193 height 44
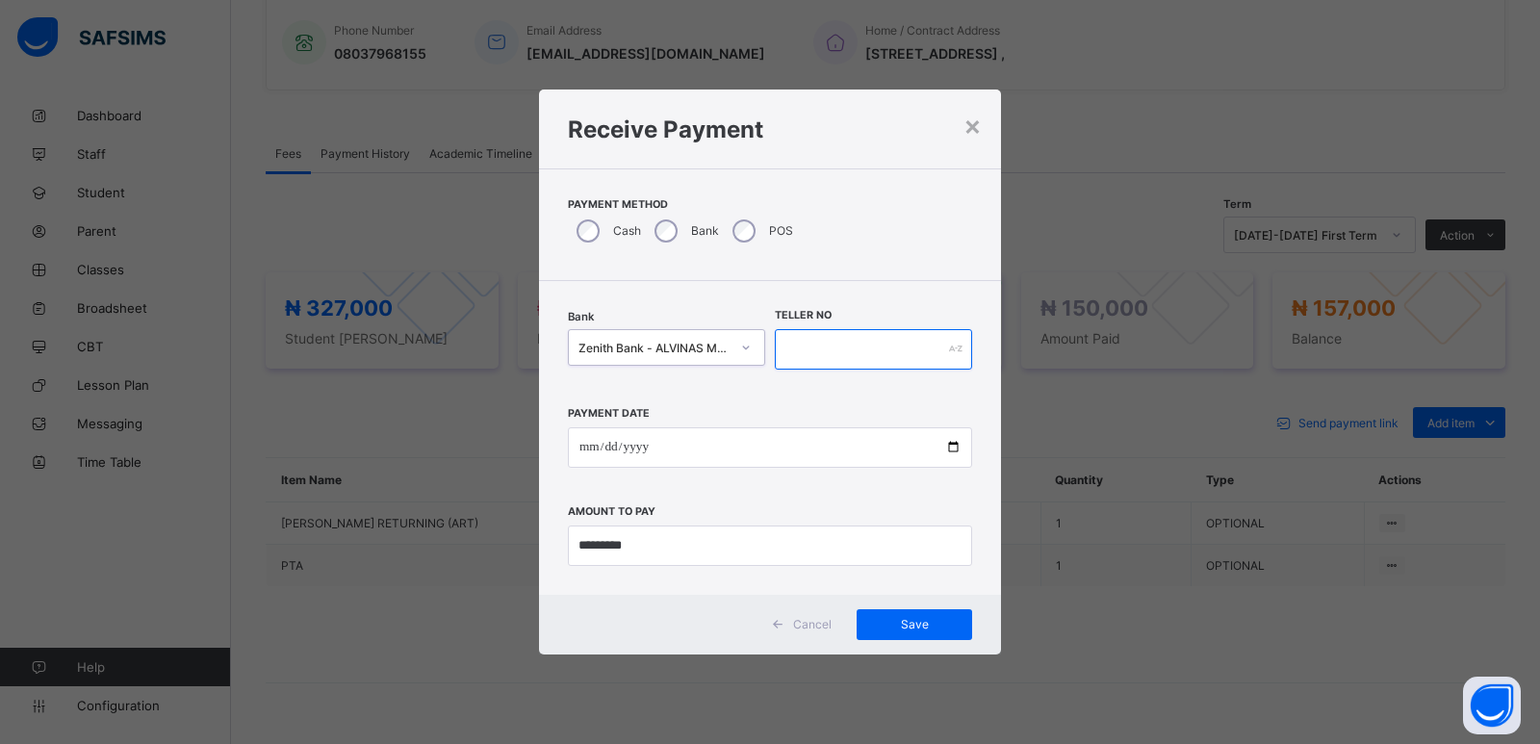
click at [888, 349] on input "text" at bounding box center [873, 349] width 197 height 40
type input "*******"
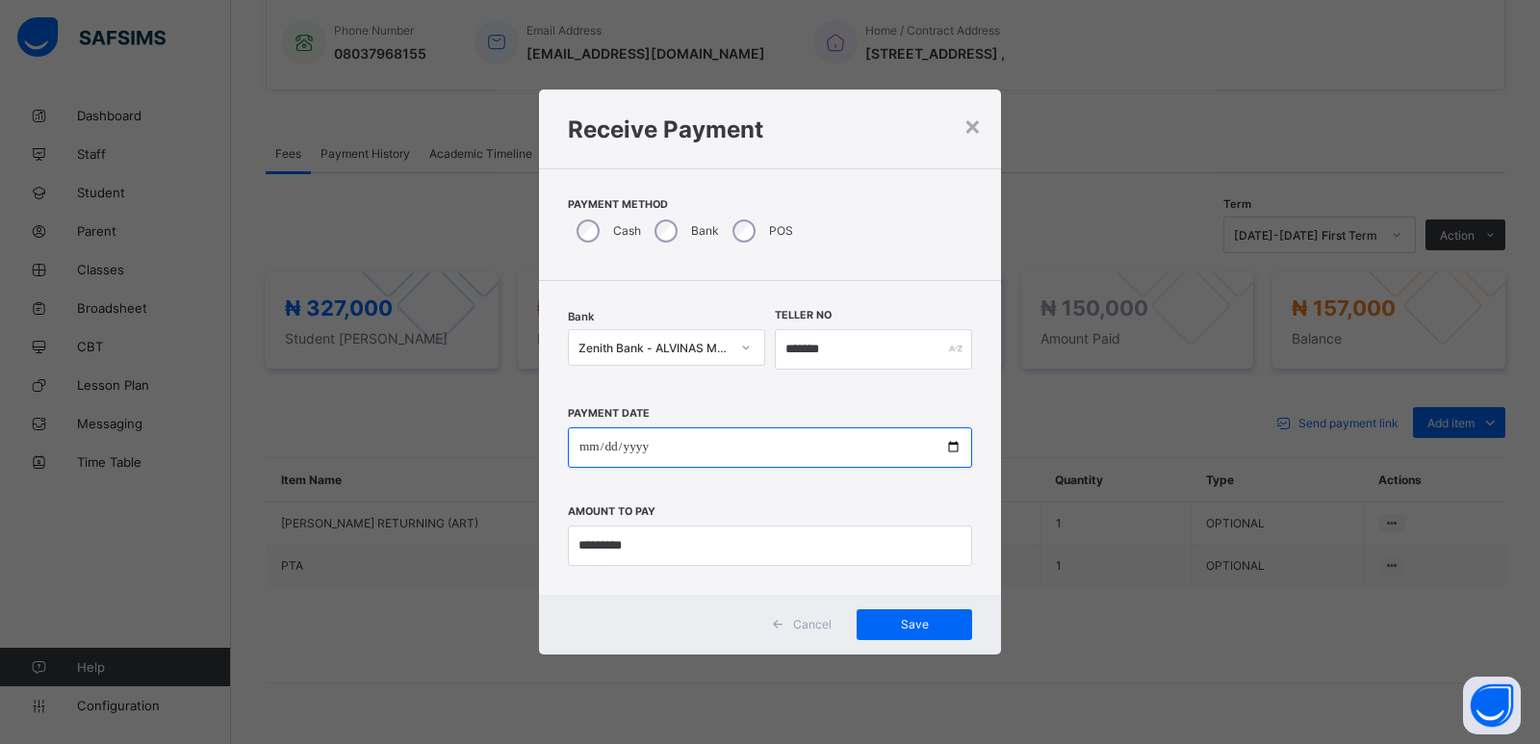
click at [582, 450] on input "date" at bounding box center [770, 447] width 404 height 40
type input "**********"
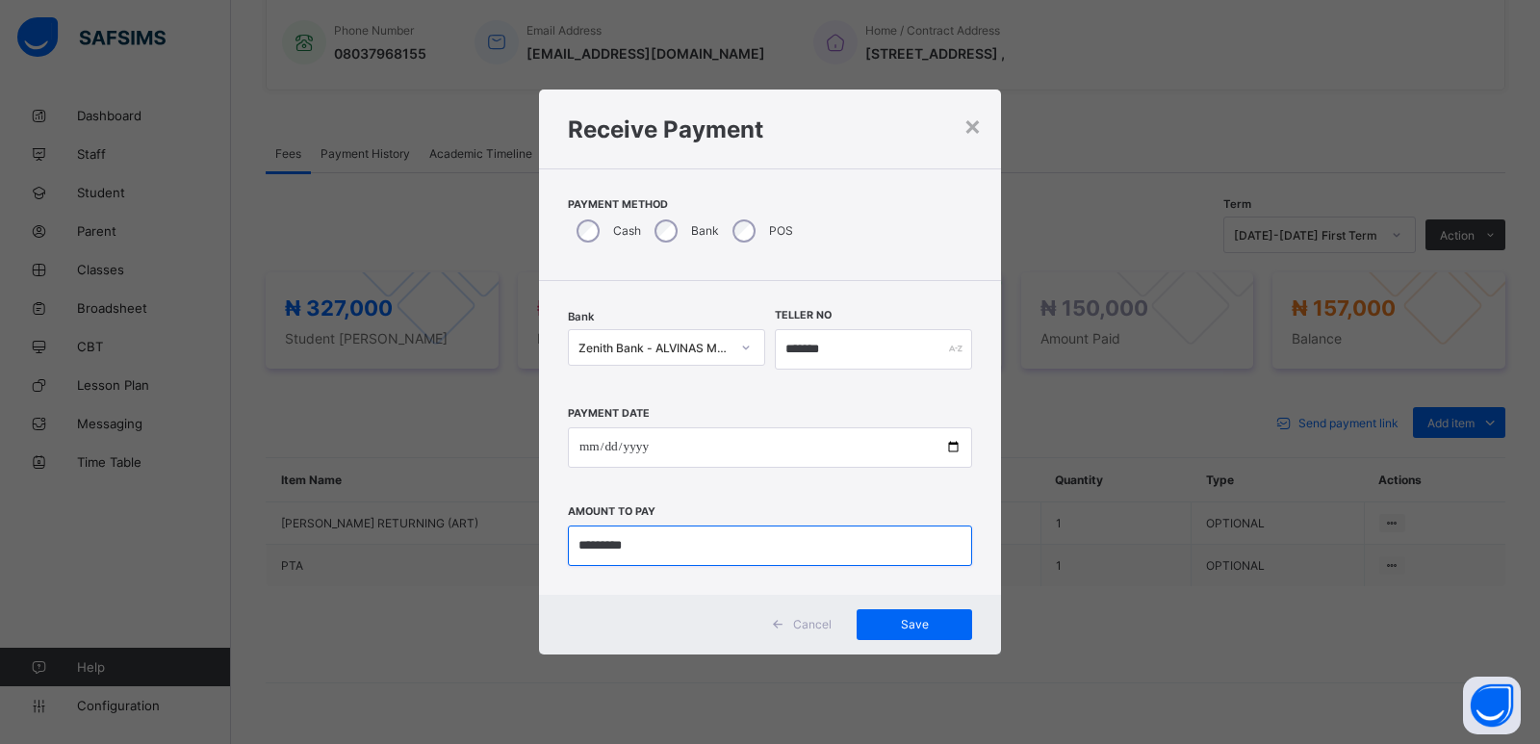
drag, startPoint x: 642, startPoint y: 554, endPoint x: 552, endPoint y: 557, distance: 89.5
click at [553, 557] on div "**********" at bounding box center [770, 438] width 462 height 314
type input "*********"
click at [890, 612] on div "Save" at bounding box center [913, 624] width 115 height 31
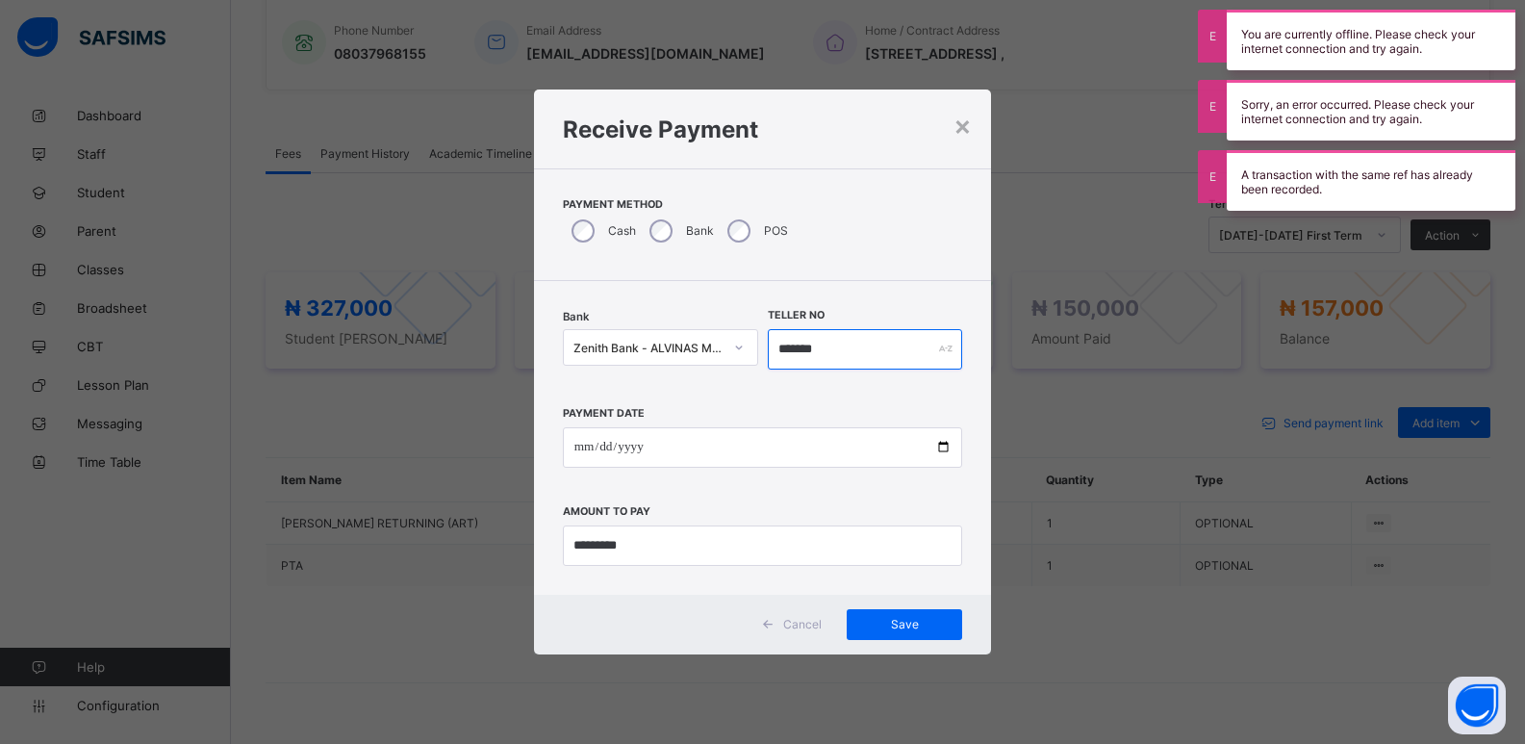
click at [799, 352] on input "*******" at bounding box center [865, 349] width 195 height 40
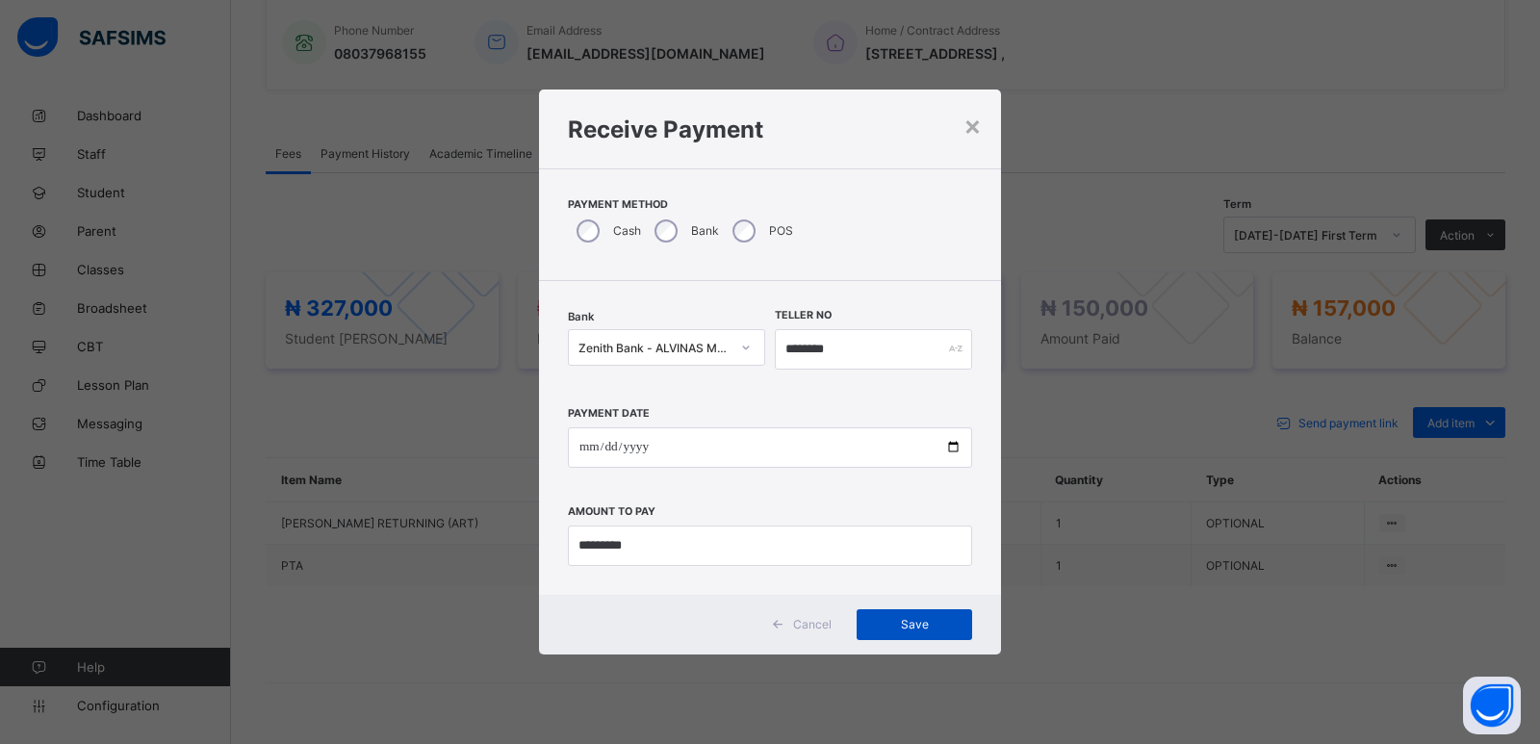
click at [918, 637] on div "Save" at bounding box center [913, 624] width 115 height 31
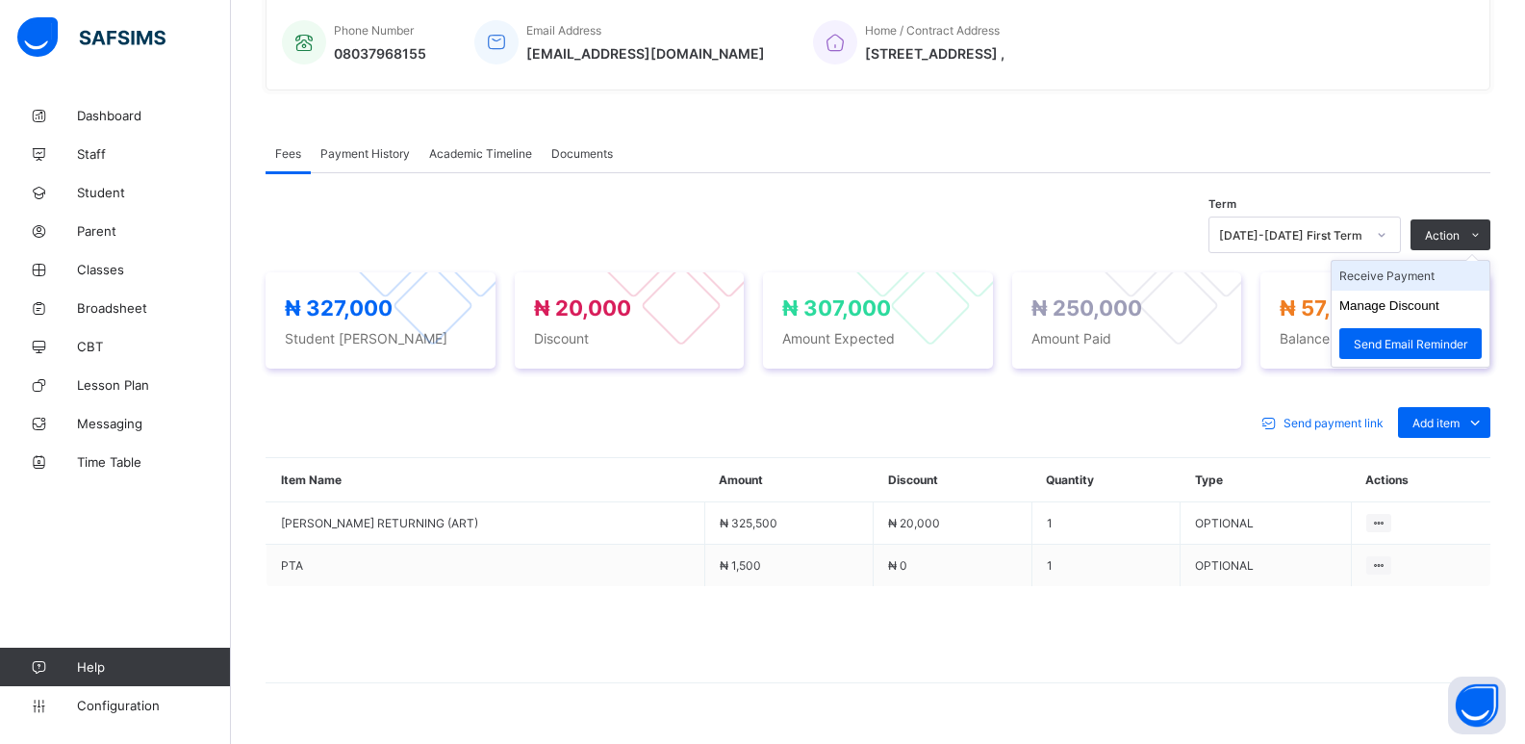
click at [1420, 277] on li "Receive Payment" at bounding box center [1411, 276] width 158 height 30
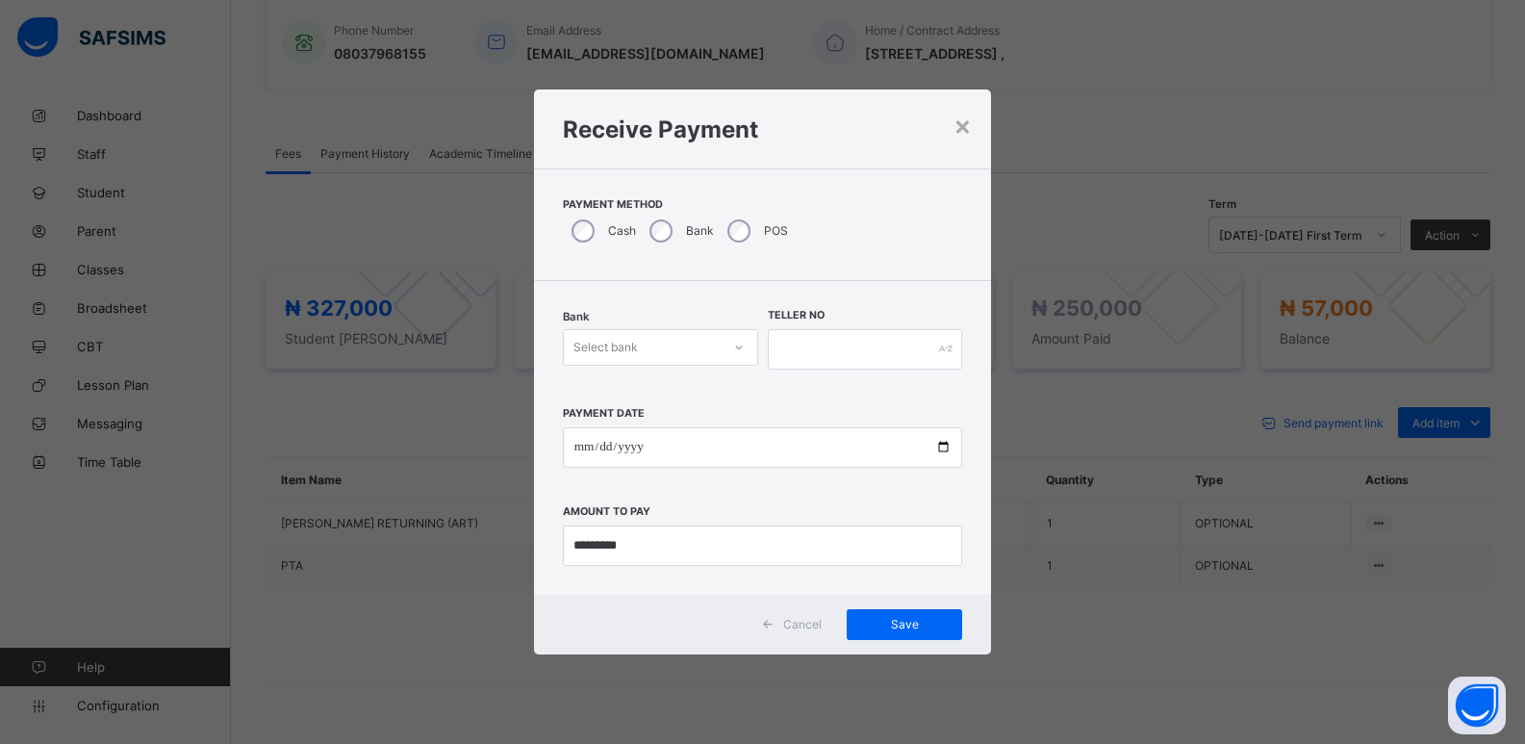
drag, startPoint x: 647, startPoint y: 348, endPoint x: 647, endPoint y: 368, distance: 19.2
click at [647, 360] on div "Select bank" at bounding box center [642, 347] width 157 height 27
drag, startPoint x: 647, startPoint y: 402, endPoint x: 797, endPoint y: 368, distance: 154.1
click at [666, 402] on div "Zenith Bank - ALVINAS MODEL PRIMARY SCHOOL" at bounding box center [660, 396] width 193 height 44
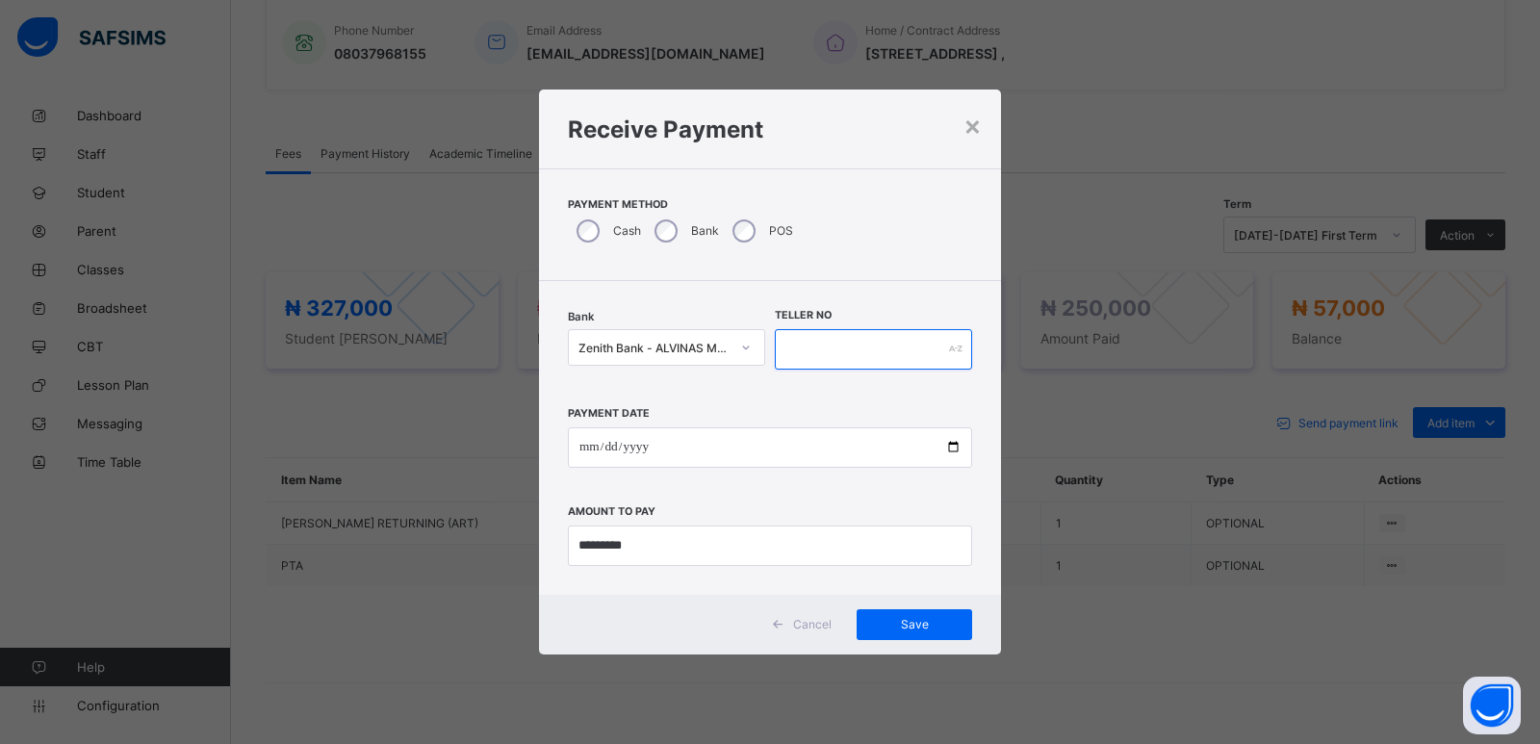
click at [809, 353] on input "text" at bounding box center [873, 349] width 197 height 40
type input "*******"
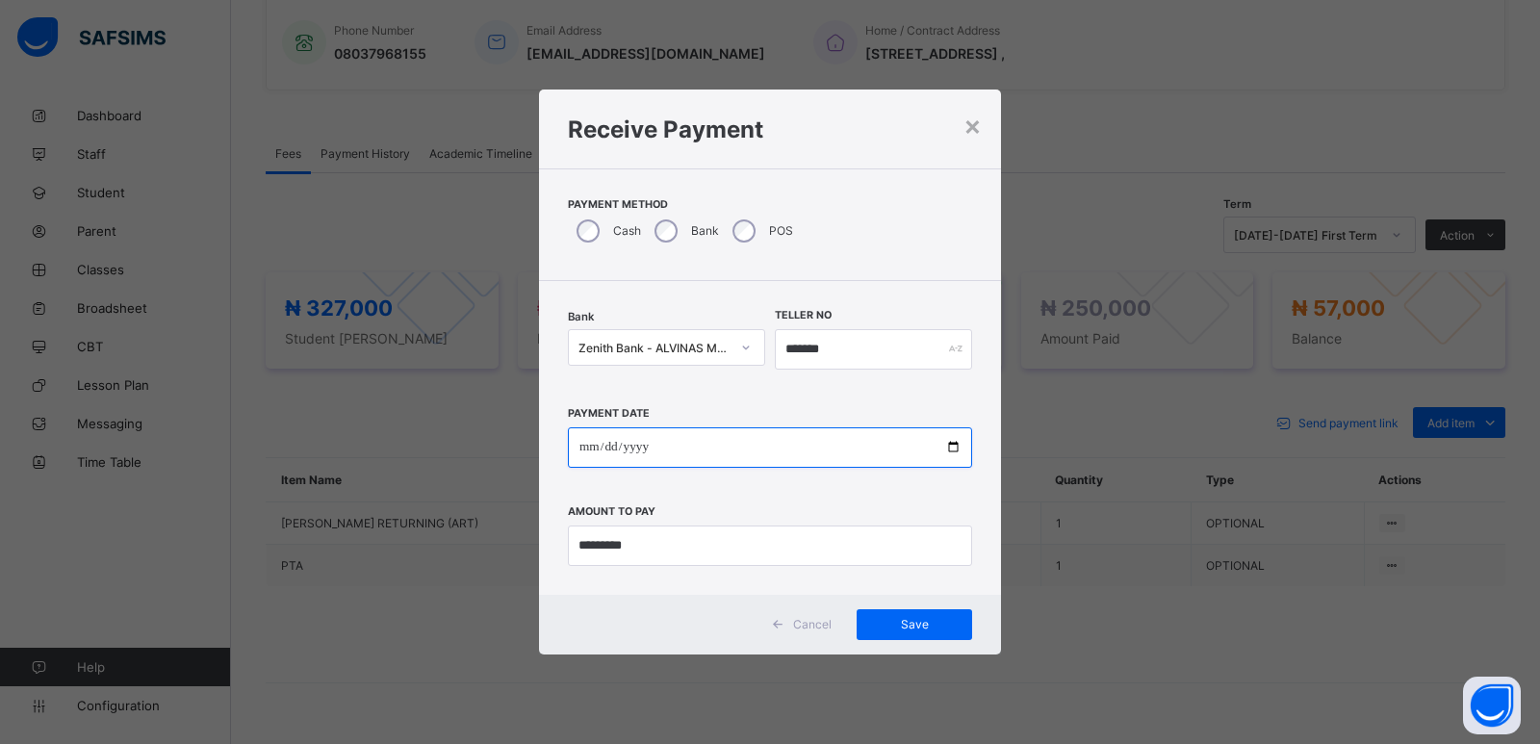
click at [587, 447] on input "date" at bounding box center [770, 447] width 404 height 40
type input "**********"
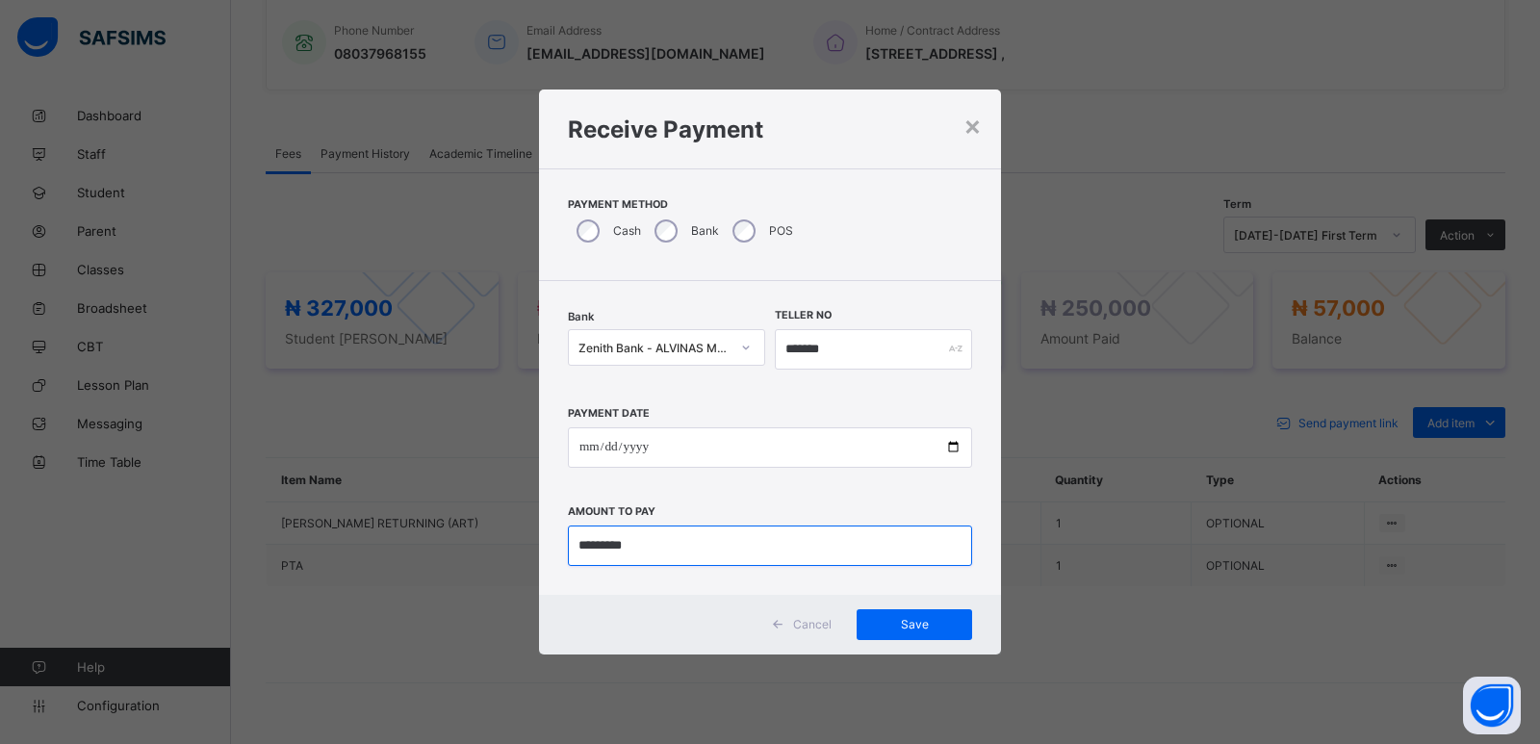
drag, startPoint x: 671, startPoint y: 548, endPoint x: 564, endPoint y: 560, distance: 107.6
click at [564, 560] on div "**********" at bounding box center [770, 438] width 462 height 314
type input "********"
click at [917, 615] on div "Save" at bounding box center [913, 624] width 115 height 31
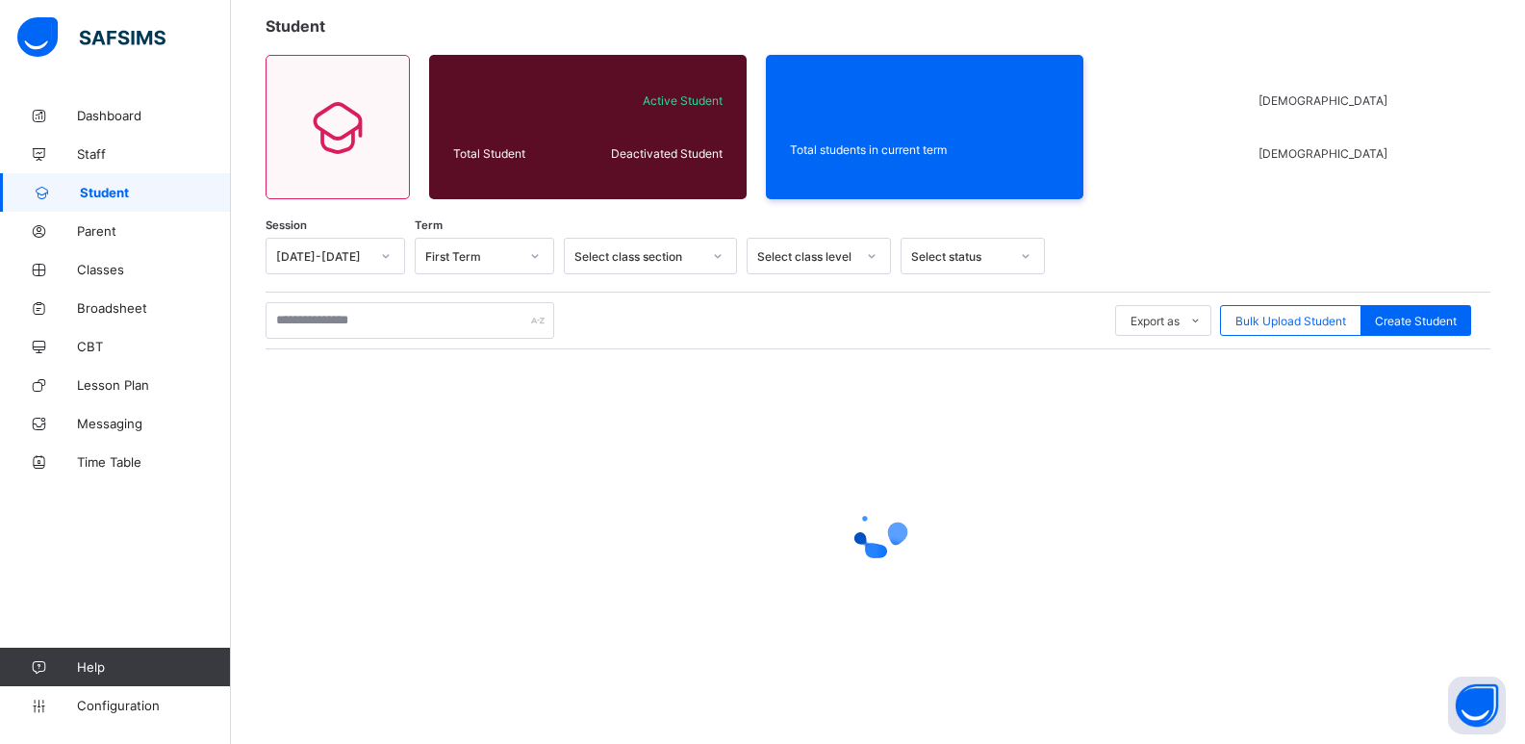
scroll to position [109, 0]
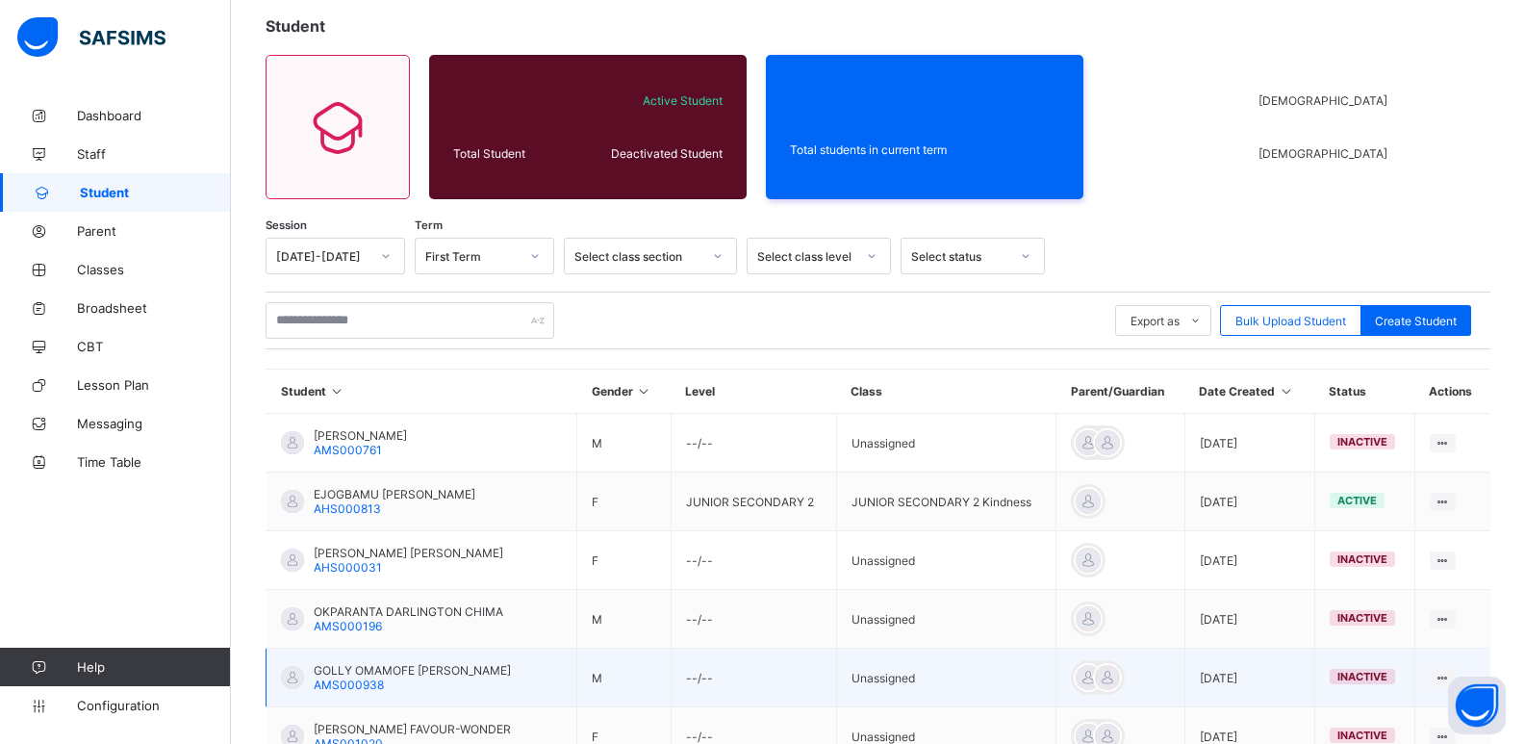
click at [422, 663] on div "GOLLY OMAMOFE [PERSON_NAME] AMS000938" at bounding box center [412, 677] width 197 height 29
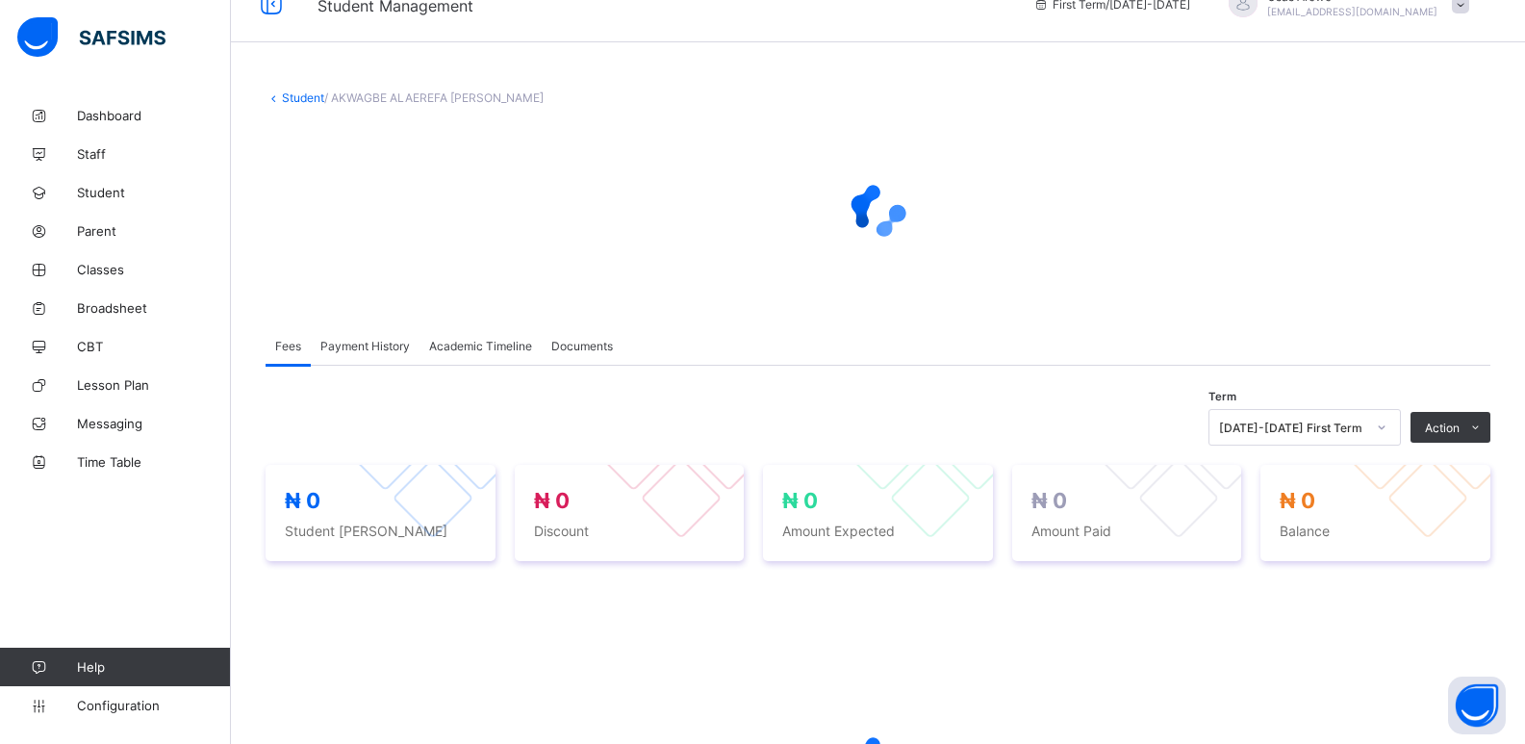
scroll to position [15, 0]
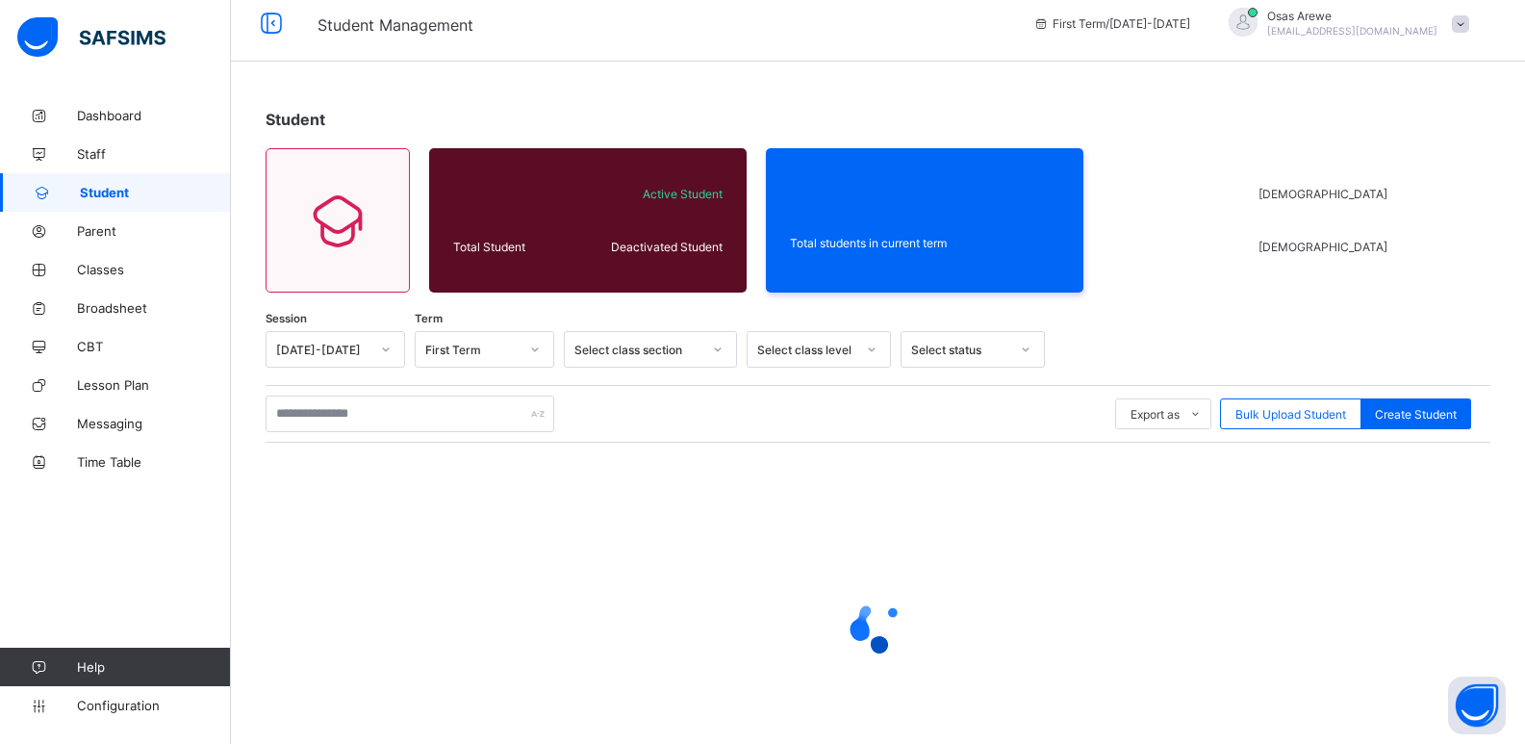
scroll to position [109, 0]
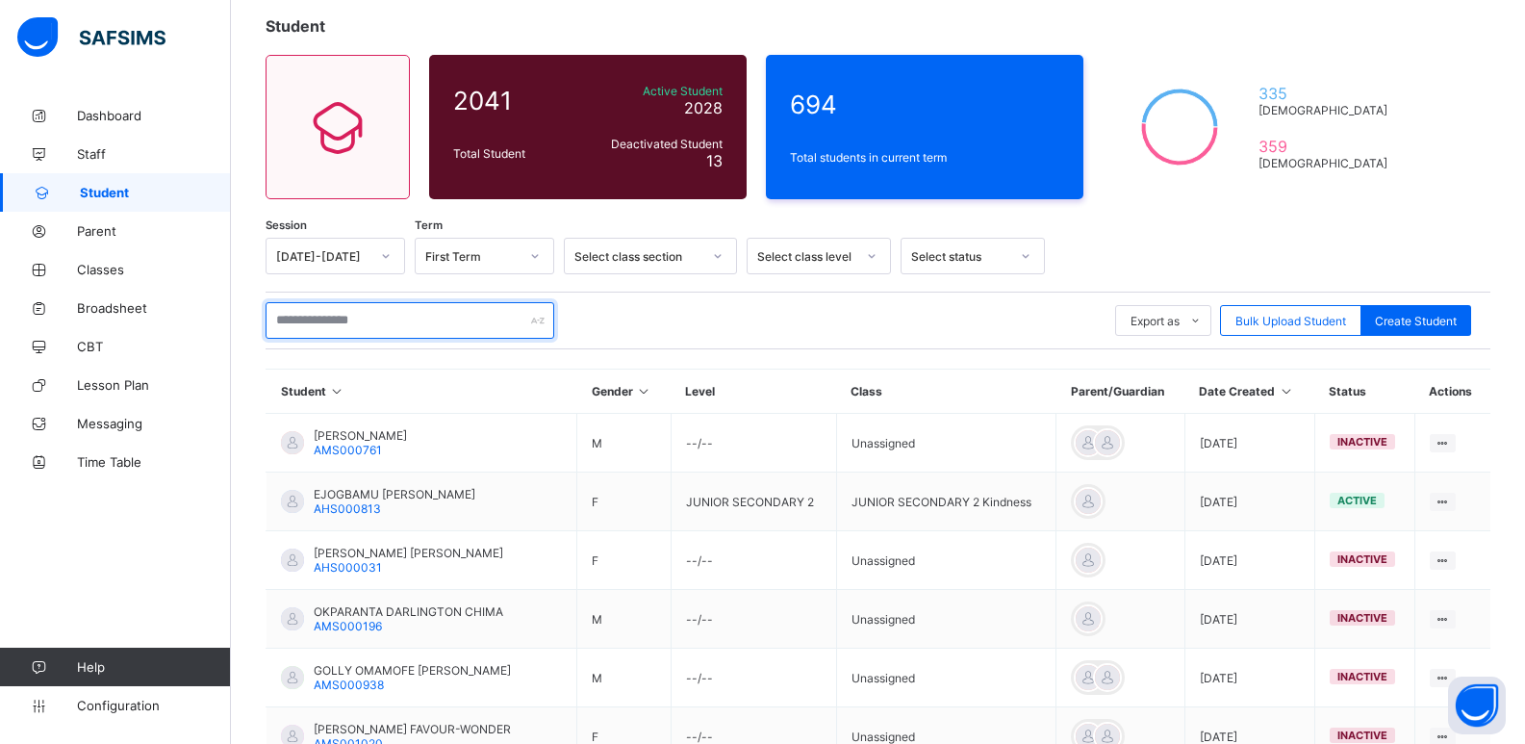
click at [432, 323] on input "text" at bounding box center [410, 320] width 289 height 37
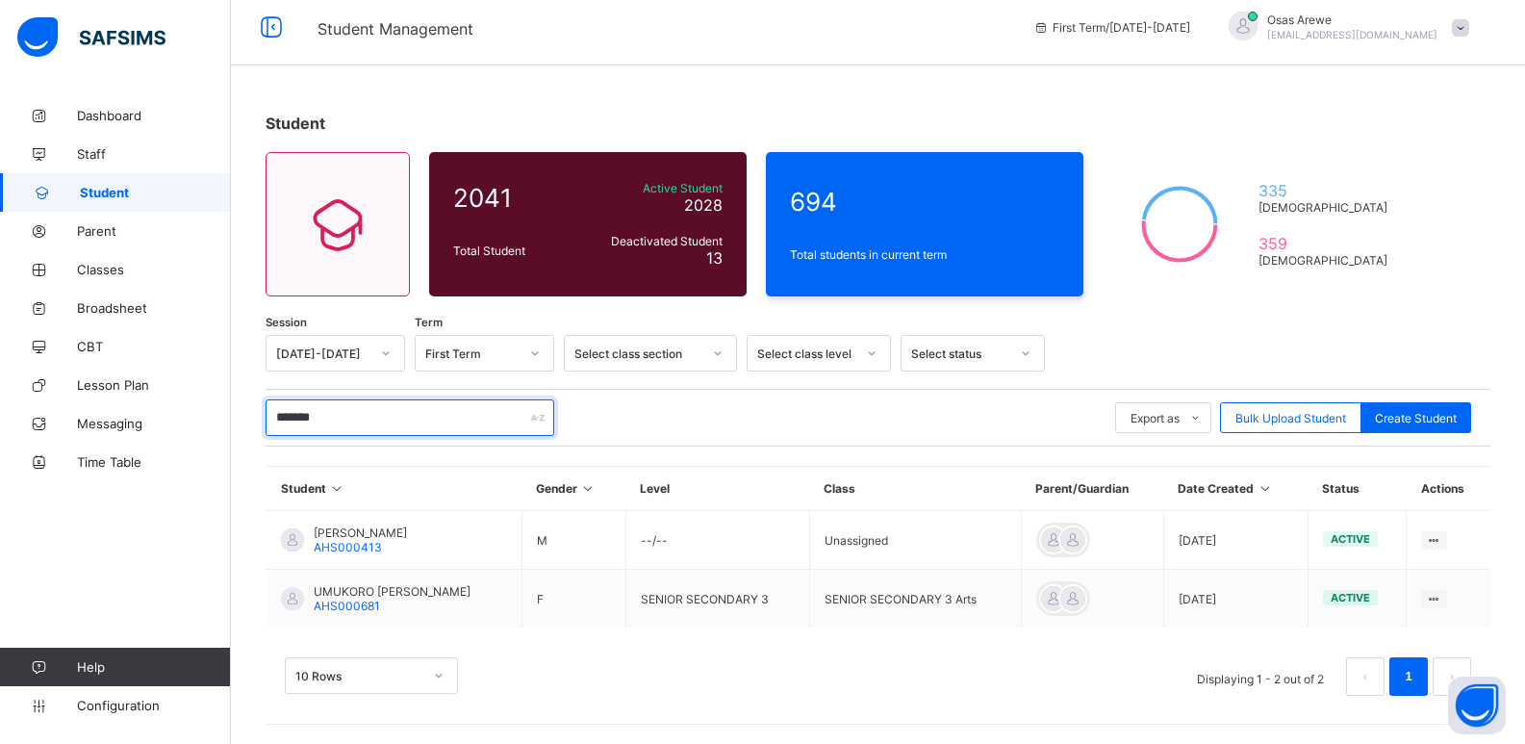
scroll to position [12, 0]
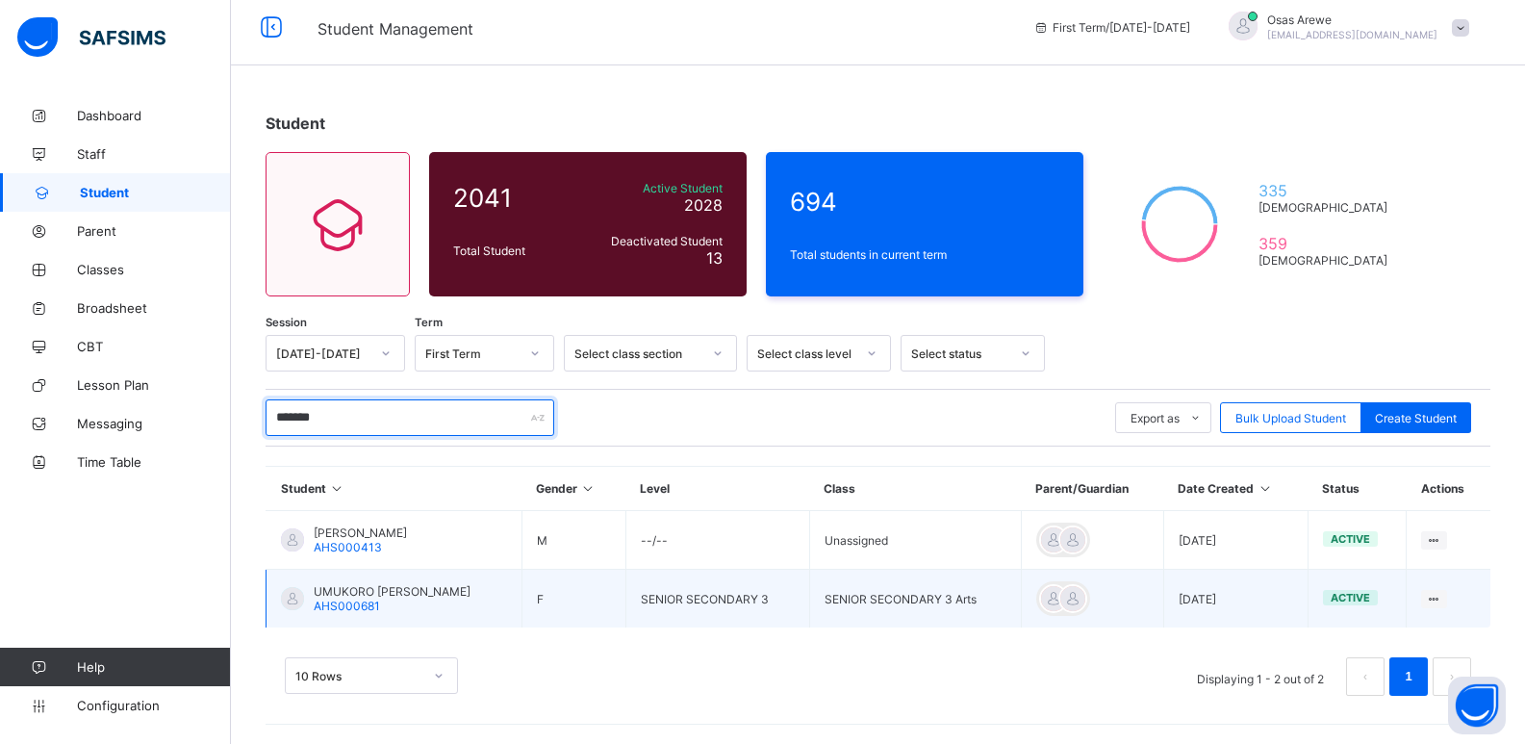
type input "*******"
click at [406, 593] on span "UMUKORO [PERSON_NAME]" at bounding box center [392, 591] width 157 height 14
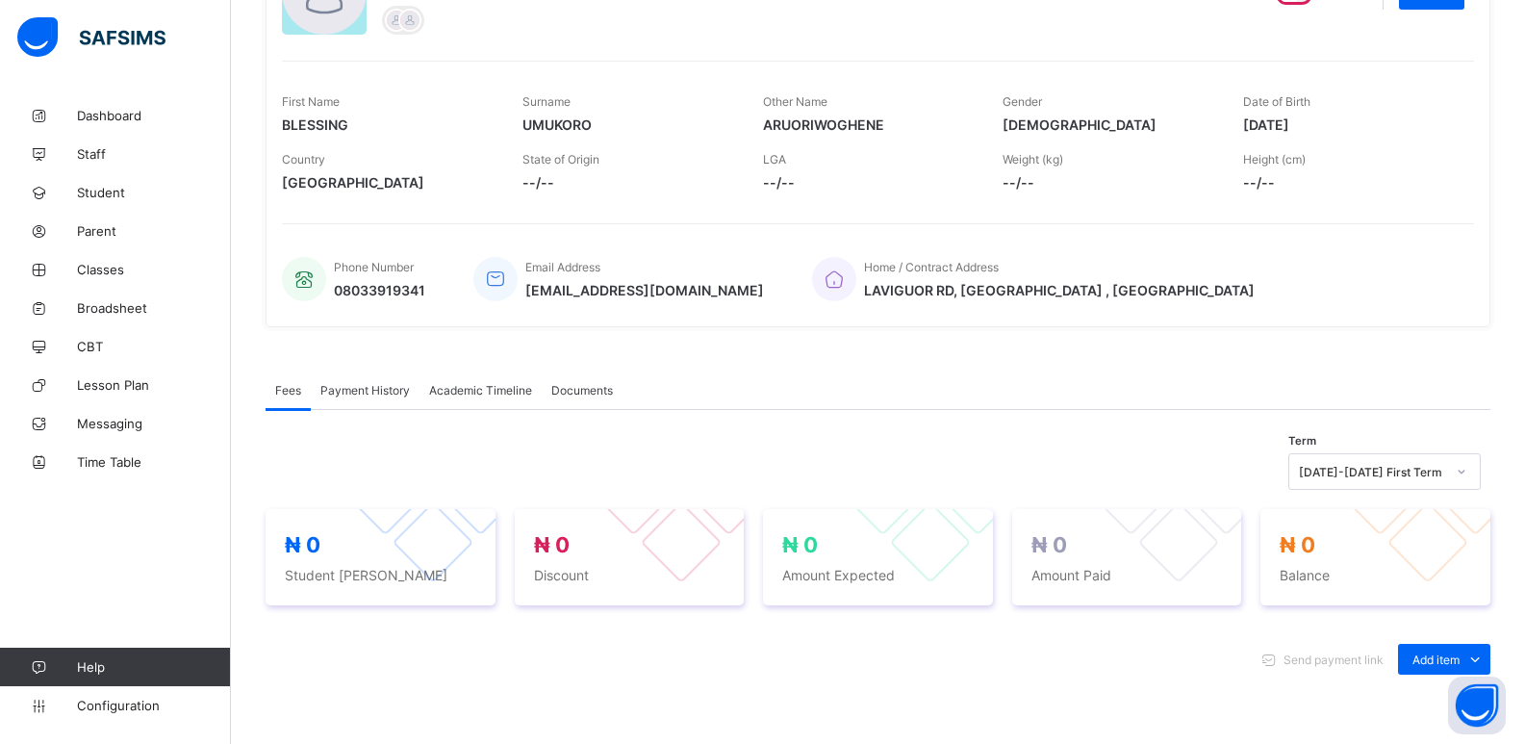
scroll to position [300, 0]
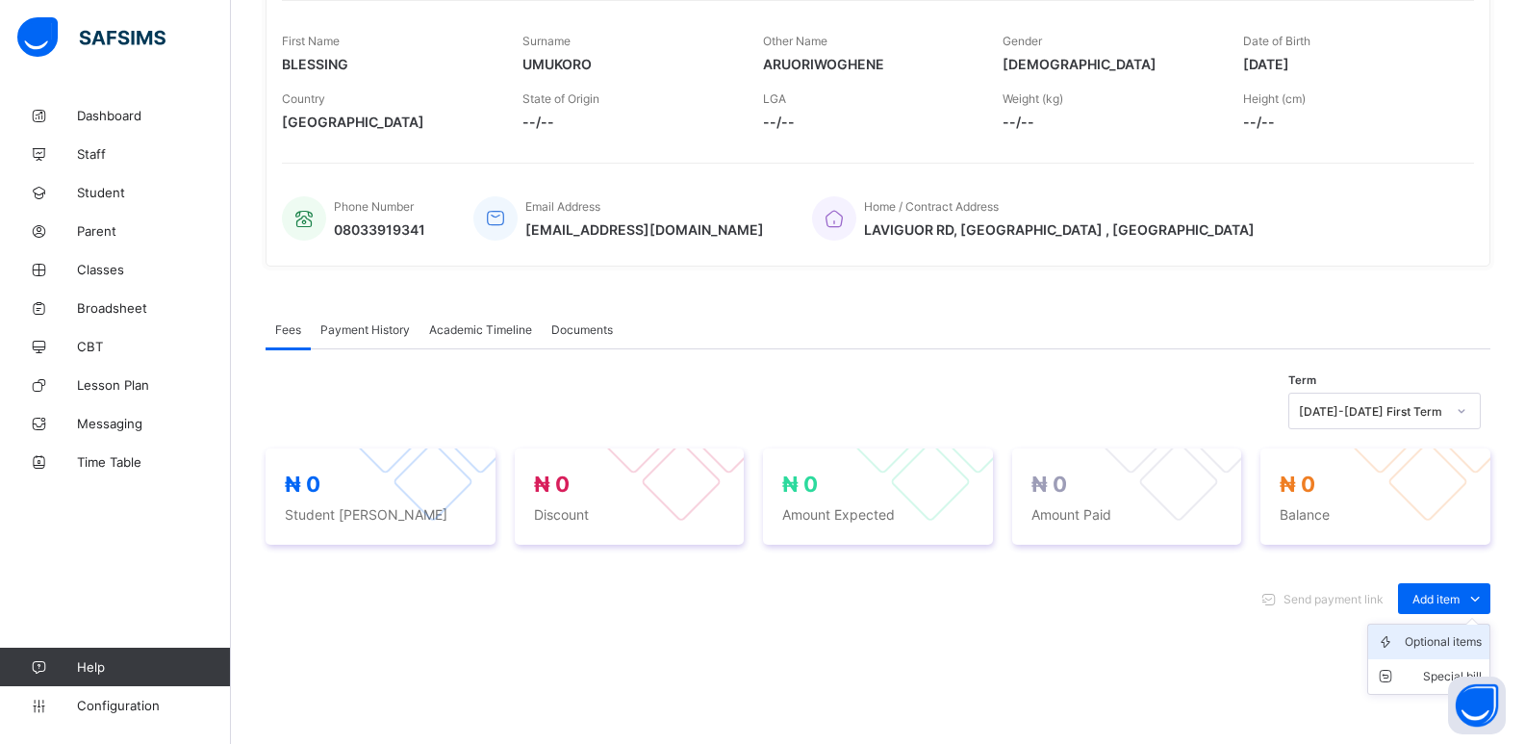
click at [1424, 640] on div "Optional items" at bounding box center [1443, 641] width 77 height 19
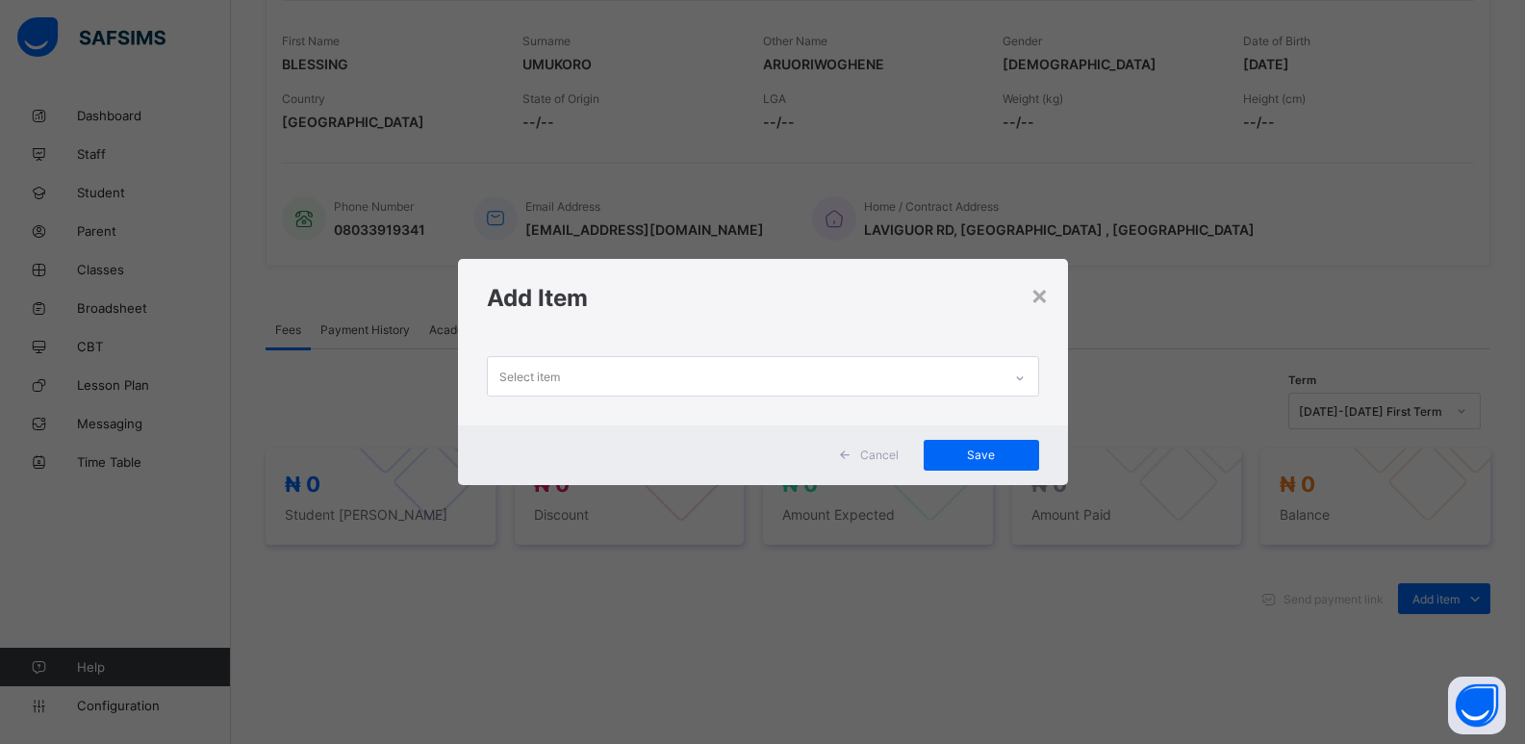
click at [993, 386] on div "Select item" at bounding box center [745, 376] width 514 height 38
click at [1020, 380] on icon at bounding box center [1020, 378] width 12 height 19
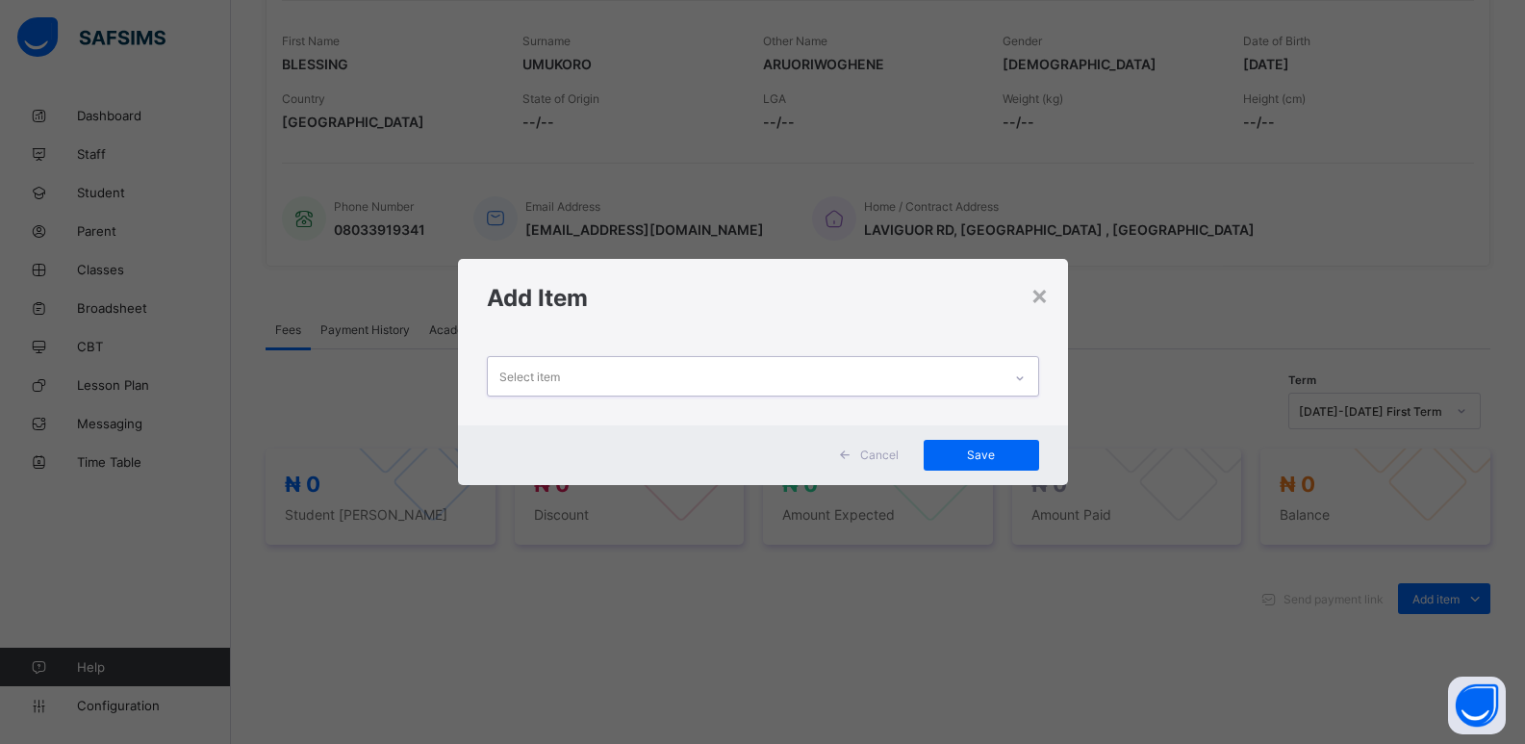
click at [1020, 380] on icon at bounding box center [1020, 378] width 12 height 19
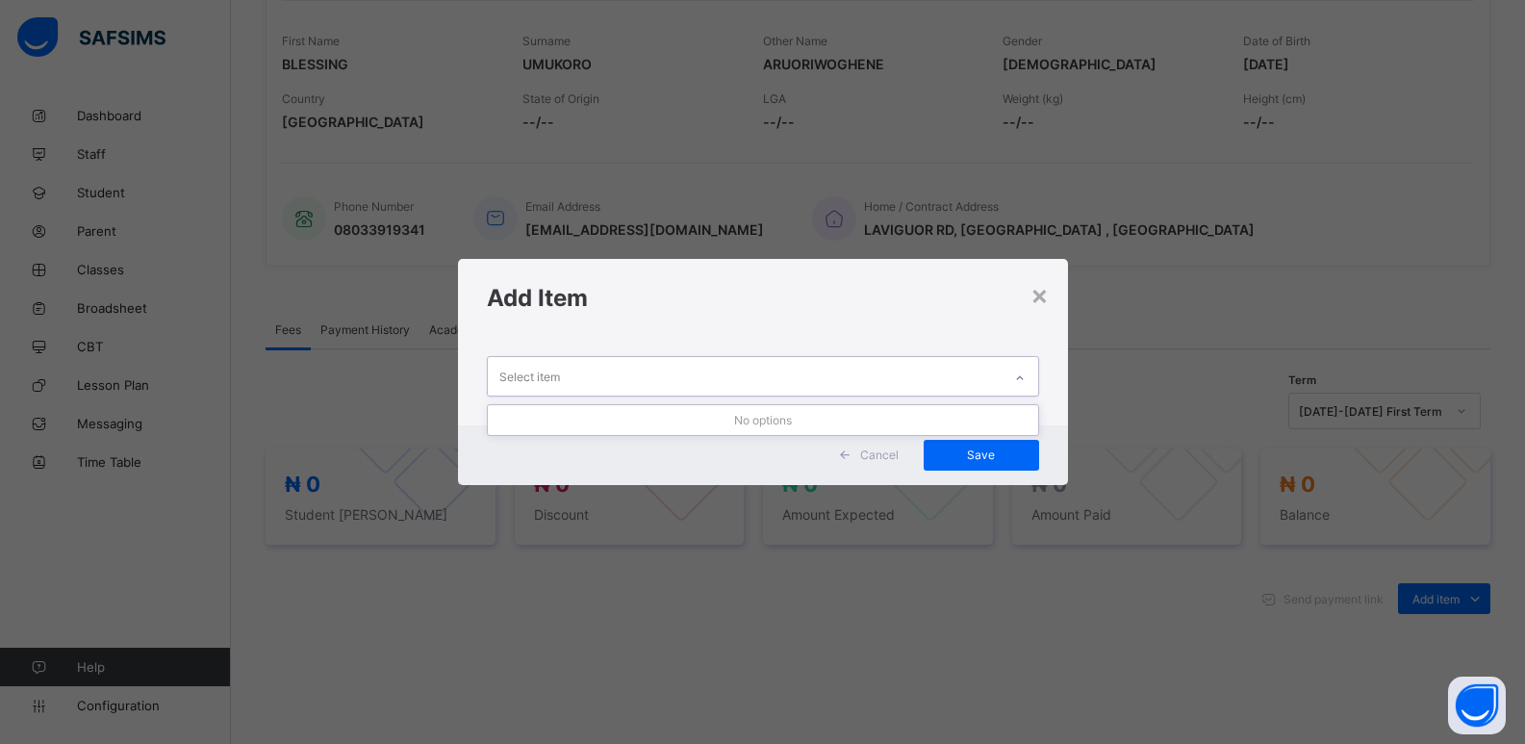
click at [1020, 380] on icon at bounding box center [1020, 378] width 12 height 19
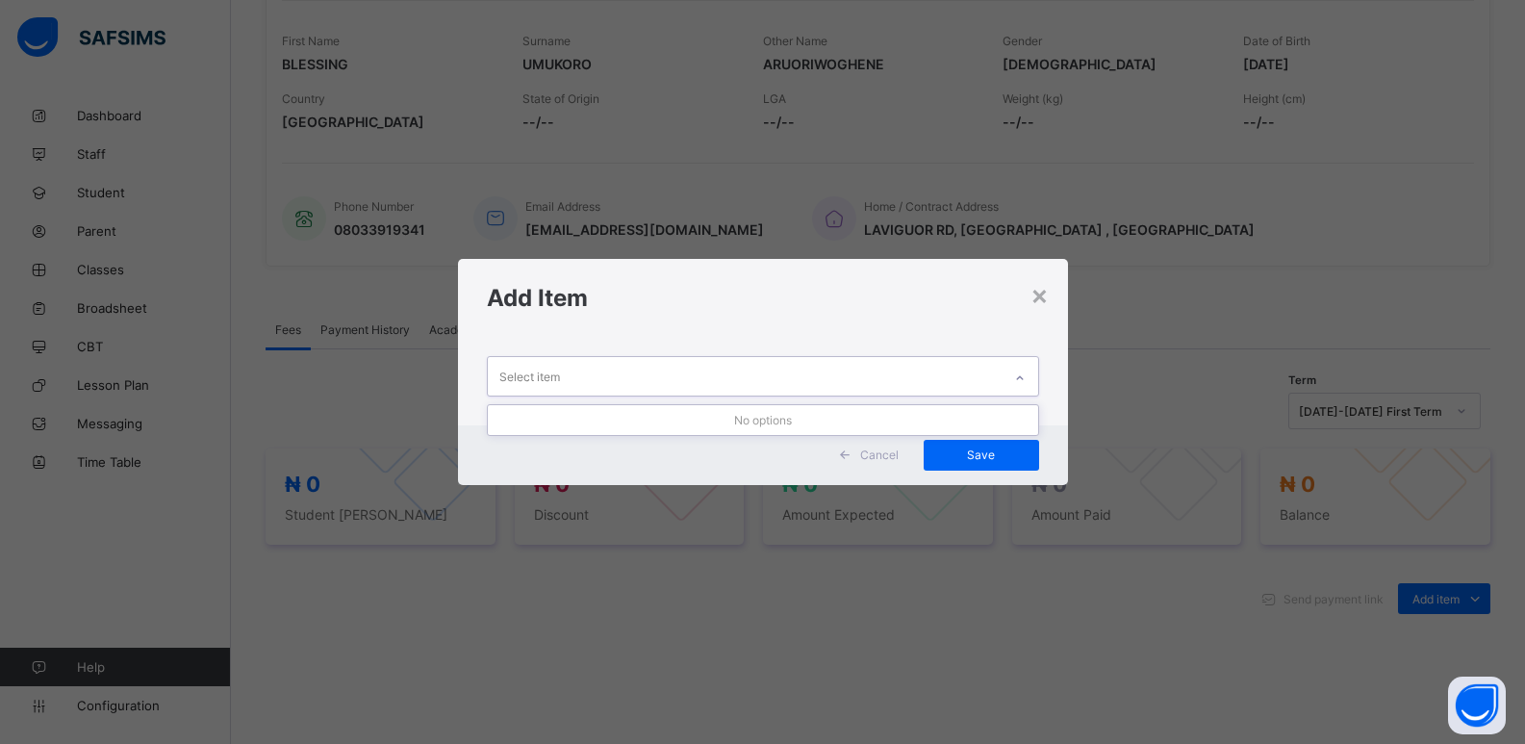
click at [1020, 380] on icon at bounding box center [1020, 378] width 12 height 19
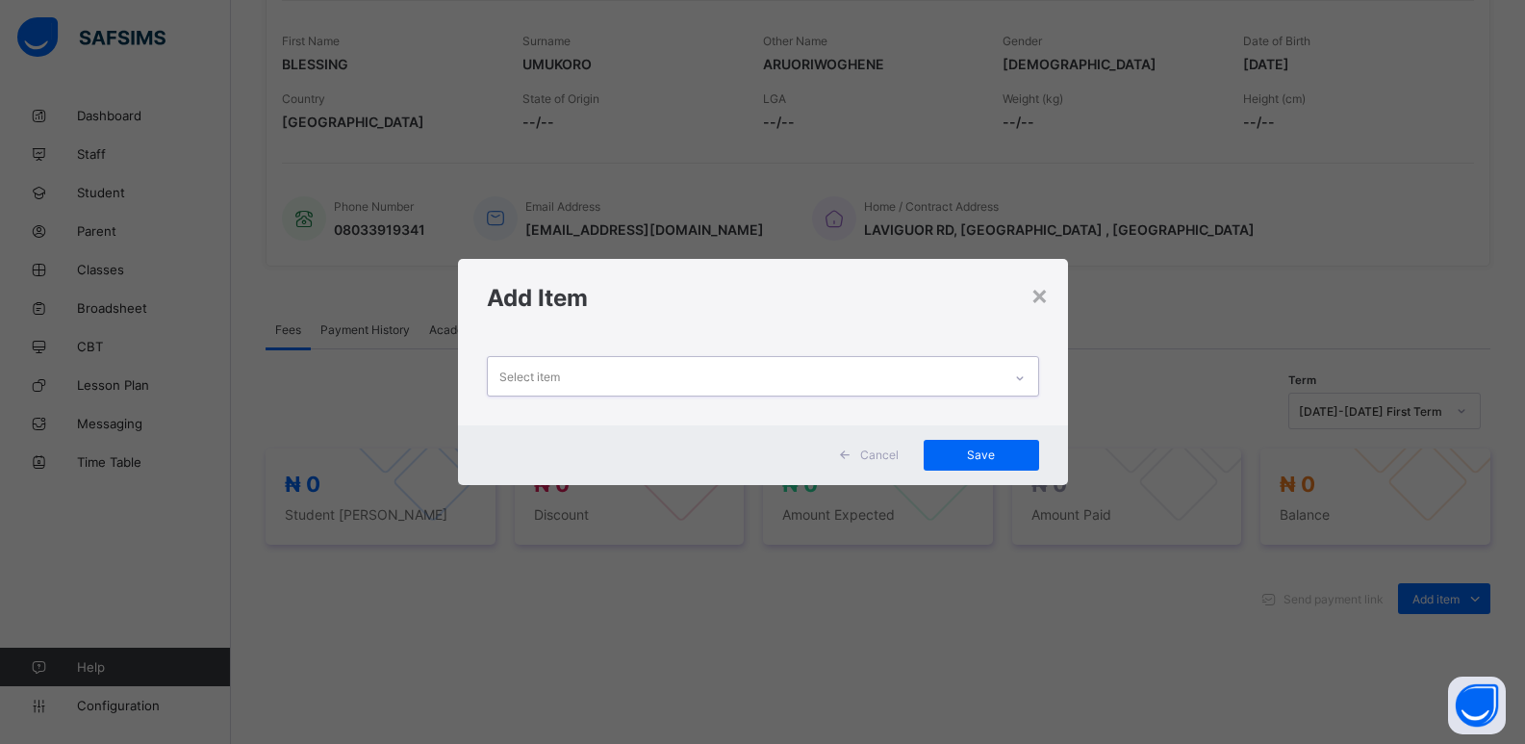
click at [1020, 380] on icon at bounding box center [1020, 378] width 12 height 19
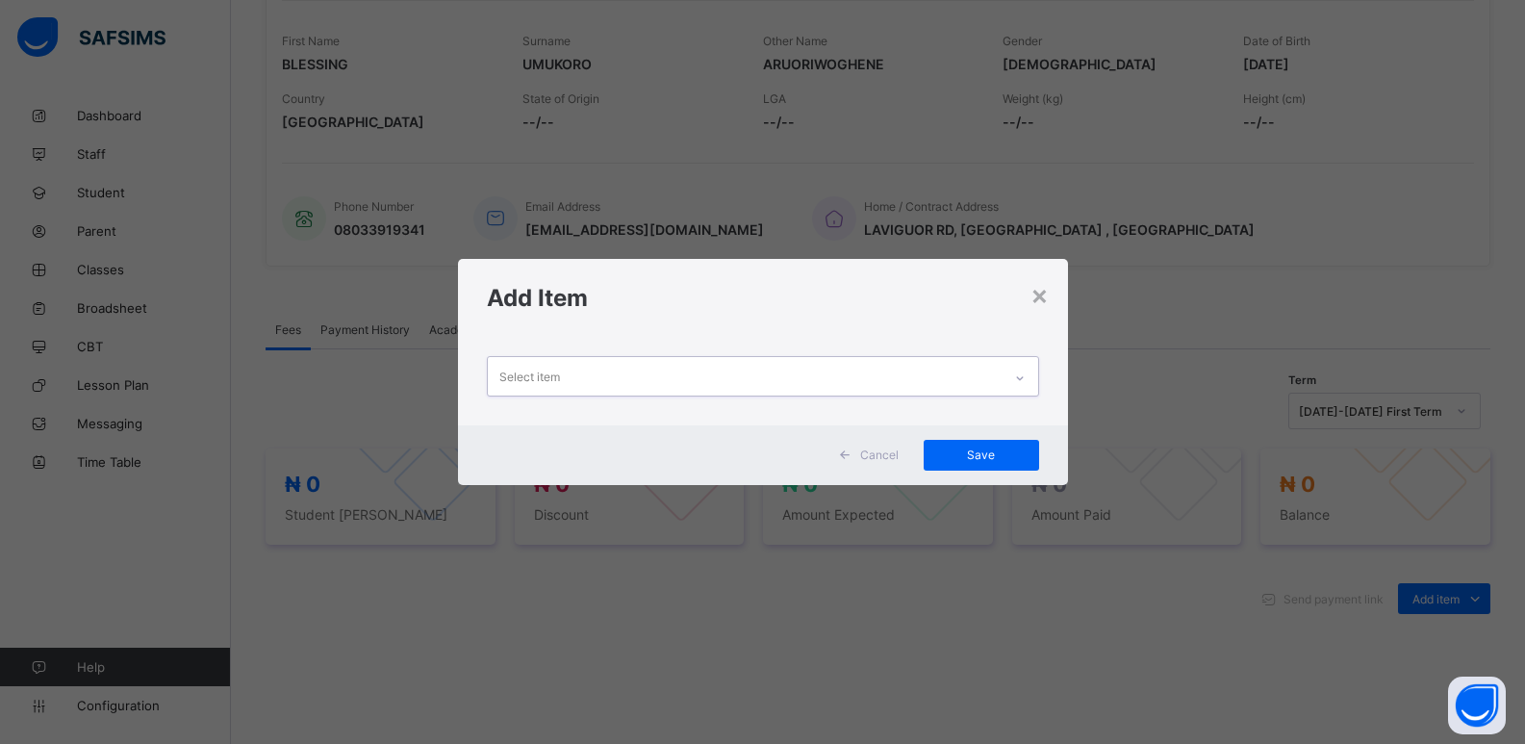
click at [1020, 380] on icon at bounding box center [1020, 378] width 12 height 19
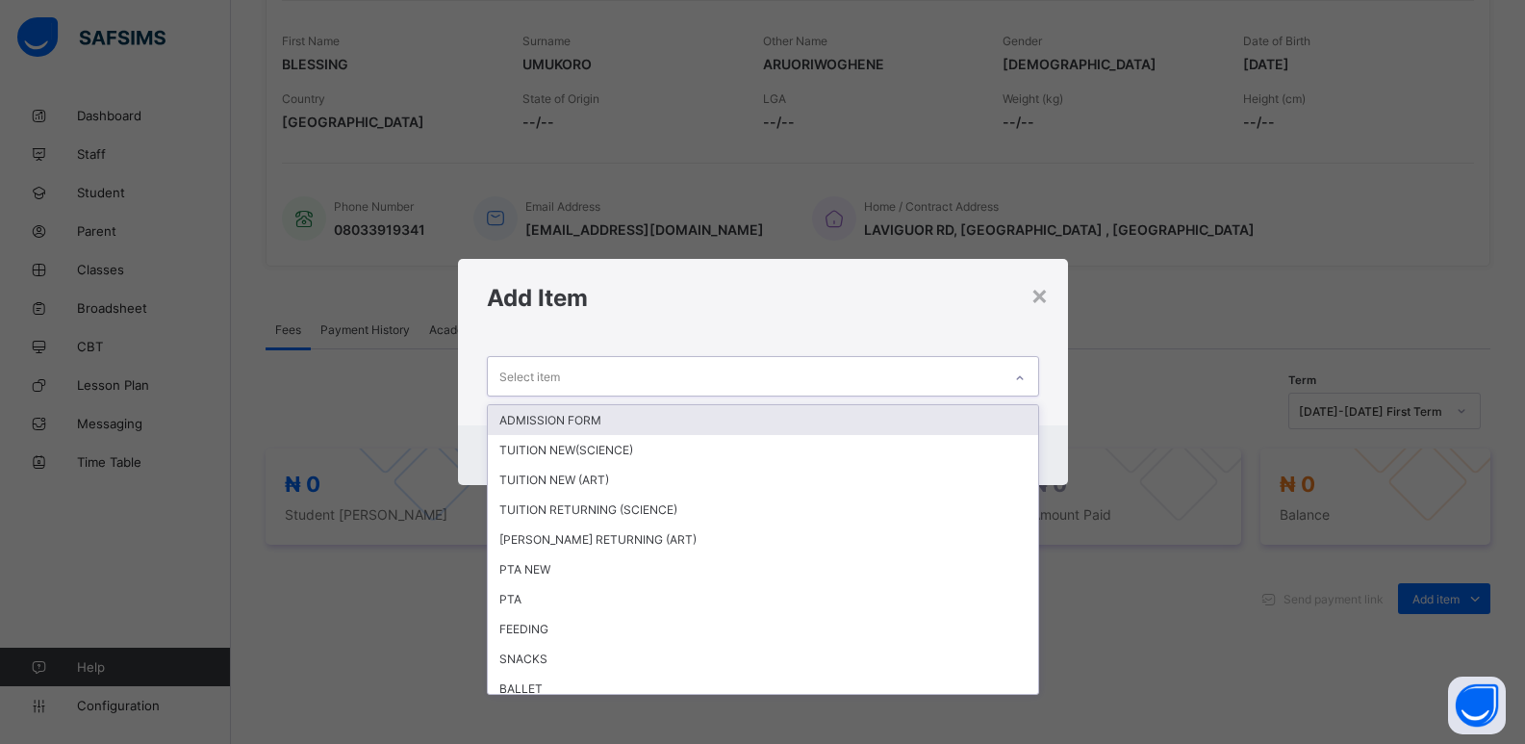
click at [1020, 380] on icon at bounding box center [1020, 378] width 12 height 19
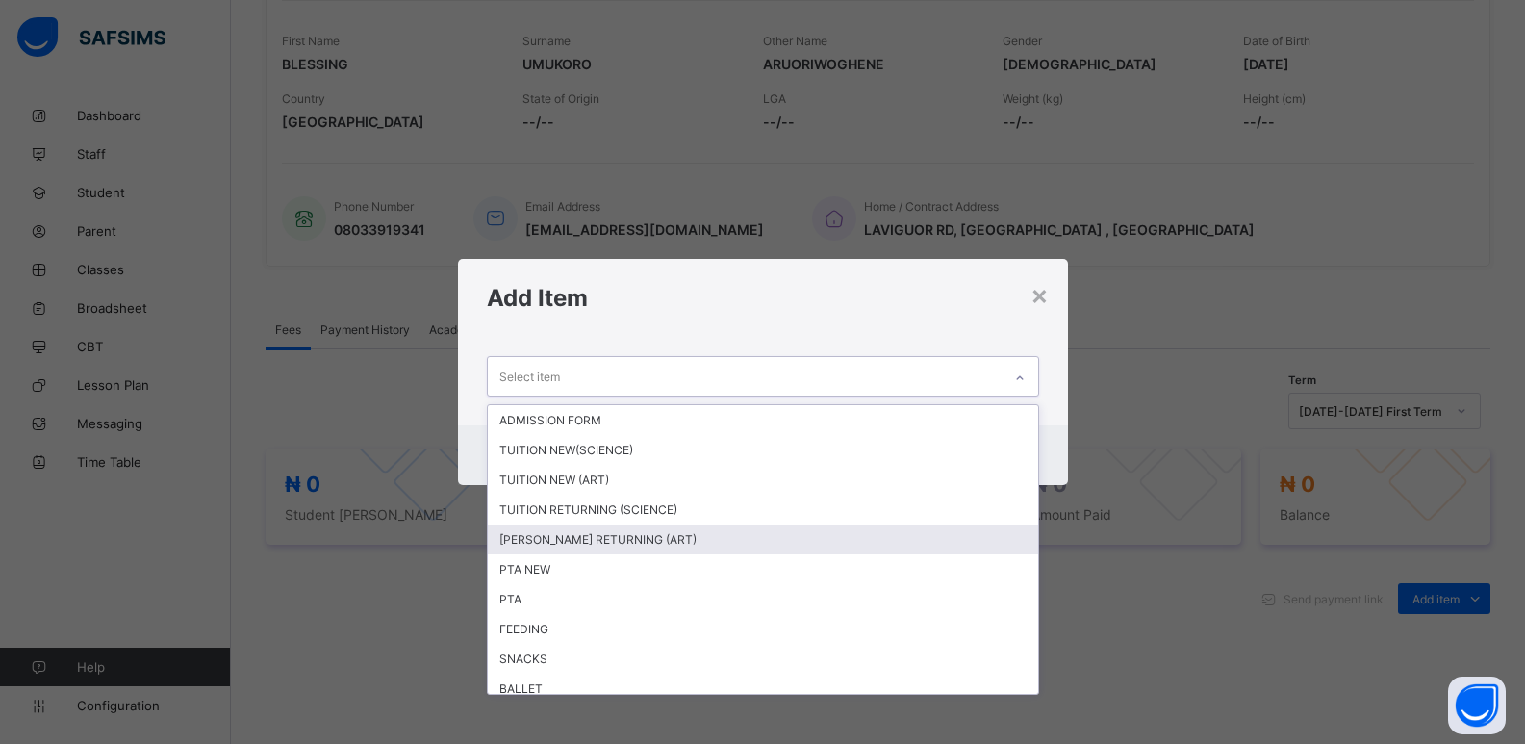
drag, startPoint x: 600, startPoint y: 537, endPoint x: 998, endPoint y: 442, distance: 409.6
click at [613, 534] on div "[PERSON_NAME] RETURNING (ART)" at bounding box center [763, 539] width 550 height 30
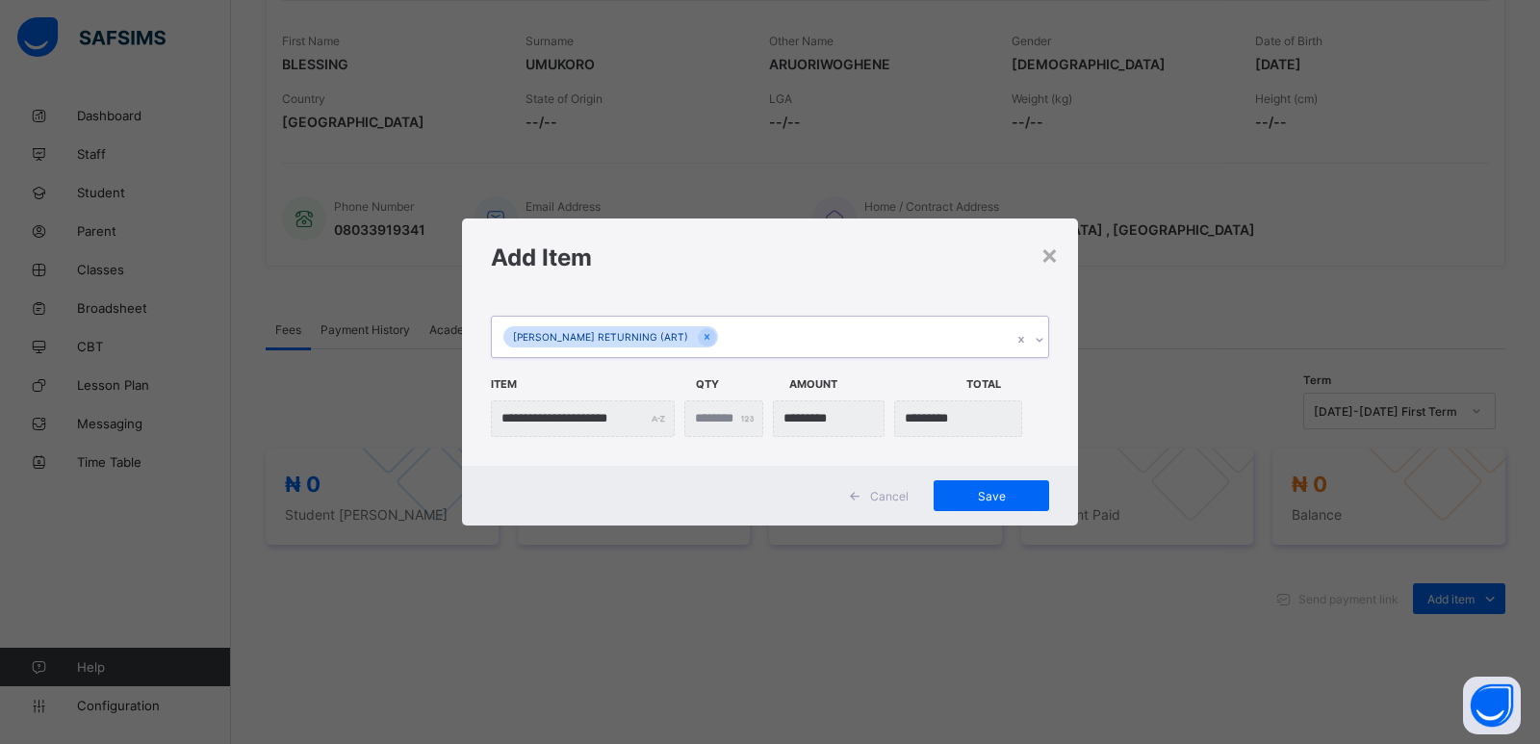
click at [1042, 338] on icon at bounding box center [1040, 339] width 12 height 19
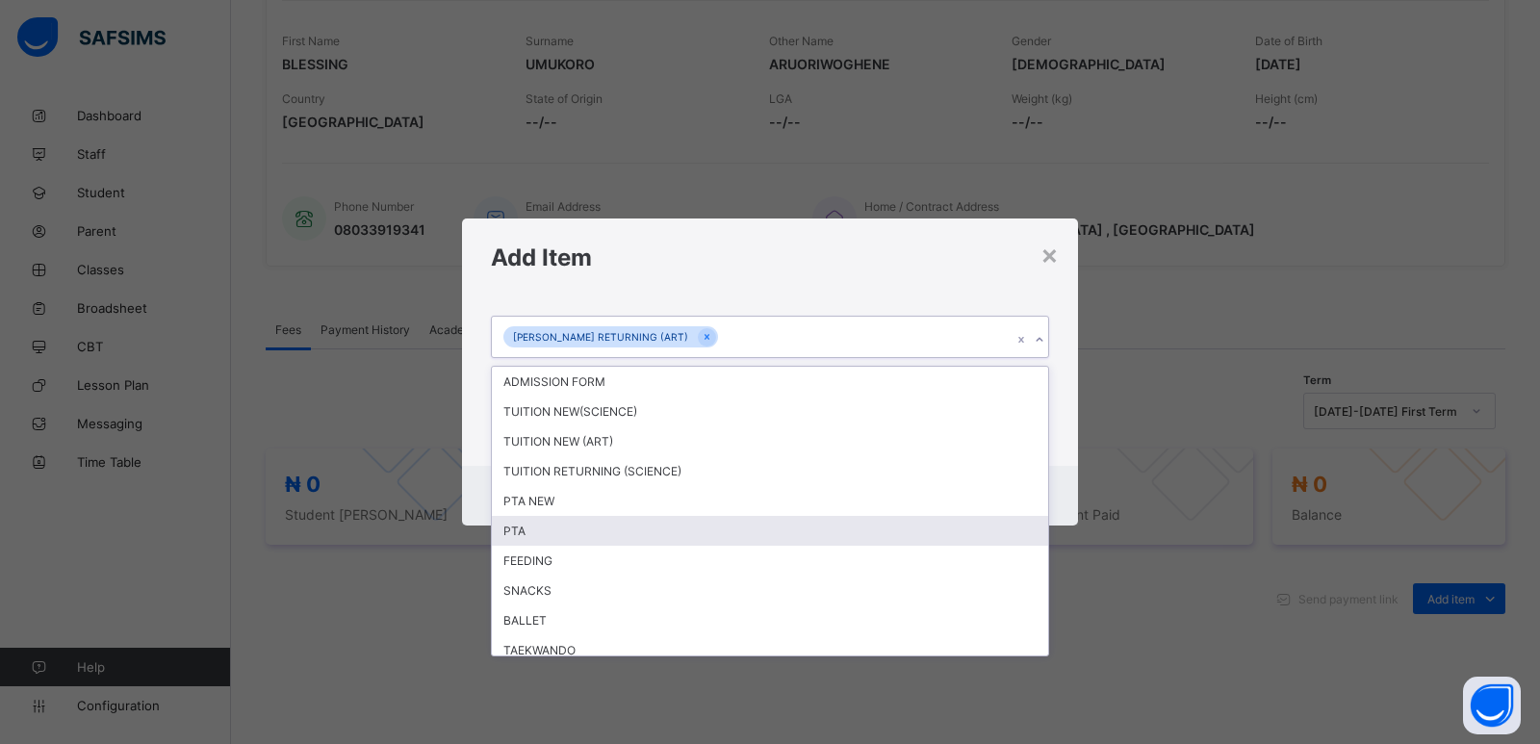
click at [607, 534] on div "PTA" at bounding box center [770, 531] width 556 height 30
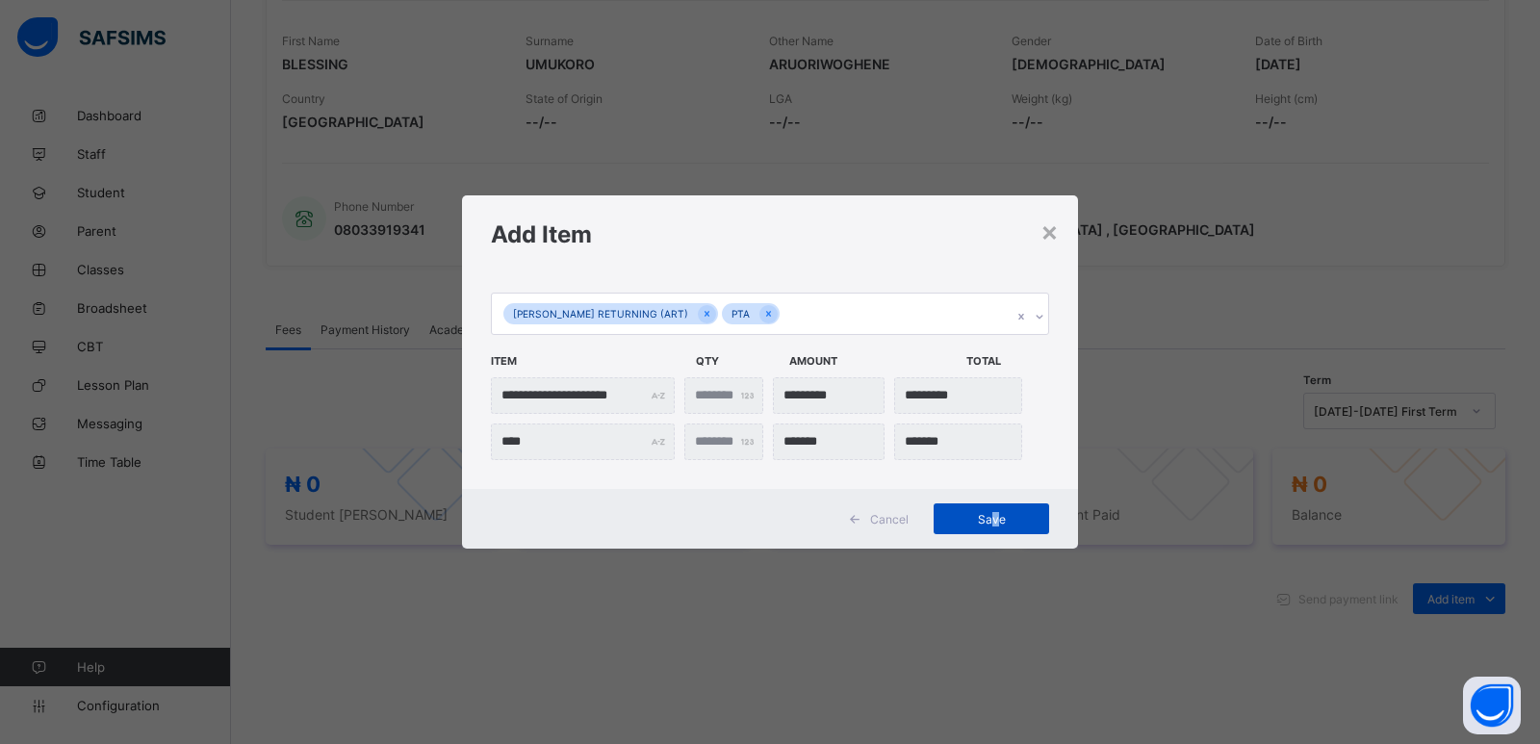
click at [992, 523] on span "Save" at bounding box center [991, 519] width 87 height 14
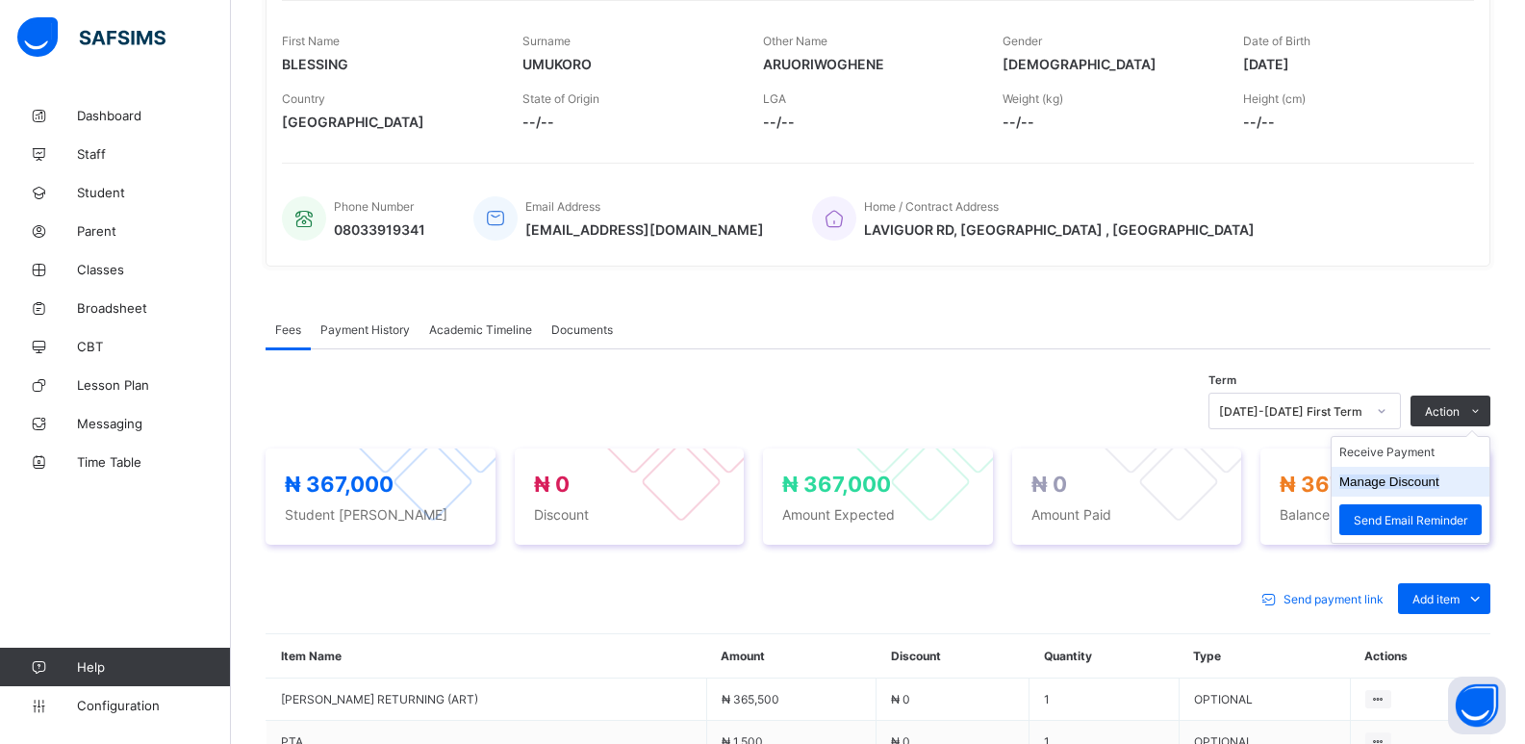
click at [1395, 481] on button "Manage Discount" at bounding box center [1390, 481] width 100 height 14
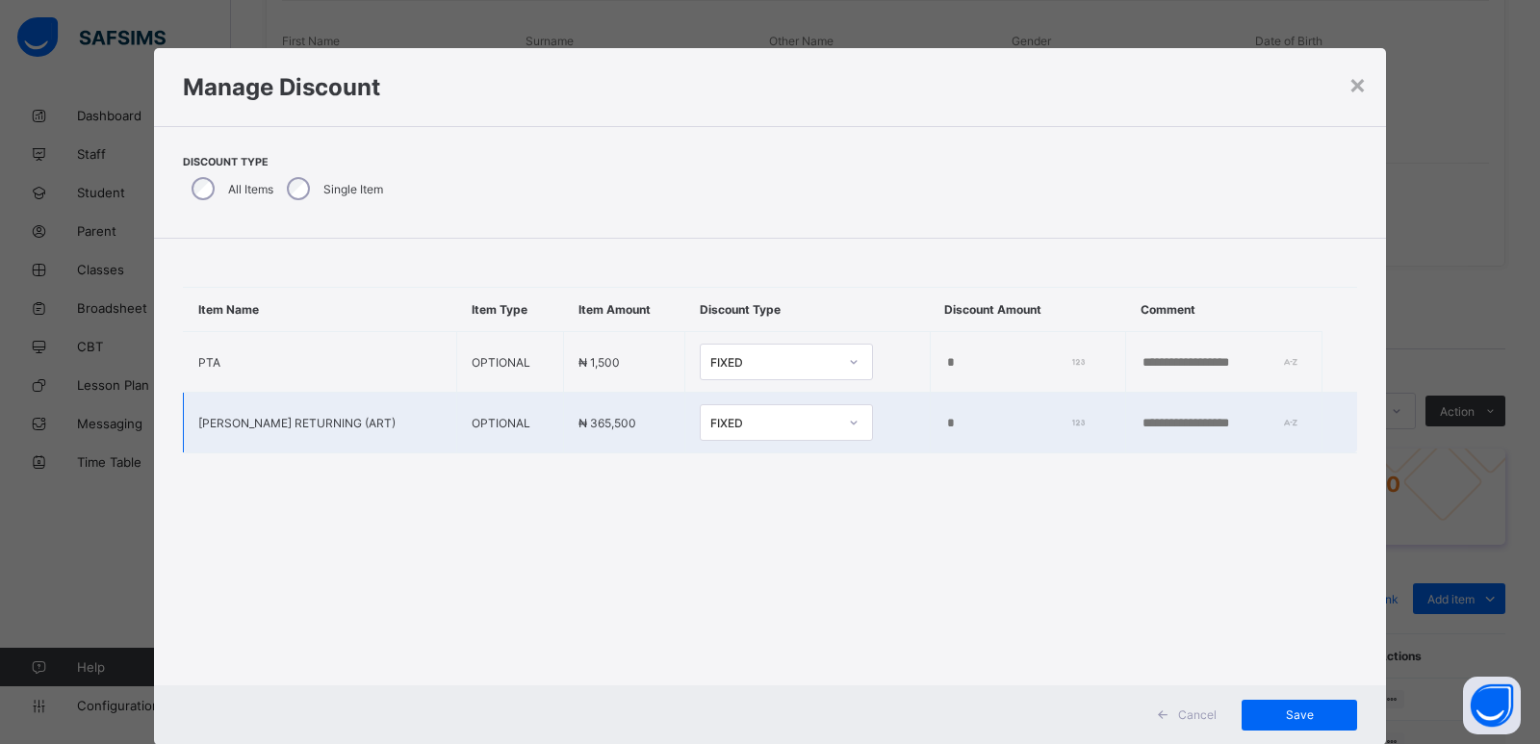
click at [945, 423] on input "*" at bounding box center [1012, 423] width 135 height 15
type input "*****"
click at [1296, 720] on span "Save" at bounding box center [1299, 714] width 87 height 14
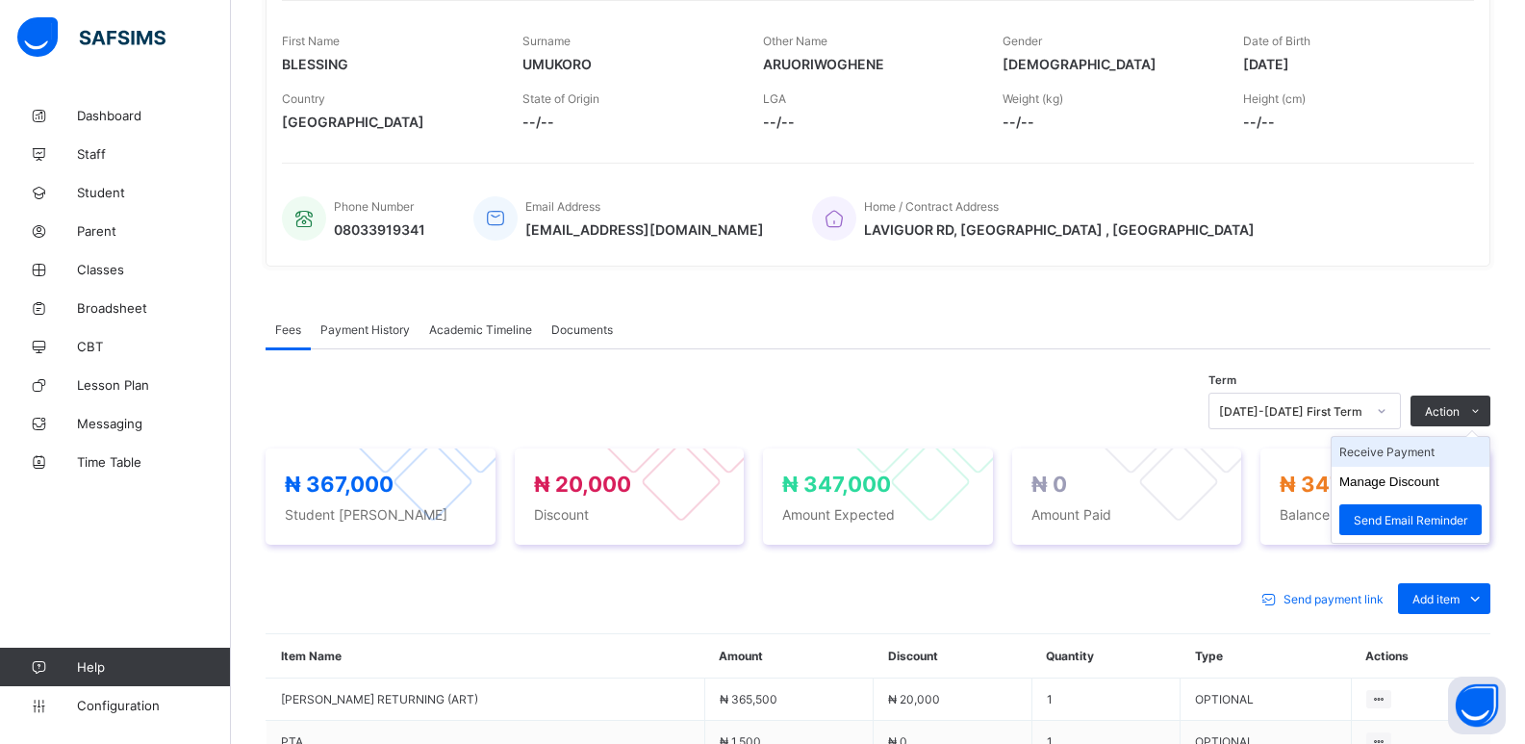
click at [1391, 460] on li "Receive Payment" at bounding box center [1411, 452] width 158 height 30
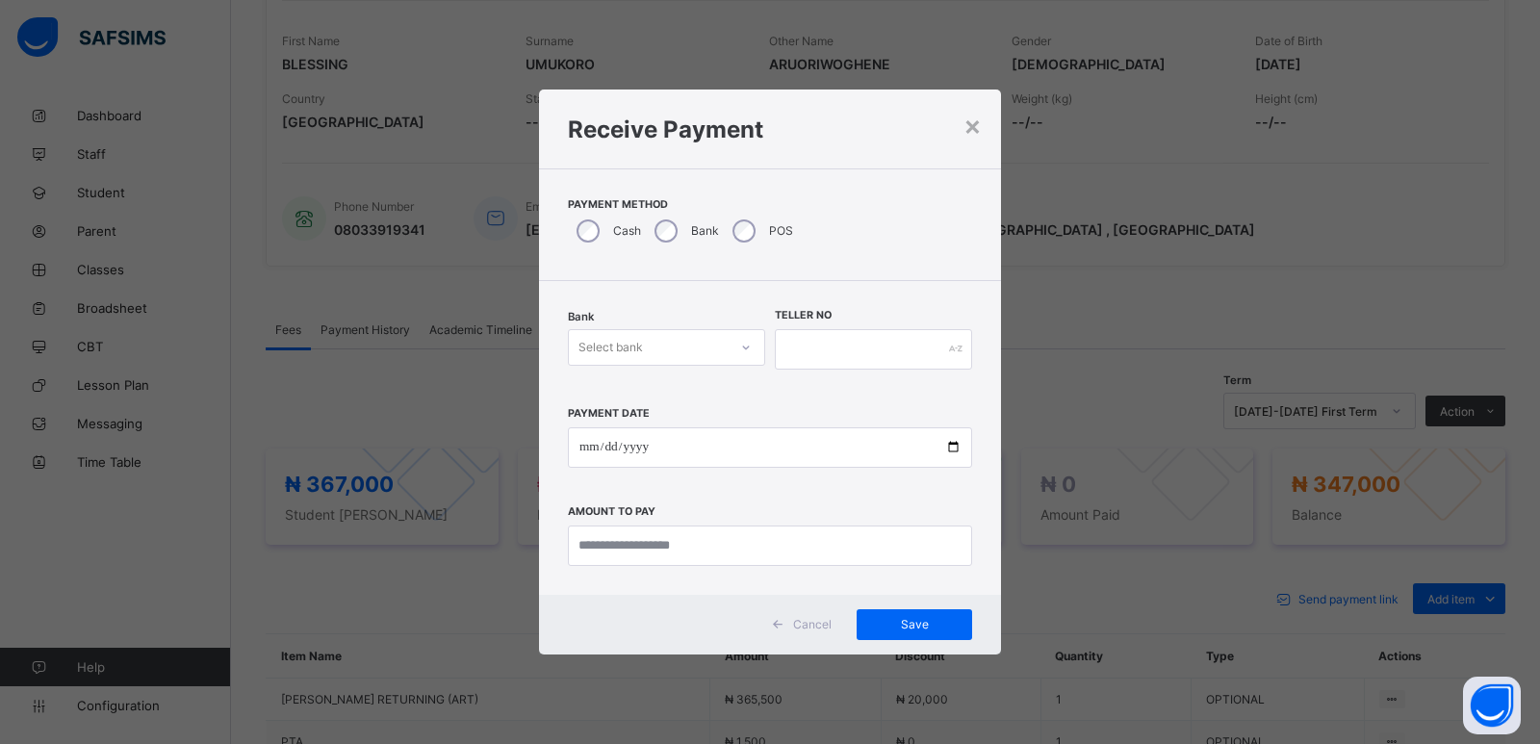
drag, startPoint x: 660, startPoint y: 337, endPoint x: 654, endPoint y: 369, distance: 32.3
click at [660, 349] on div "Select bank" at bounding box center [648, 347] width 159 height 27
drag, startPoint x: 652, startPoint y: 397, endPoint x: 740, endPoint y: 362, distance: 94.5
click at [662, 397] on div "Zenith Bank - ALVINAS MODEL PRIMARY SCHOOL" at bounding box center [666, 396] width 195 height 44
click at [778, 343] on input "text" at bounding box center [873, 349] width 197 height 40
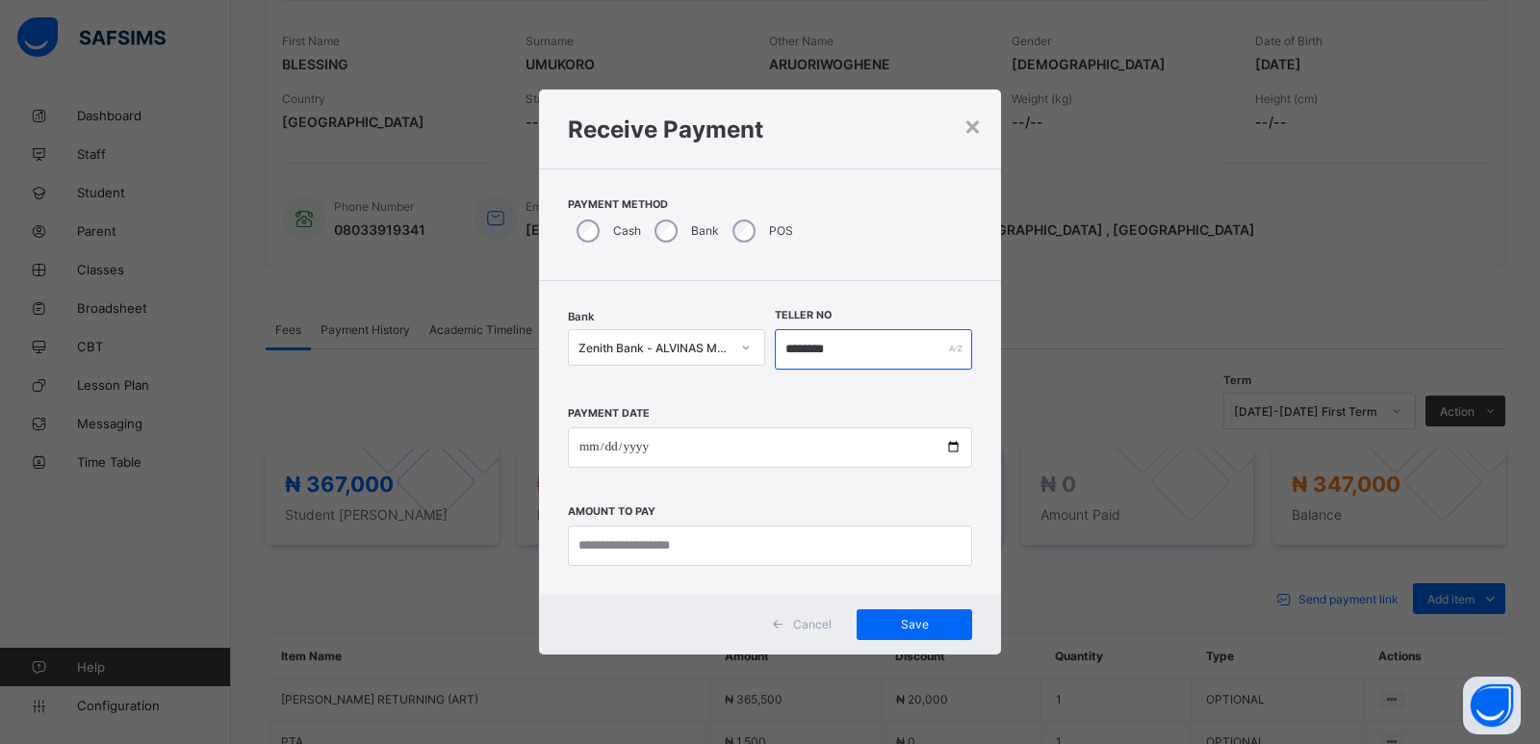
type input "********"
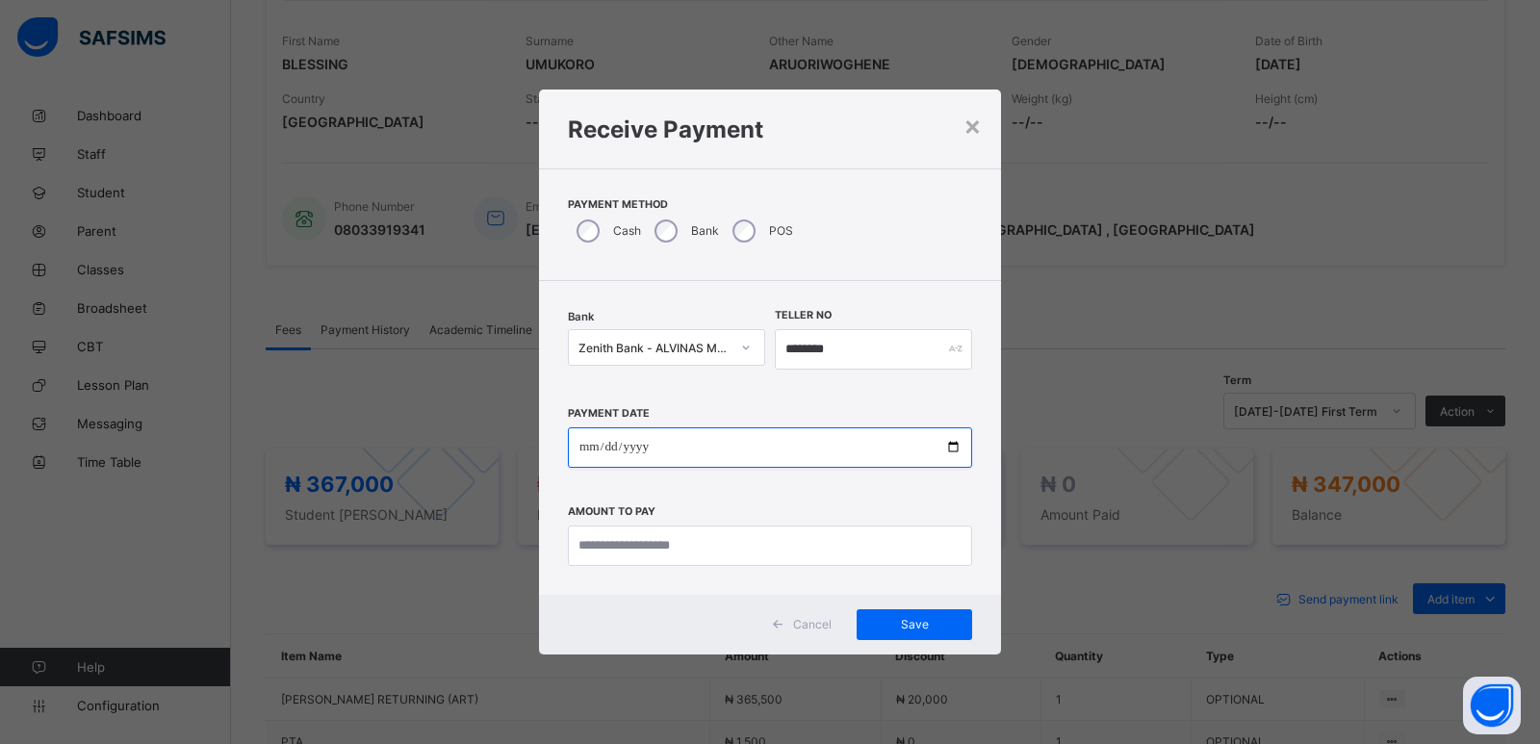
click at [591, 450] on input "date" at bounding box center [770, 447] width 404 height 40
type input "**********"
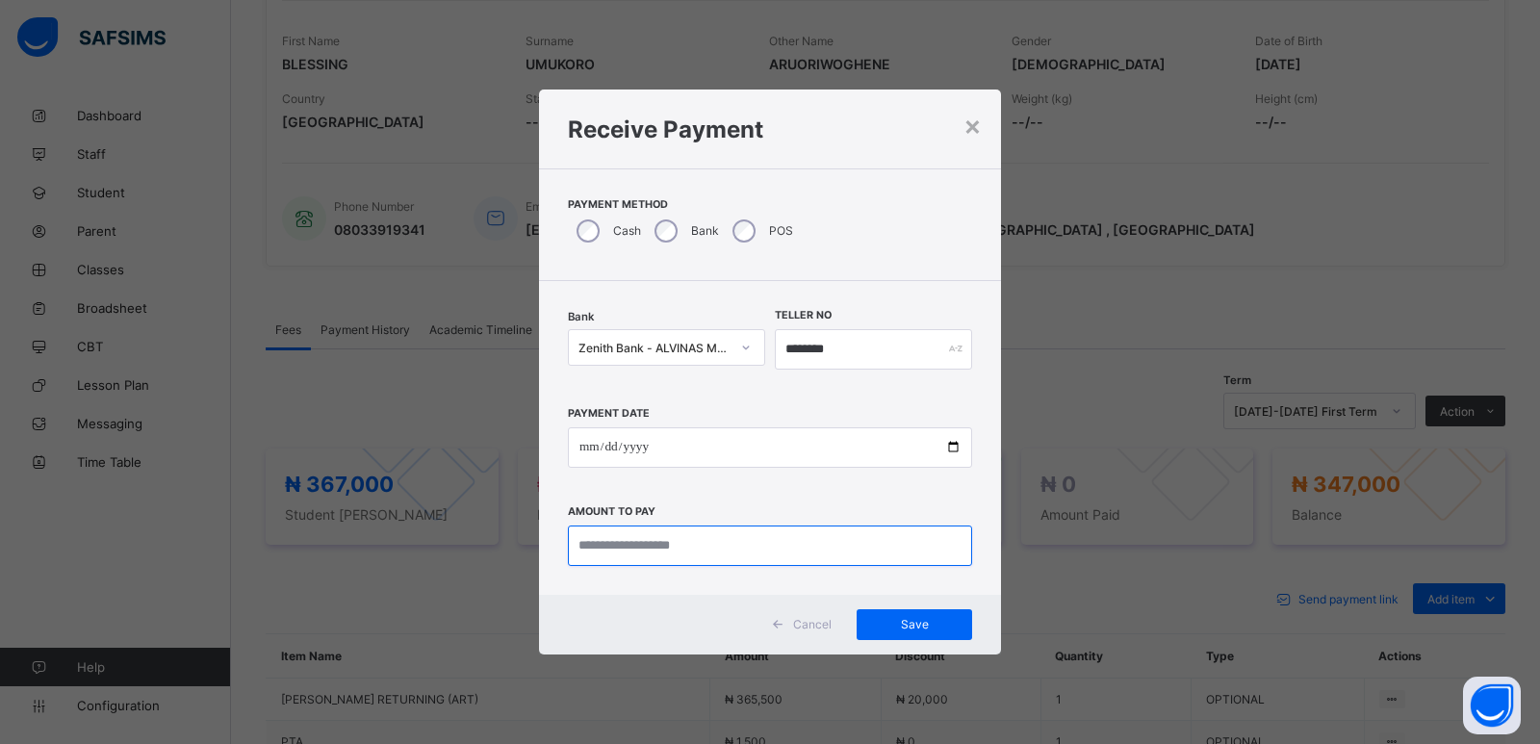
click at [605, 533] on input "currency" at bounding box center [770, 545] width 404 height 40
type input "*********"
click at [912, 618] on div "Save" at bounding box center [913, 624] width 115 height 31
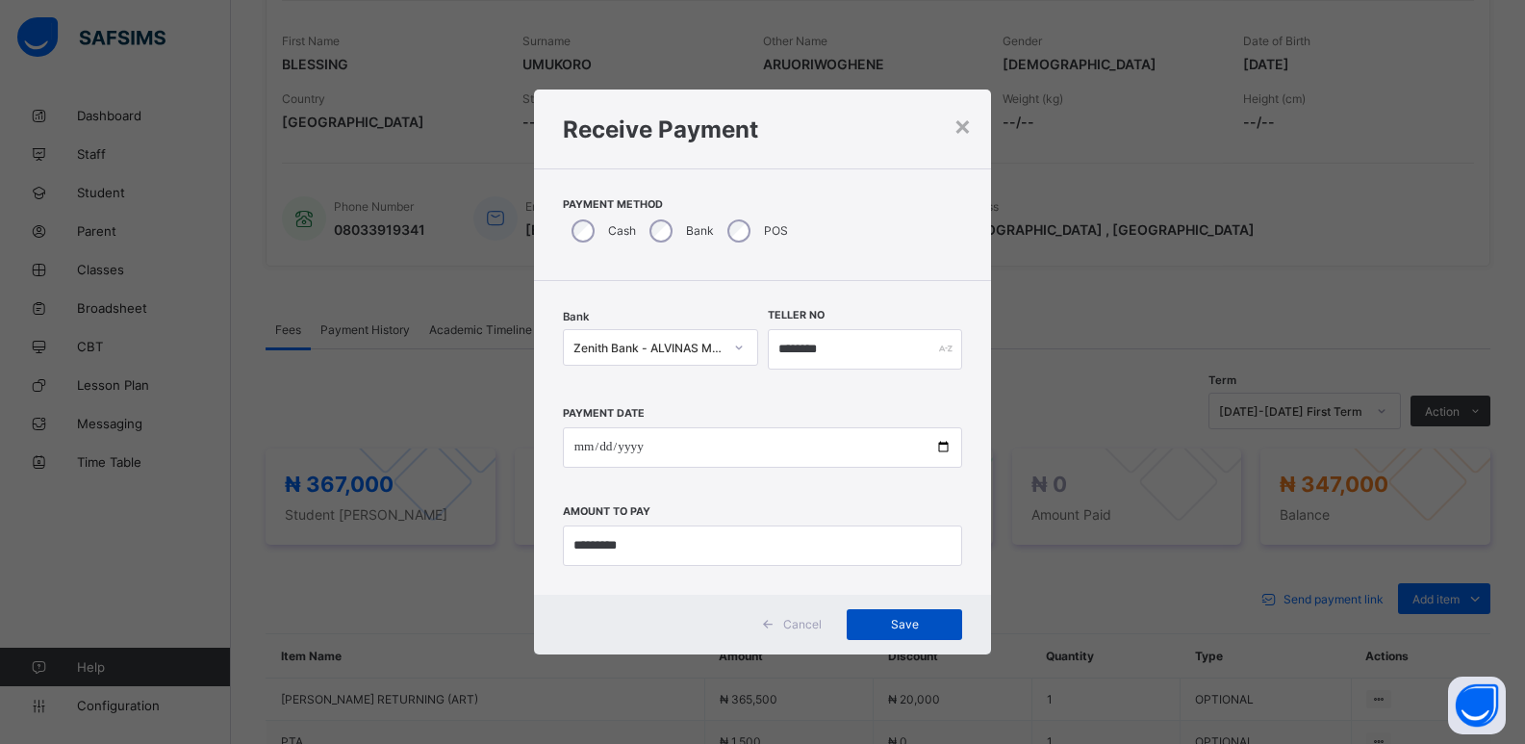
click at [921, 620] on span "Save" at bounding box center [904, 624] width 87 height 14
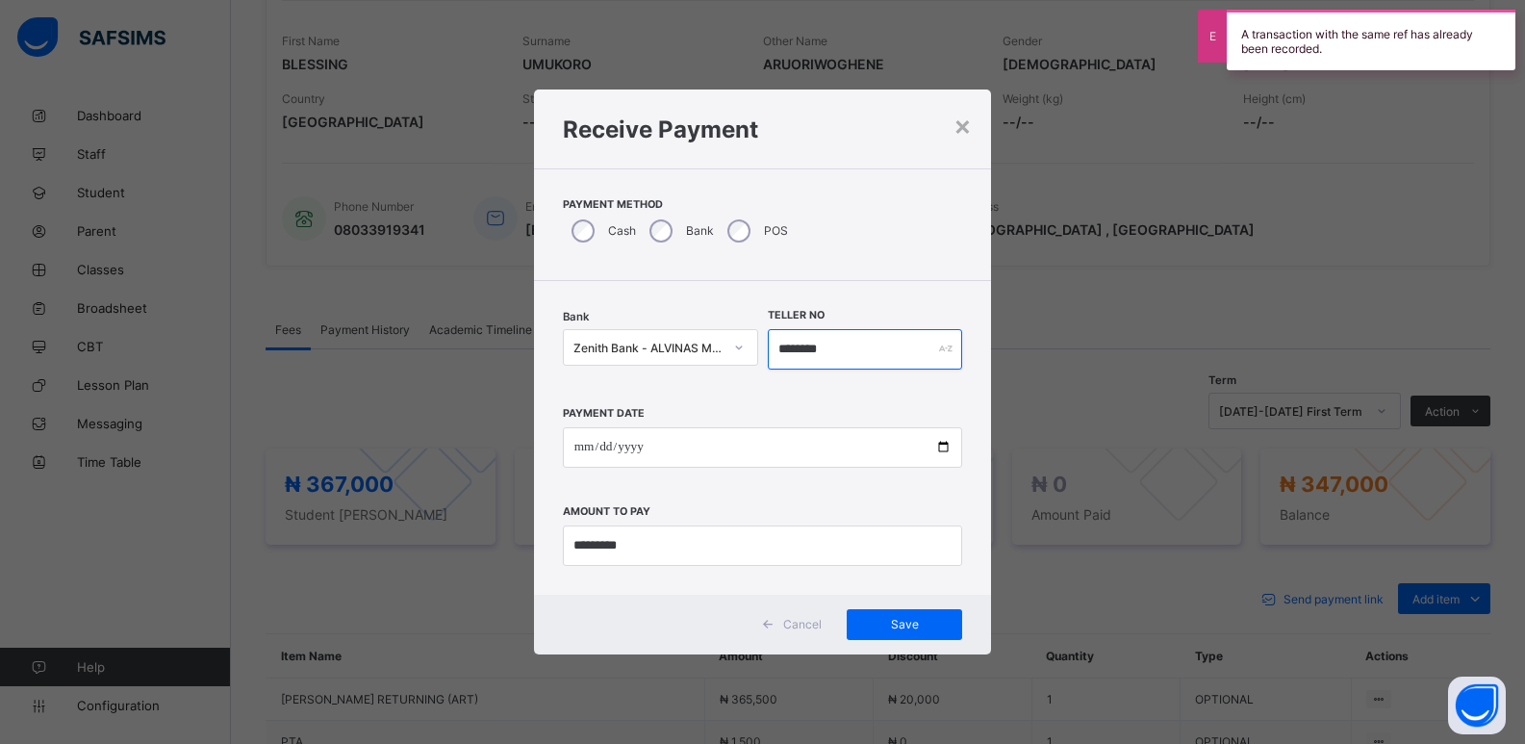
click at [816, 355] on input "********" at bounding box center [865, 349] width 195 height 40
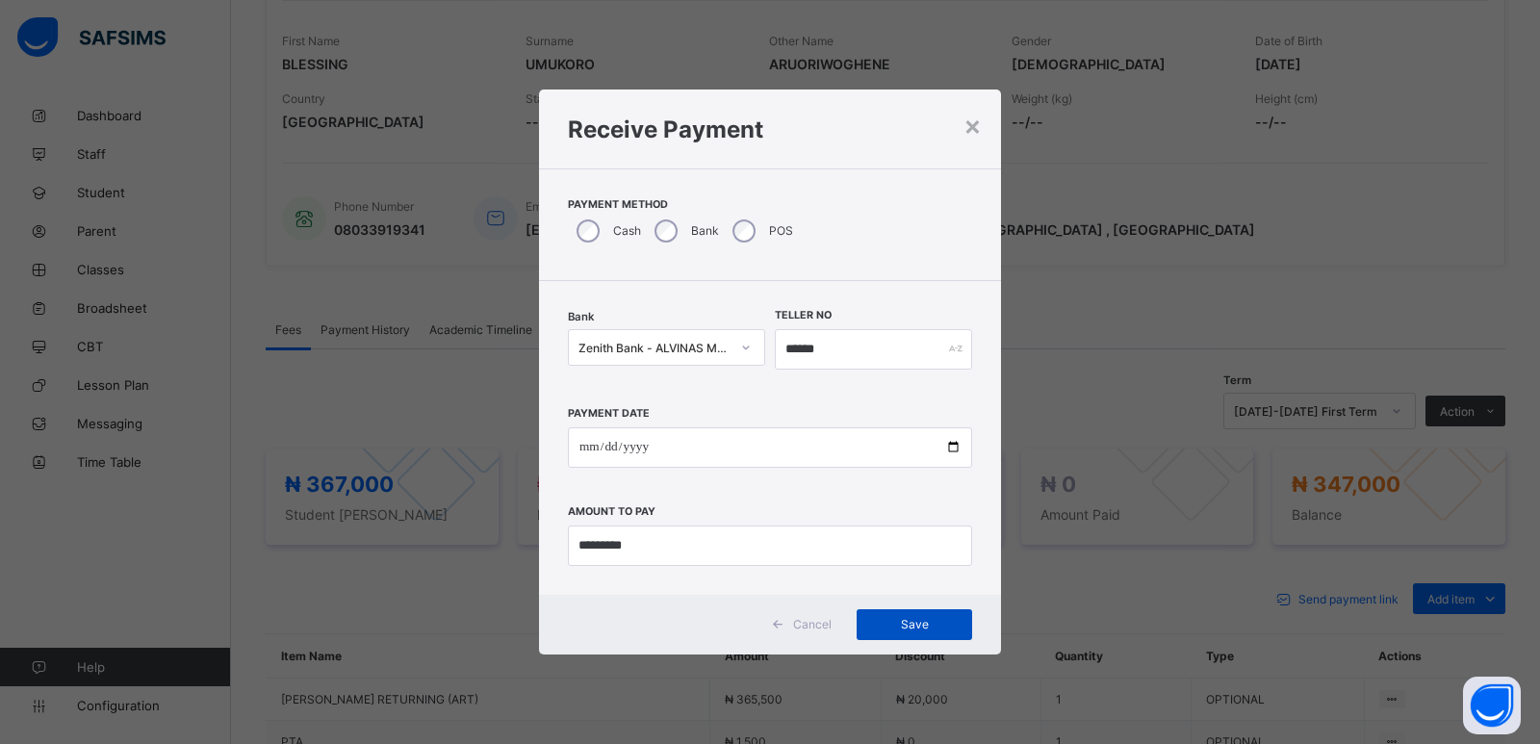
click at [925, 626] on span "Save" at bounding box center [914, 624] width 87 height 14
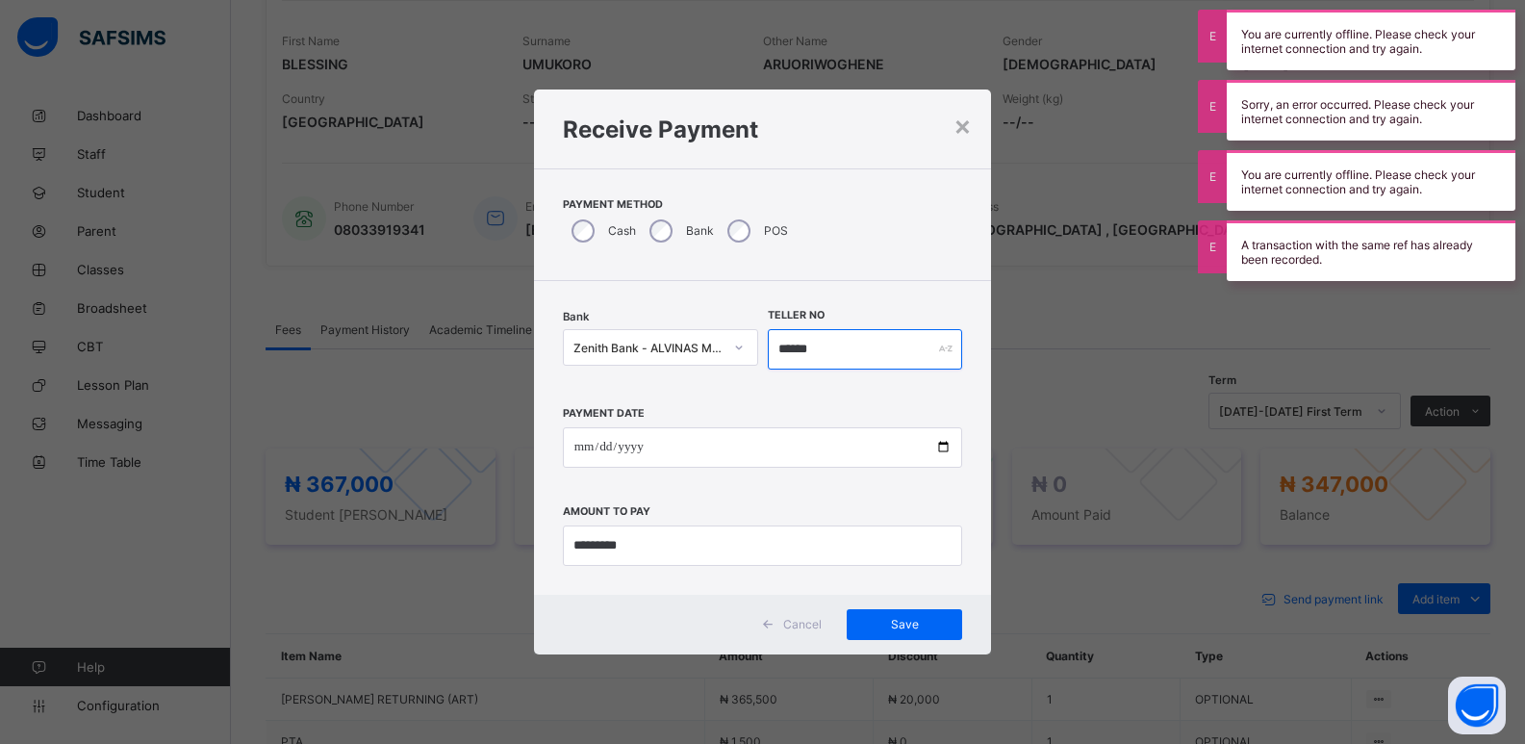
click at [801, 350] on input "******" at bounding box center [865, 349] width 195 height 40
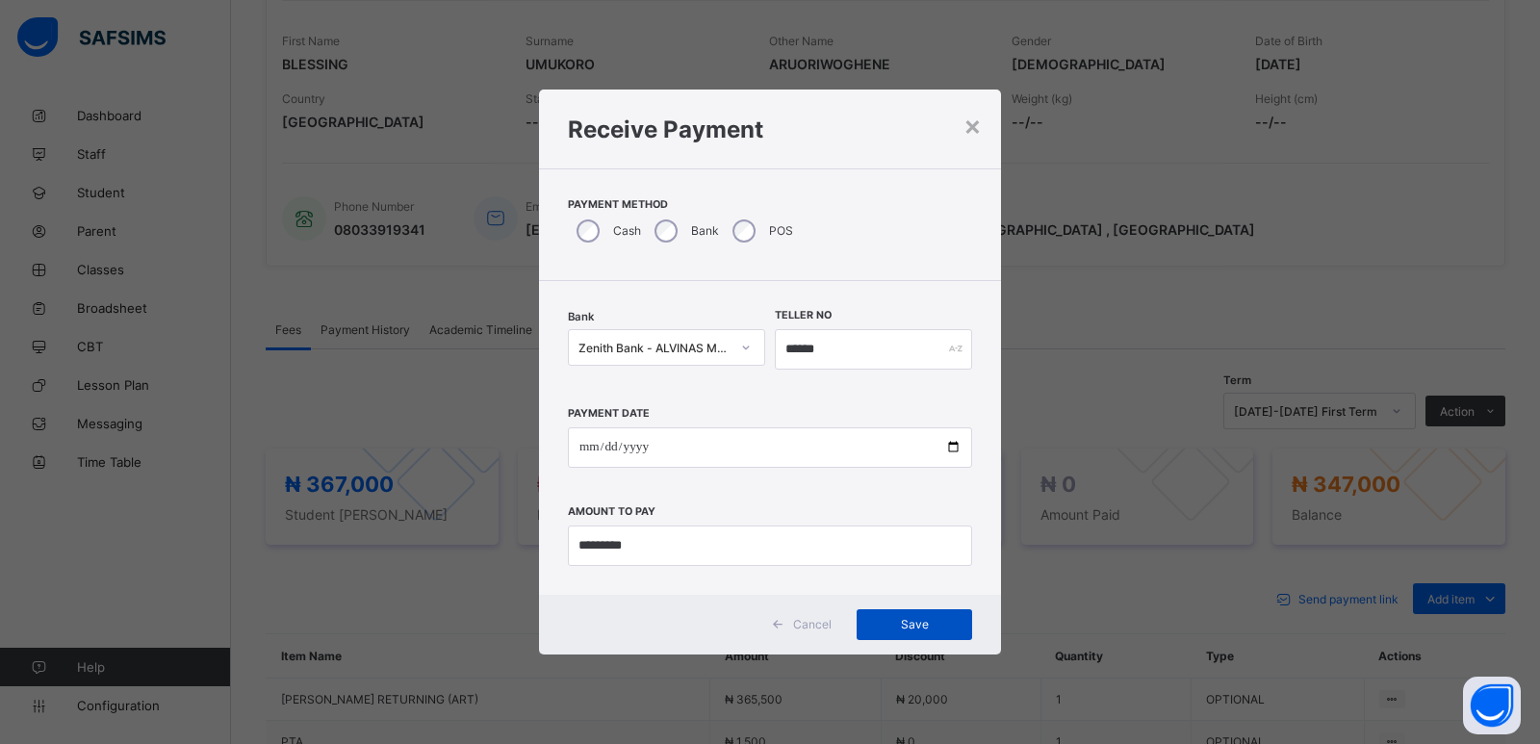
click at [918, 629] on span "Save" at bounding box center [914, 624] width 87 height 14
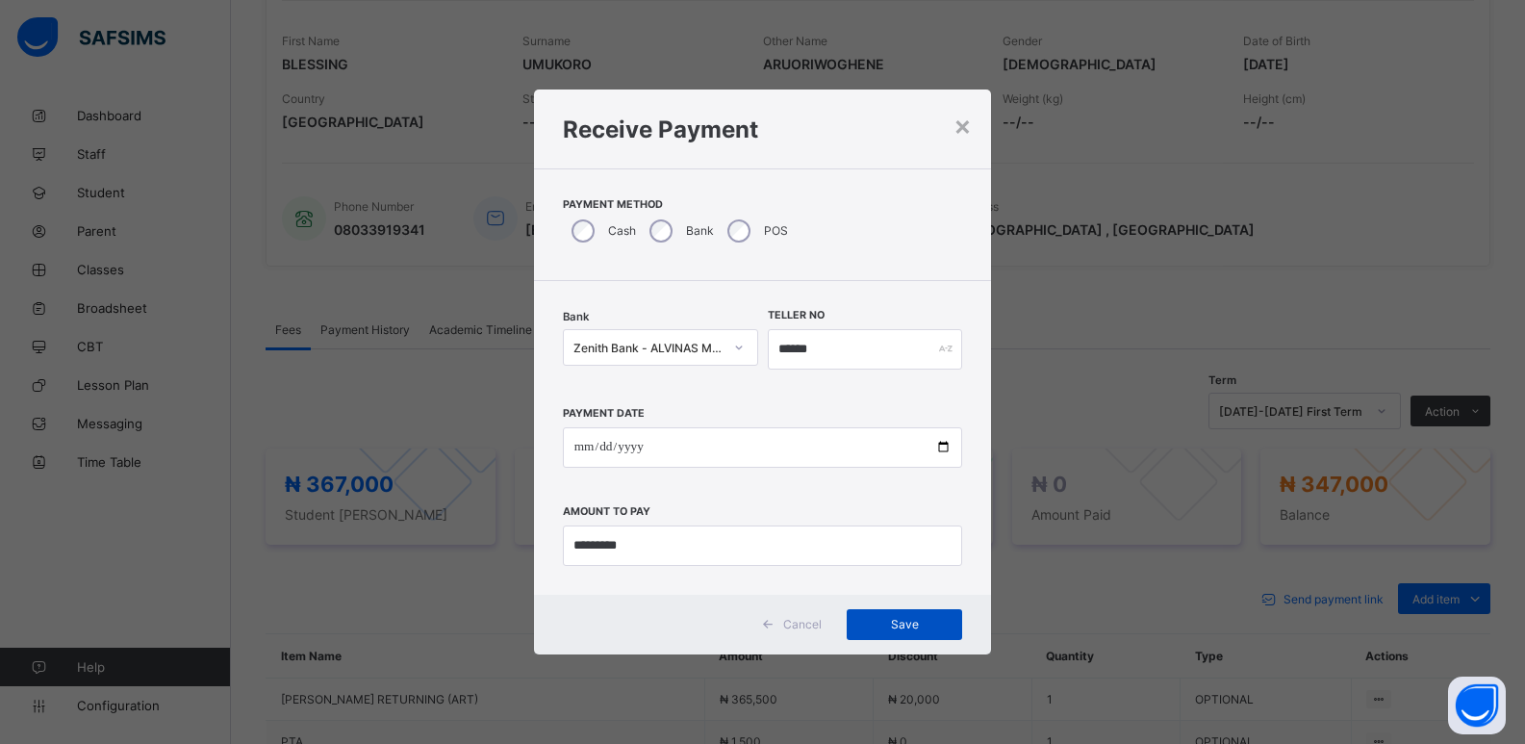
click at [910, 635] on div "Save" at bounding box center [904, 624] width 115 height 31
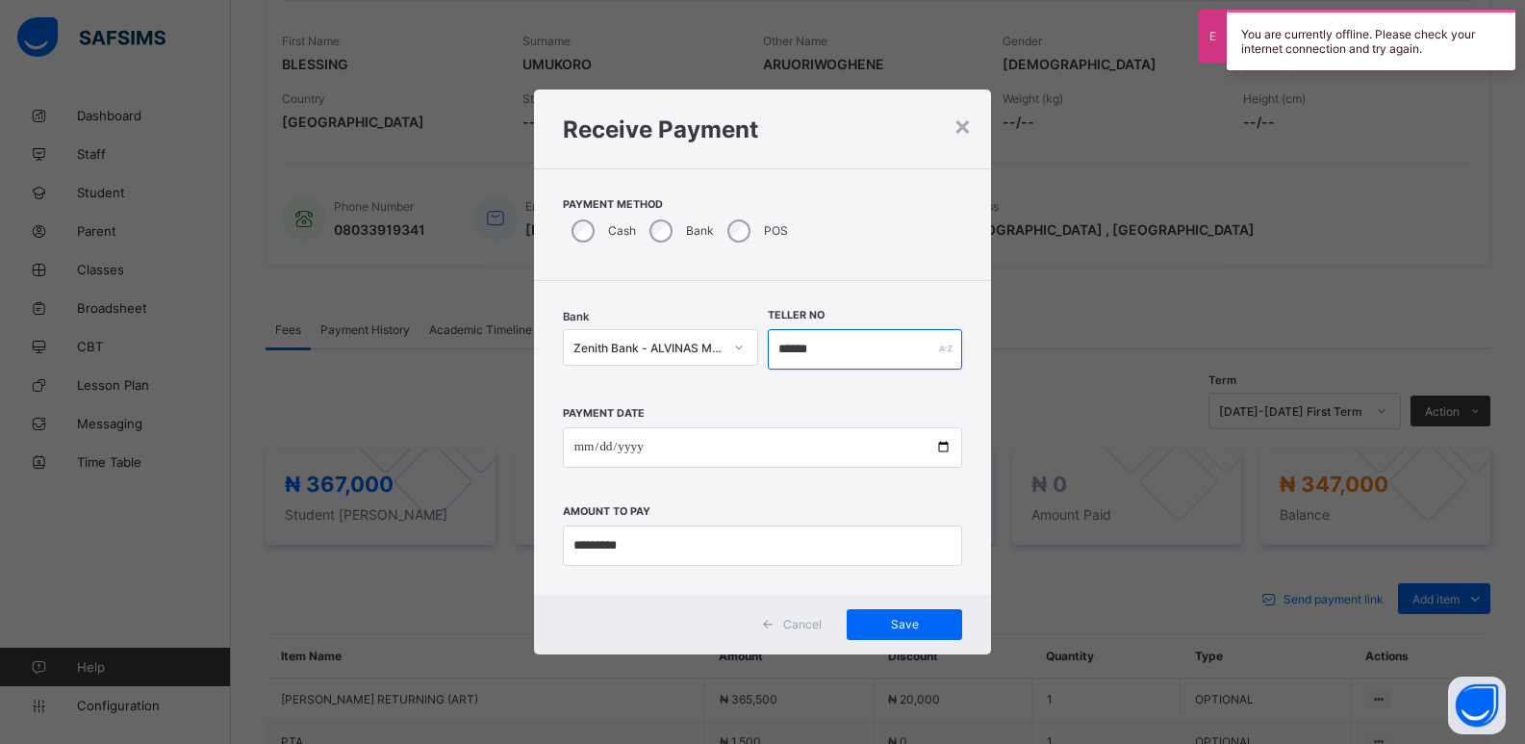
click at [789, 347] on input "******" at bounding box center [865, 349] width 195 height 40
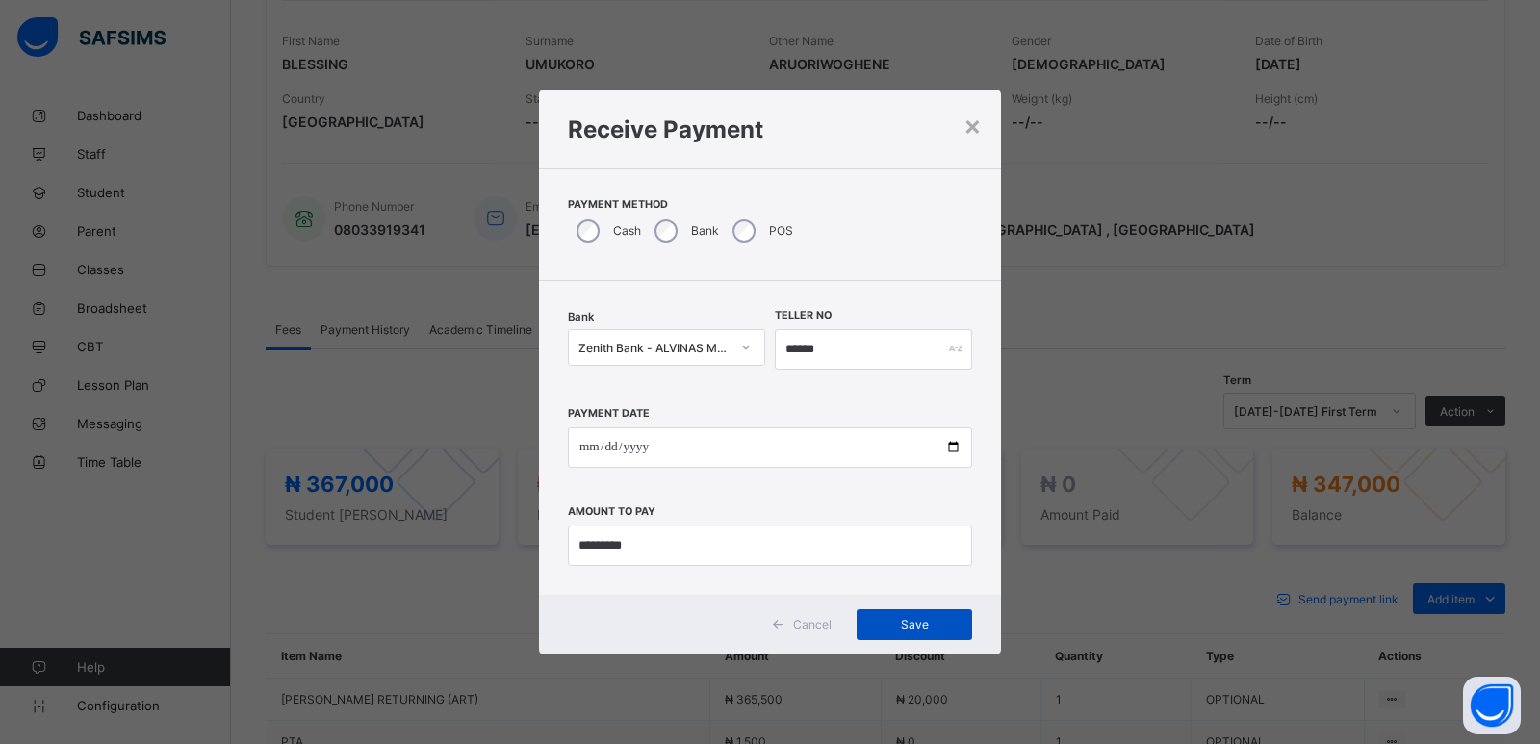
click at [909, 625] on span "Save" at bounding box center [914, 624] width 87 height 14
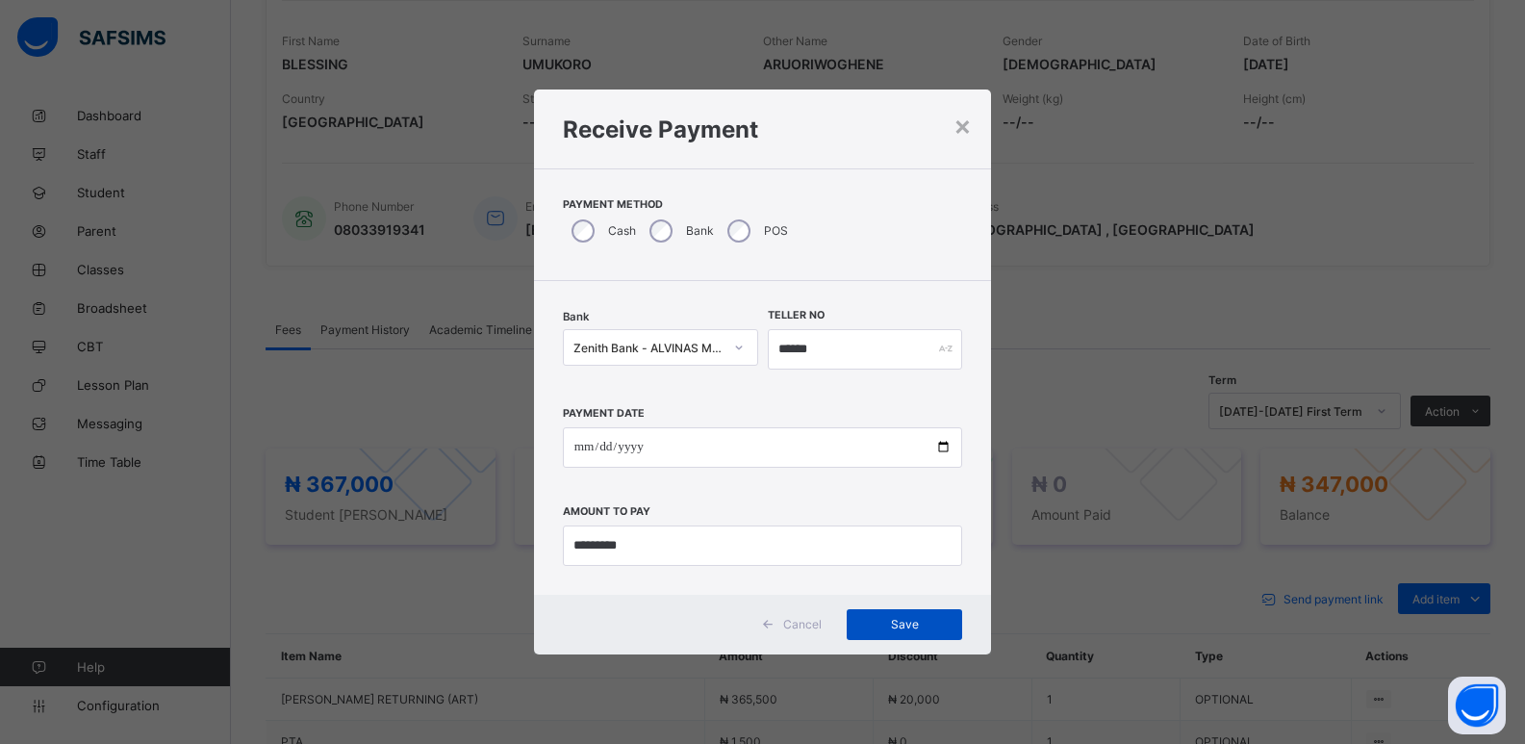
click at [902, 614] on div "Save" at bounding box center [904, 624] width 115 height 31
click at [916, 633] on div "Save" at bounding box center [904, 624] width 115 height 31
click at [872, 626] on span "Save" at bounding box center [904, 624] width 87 height 14
click at [915, 633] on div "Save" at bounding box center [904, 624] width 115 height 31
drag, startPoint x: 902, startPoint y: 629, endPoint x: 914, endPoint y: 625, distance: 13.4
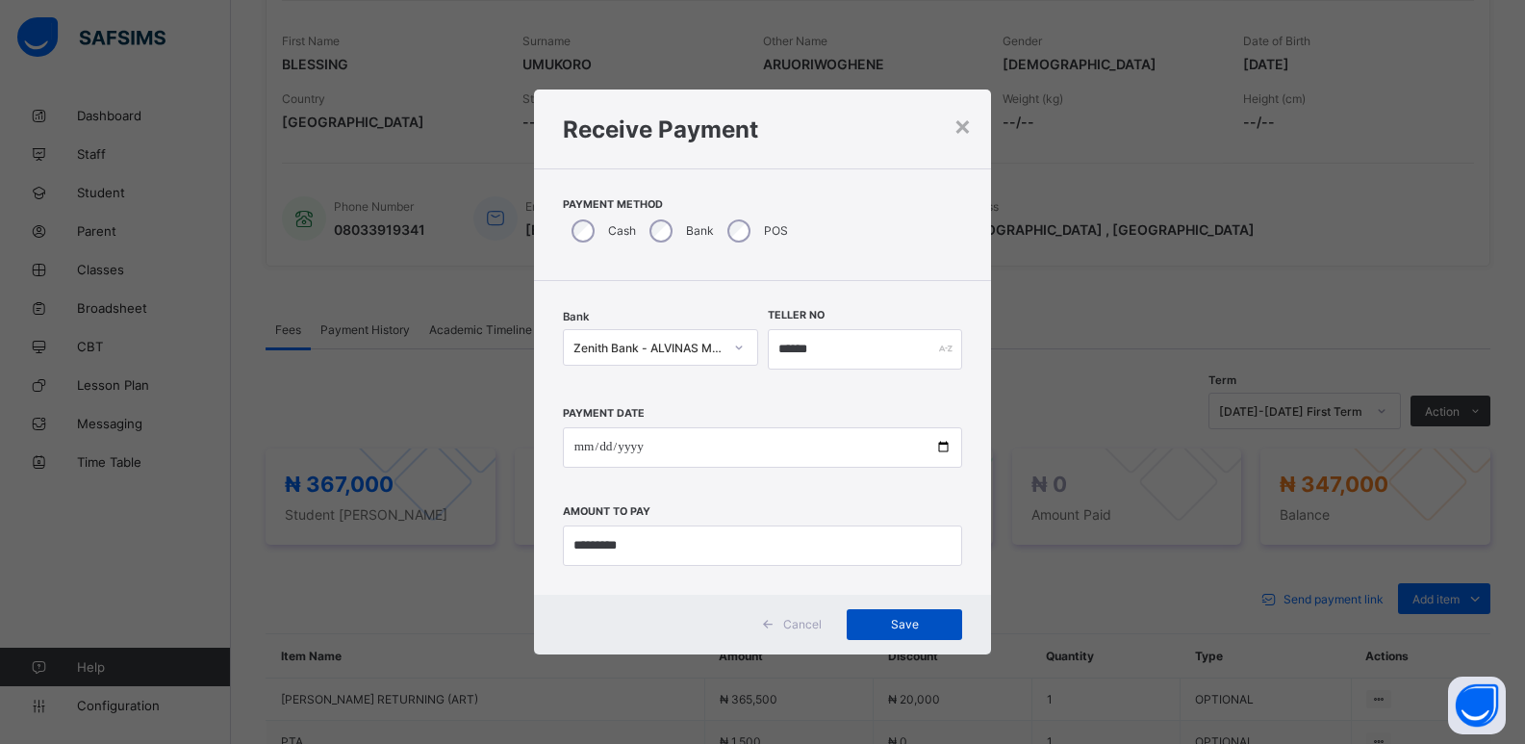
click at [904, 628] on span "Save" at bounding box center [904, 624] width 87 height 14
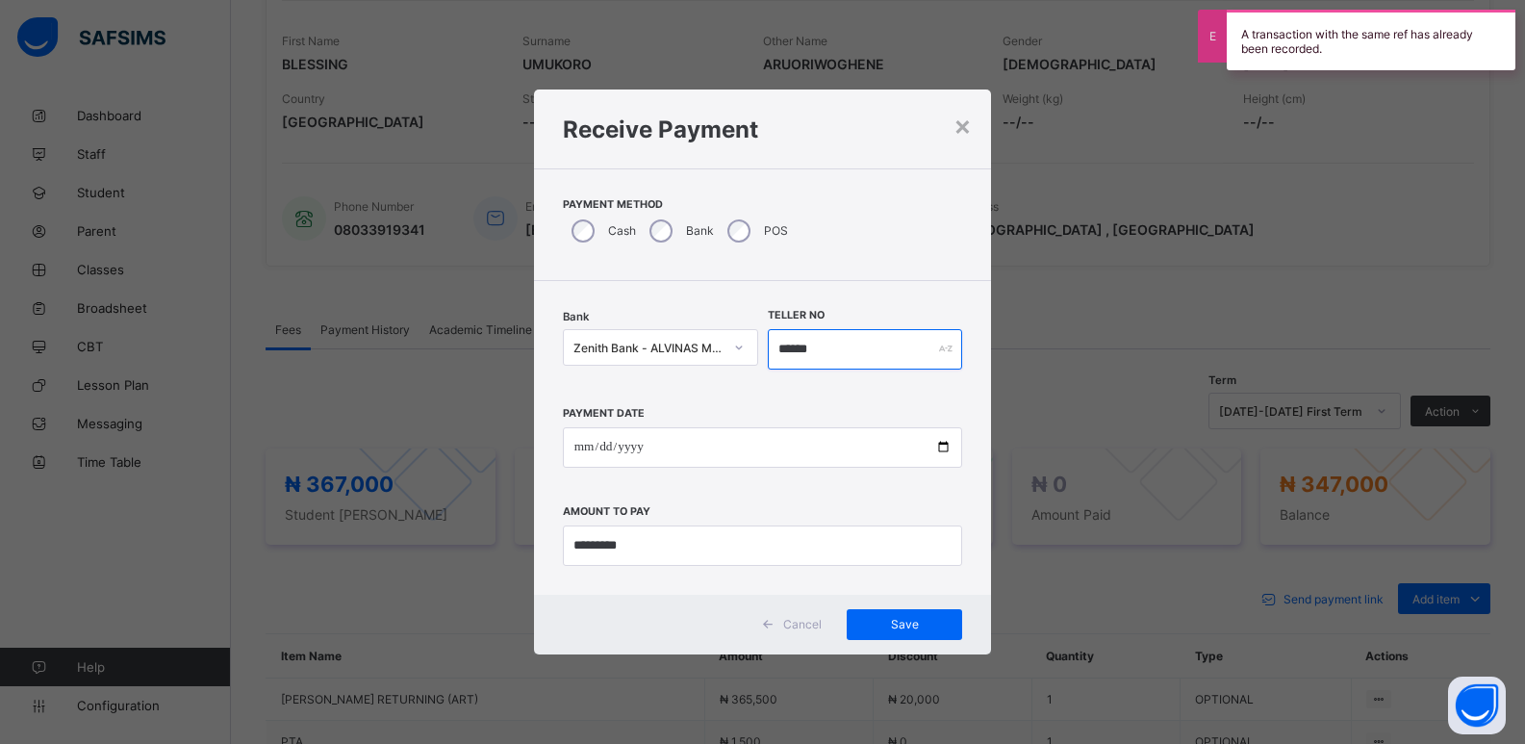
click at [775, 346] on input "******" at bounding box center [865, 349] width 195 height 40
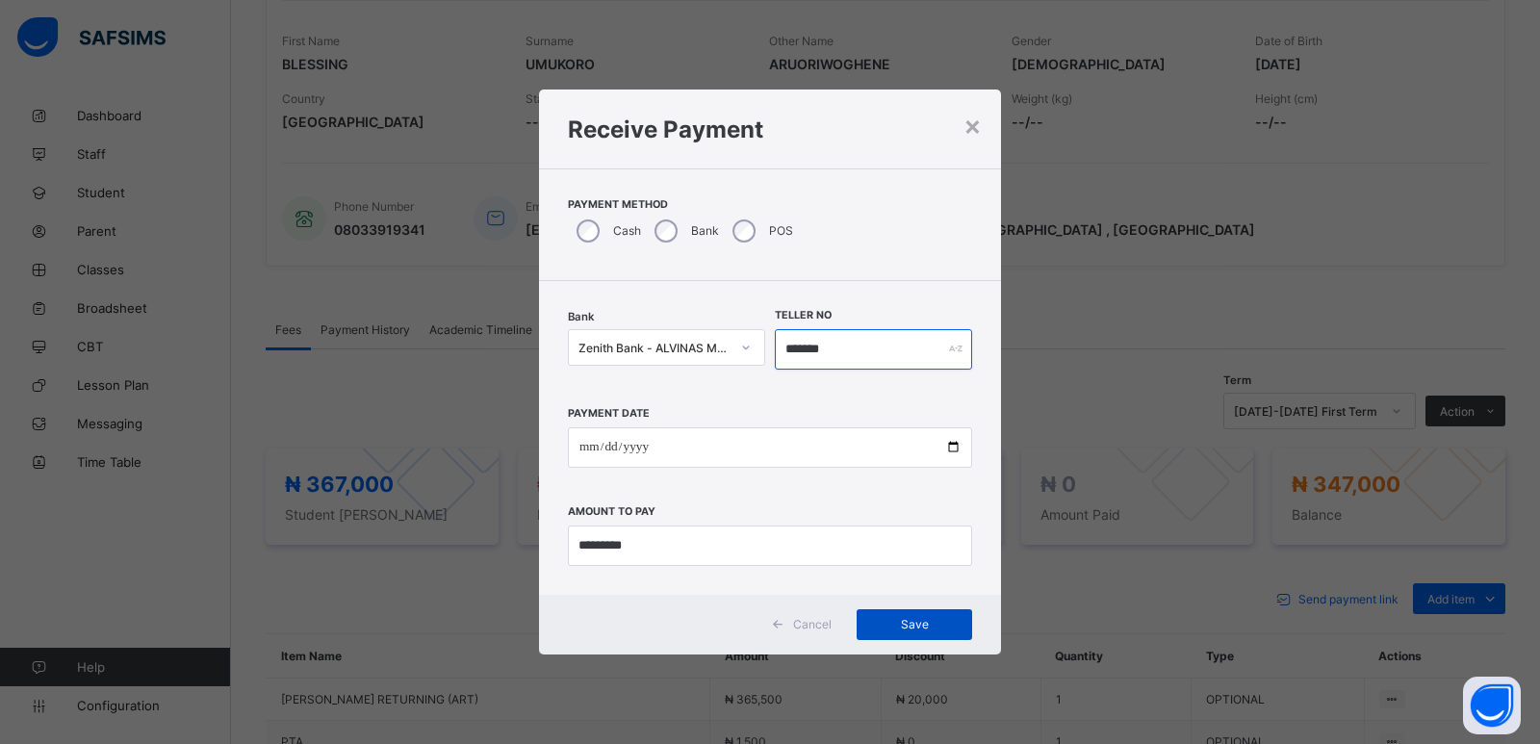
type input "*******"
click at [912, 626] on span "Save" at bounding box center [914, 624] width 87 height 14
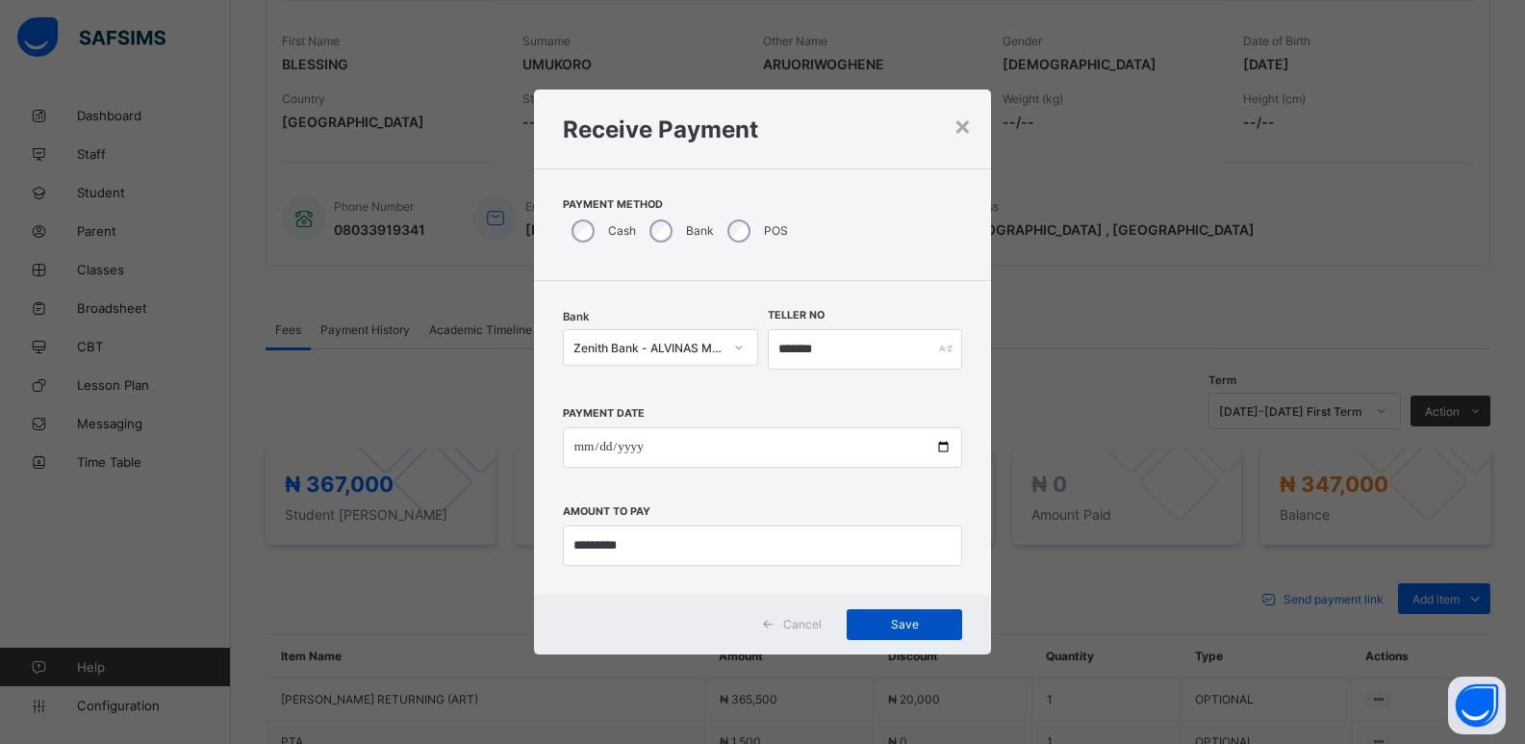
click at [900, 614] on div "Save" at bounding box center [904, 624] width 115 height 31
click at [952, 126] on h1 "Receive Payment" at bounding box center [763, 129] width 400 height 28
click at [956, 126] on div "×" at bounding box center [963, 125] width 18 height 33
